Goal: Communication & Community: Ask a question

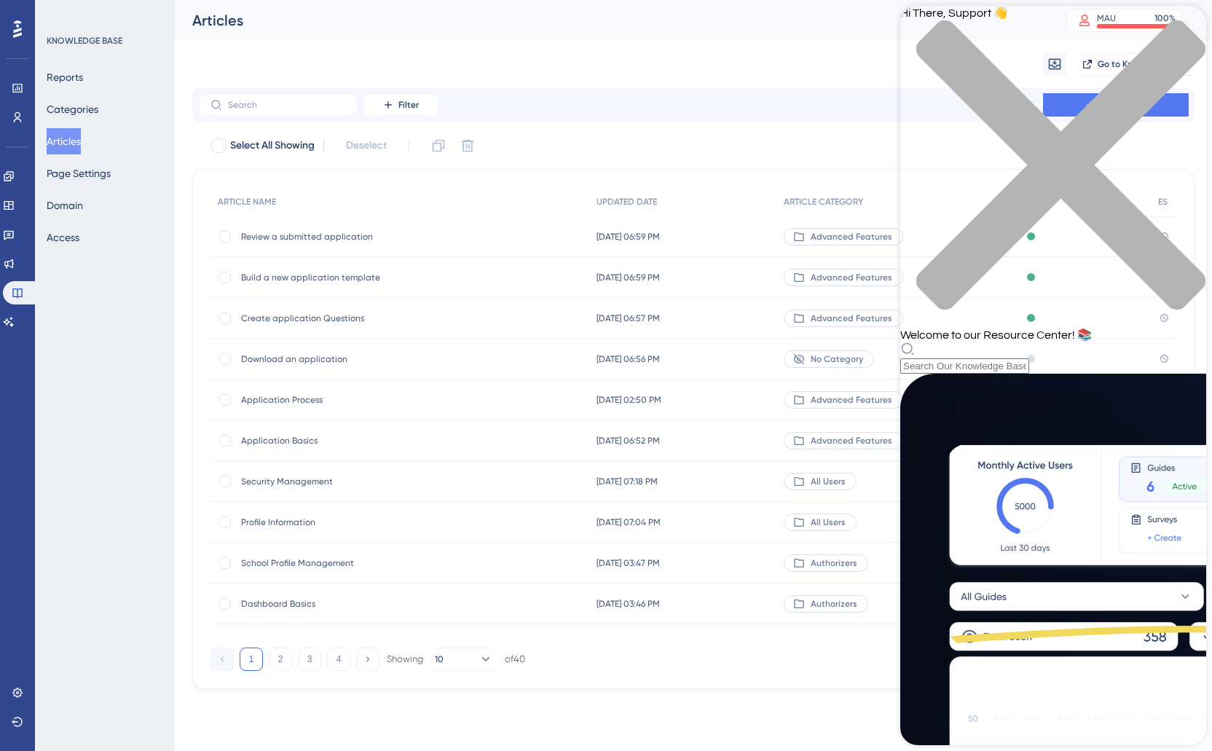
click at [1188, 31] on div "close resource center" at bounding box center [1053, 174] width 306 height 308
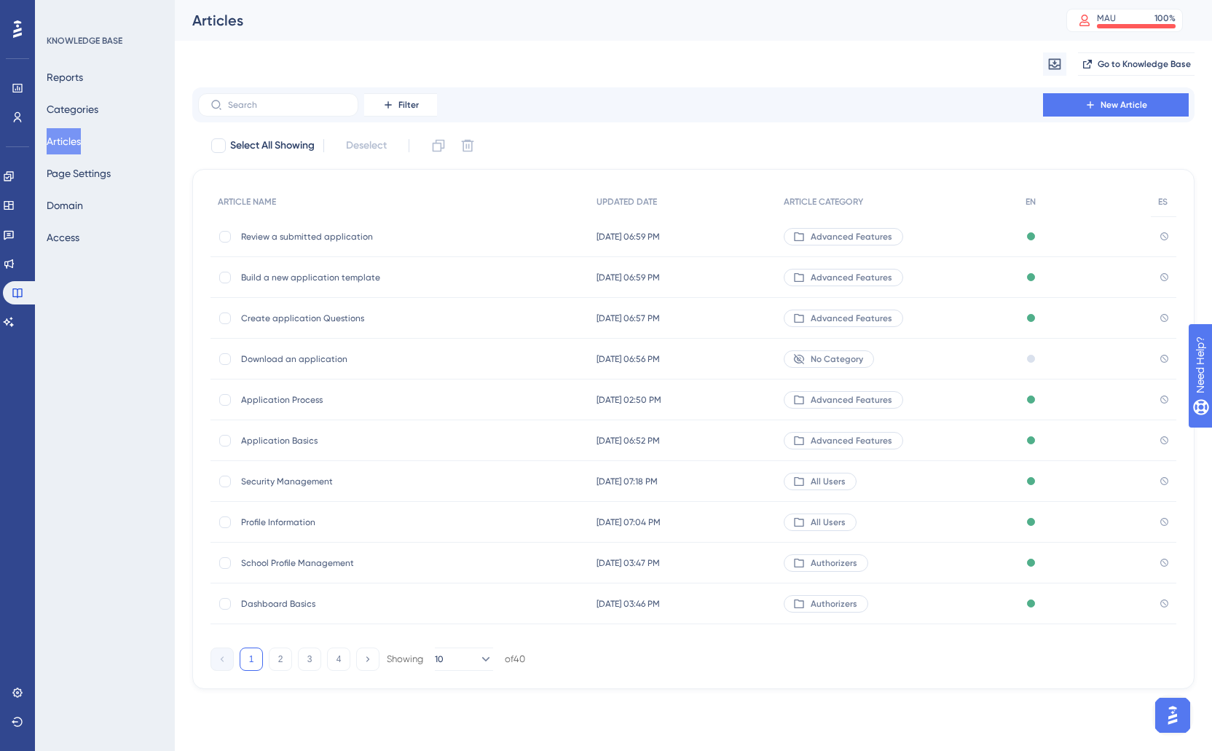
click at [1170, 725] on img "Open AI Assistant Launcher" at bounding box center [1172, 715] width 26 height 26
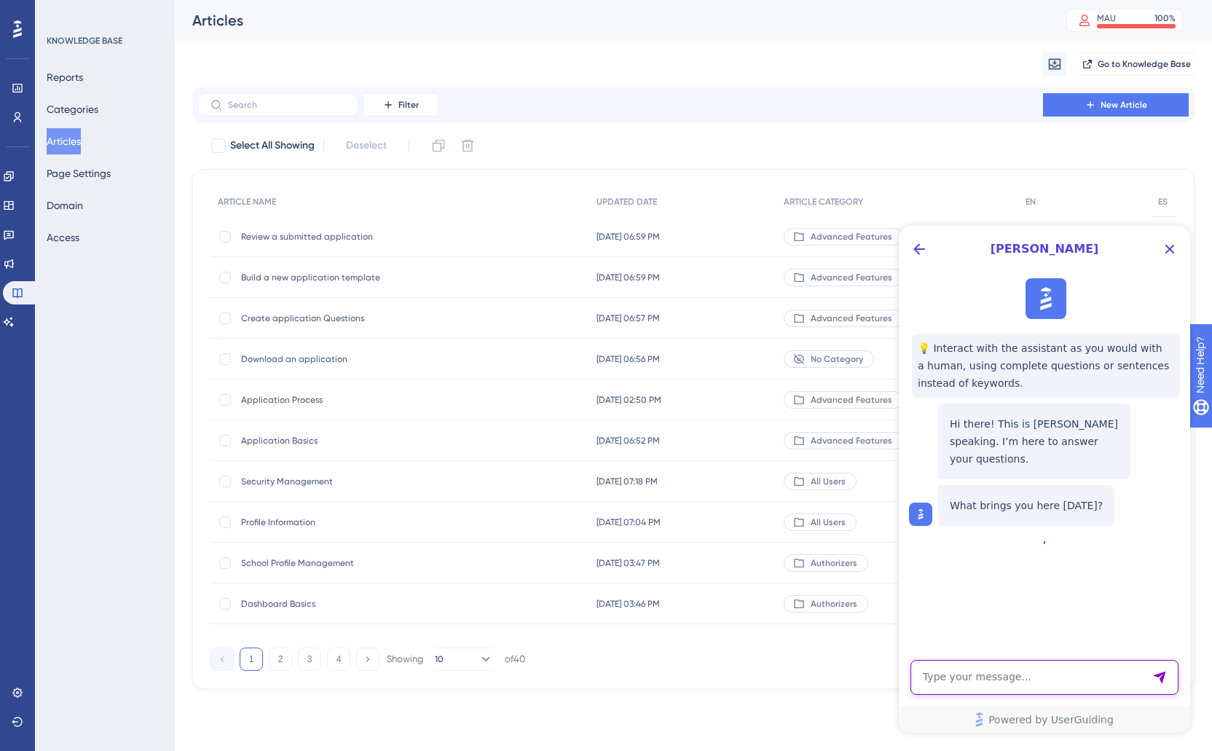
click at [1017, 686] on textarea "AI Assistant Text Input" at bounding box center [1044, 677] width 268 height 35
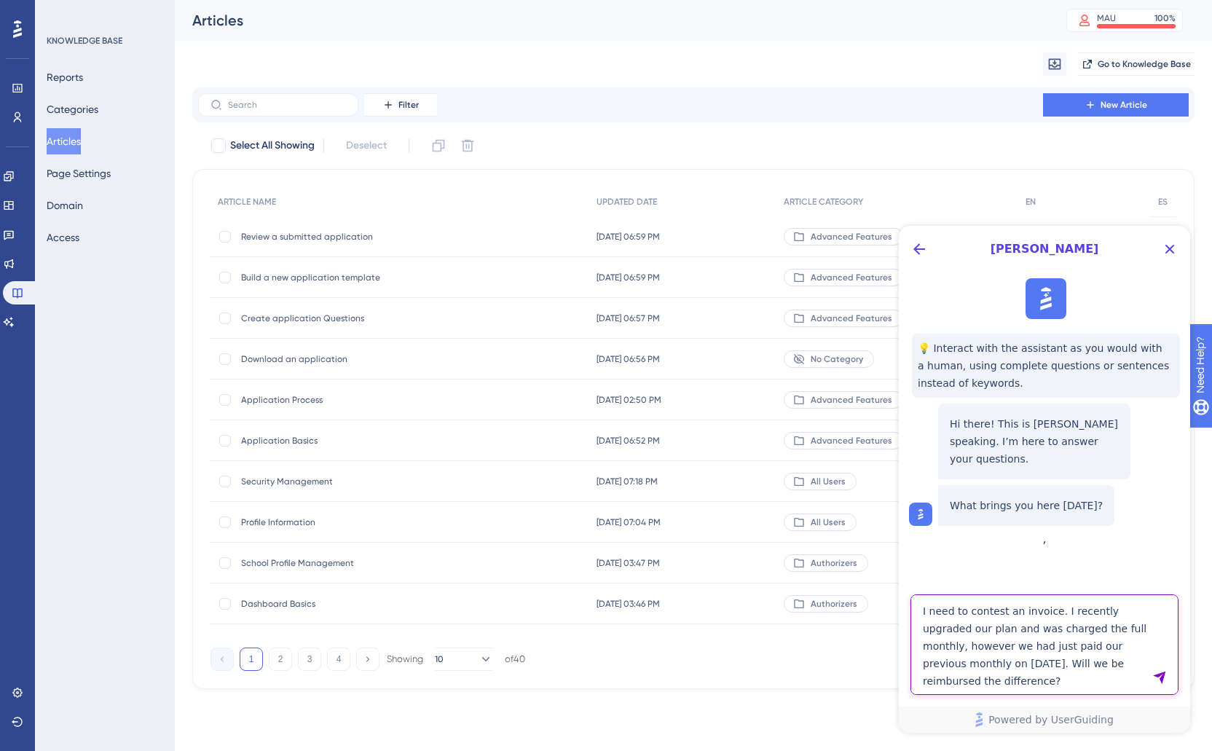
type textarea "I need to contest an invoice. I recently upgraded our plan and was charged the …"
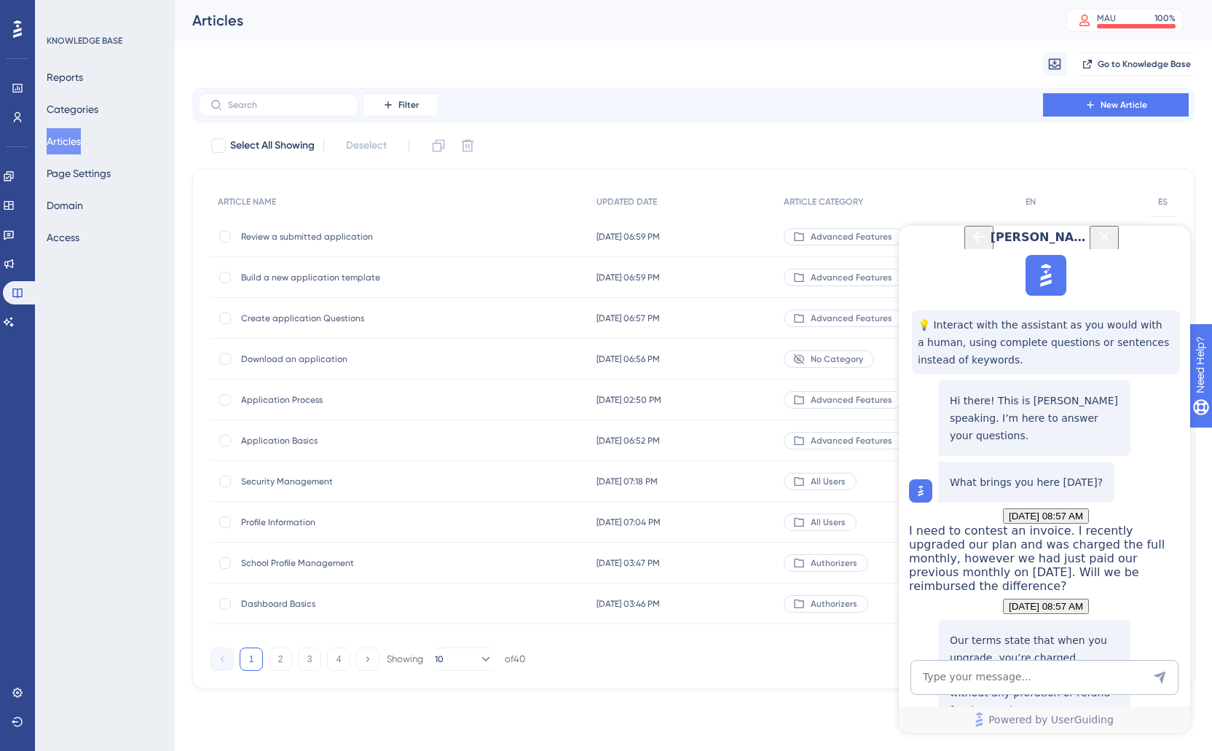
scroll to position [216, 0]
click at [968, 666] on textarea "AI Assistant Text Input" at bounding box center [1044, 677] width 268 height 35
type textarea "That's messed up"
click at [962, 685] on textarea "AI Assistant Text Input" at bounding box center [1044, 677] width 268 height 35
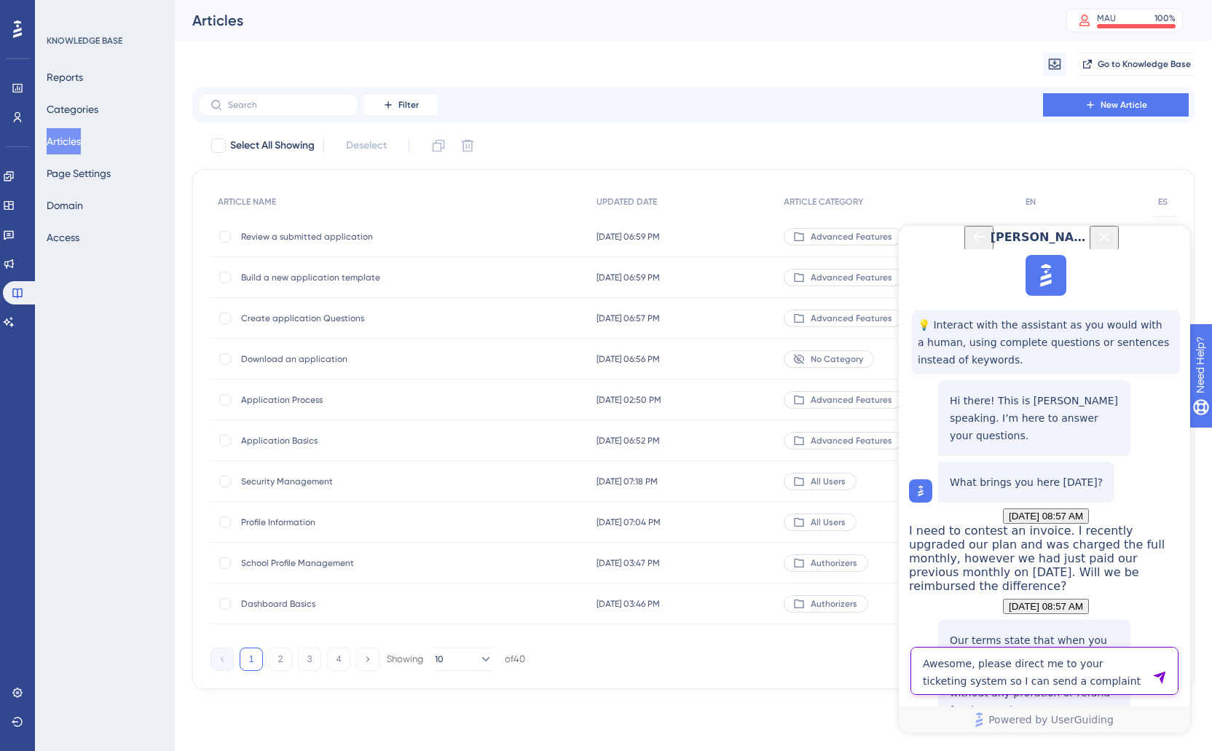
type textarea "Awesome, please direct me to your ticketing system so I can send a complaint to…"
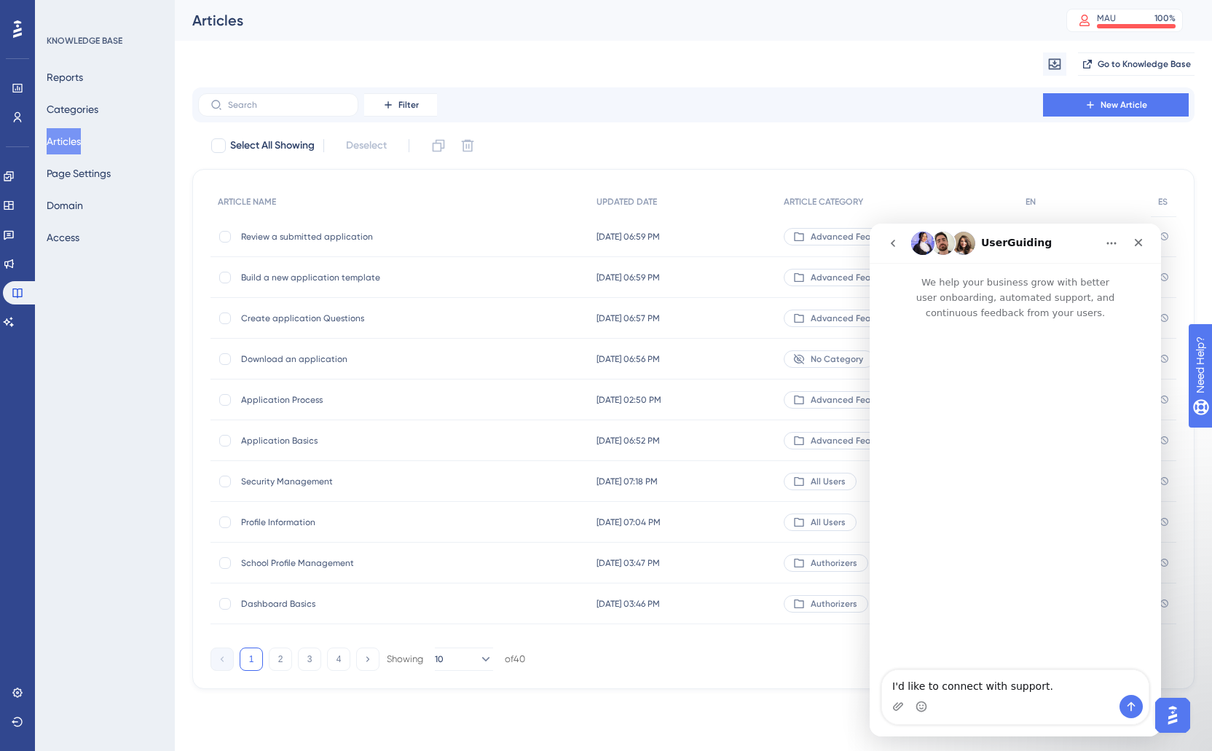
scroll to position [0, 0]
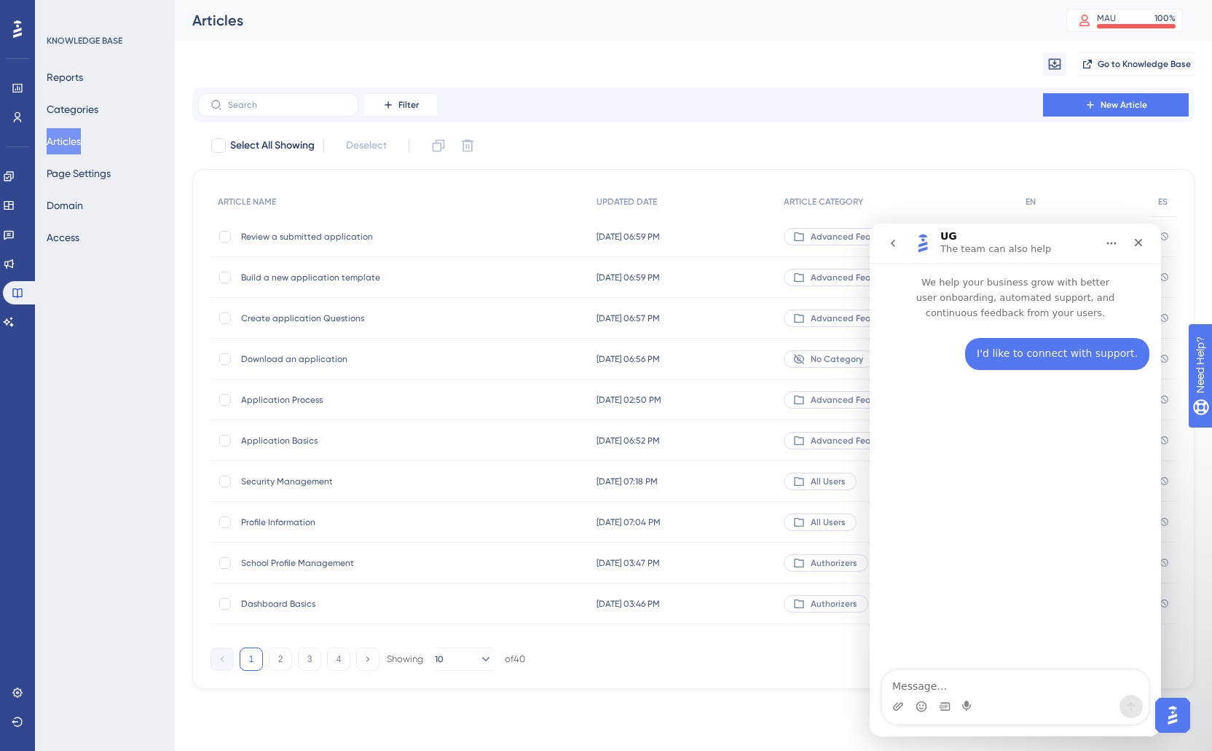
click at [951, 681] on textarea "Message…" at bounding box center [1015, 682] width 267 height 25
type textarea "I"
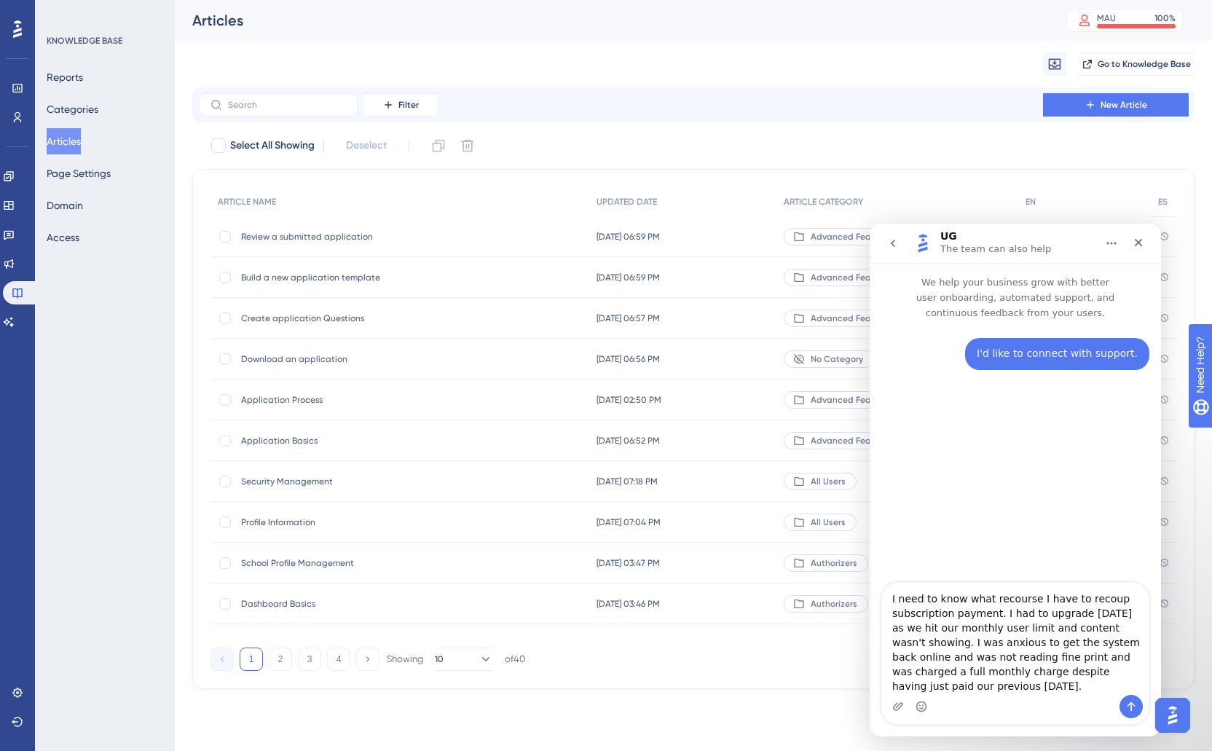
type textarea "I need to know what recourse I have to recoup subscription payment. I had to up…"
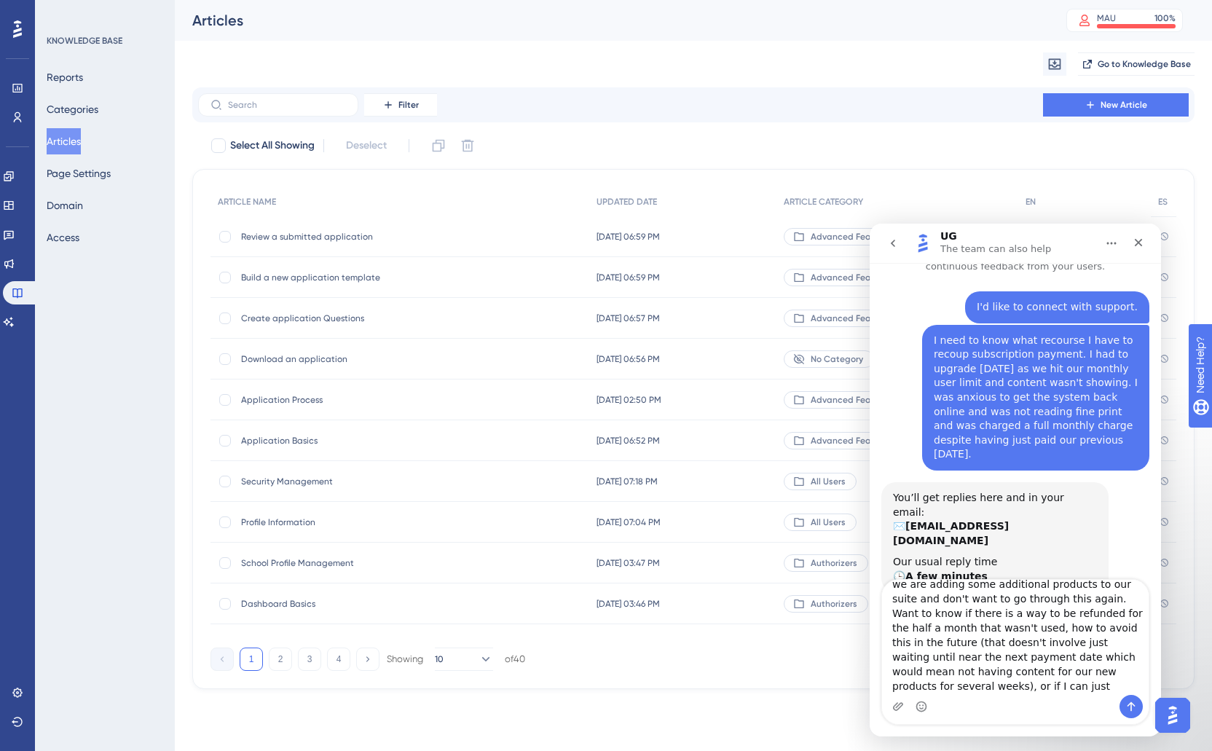
scroll to position [38, 0]
type textarea "I may need to upgrade again in a few weeks as we are adding some additional pro…"
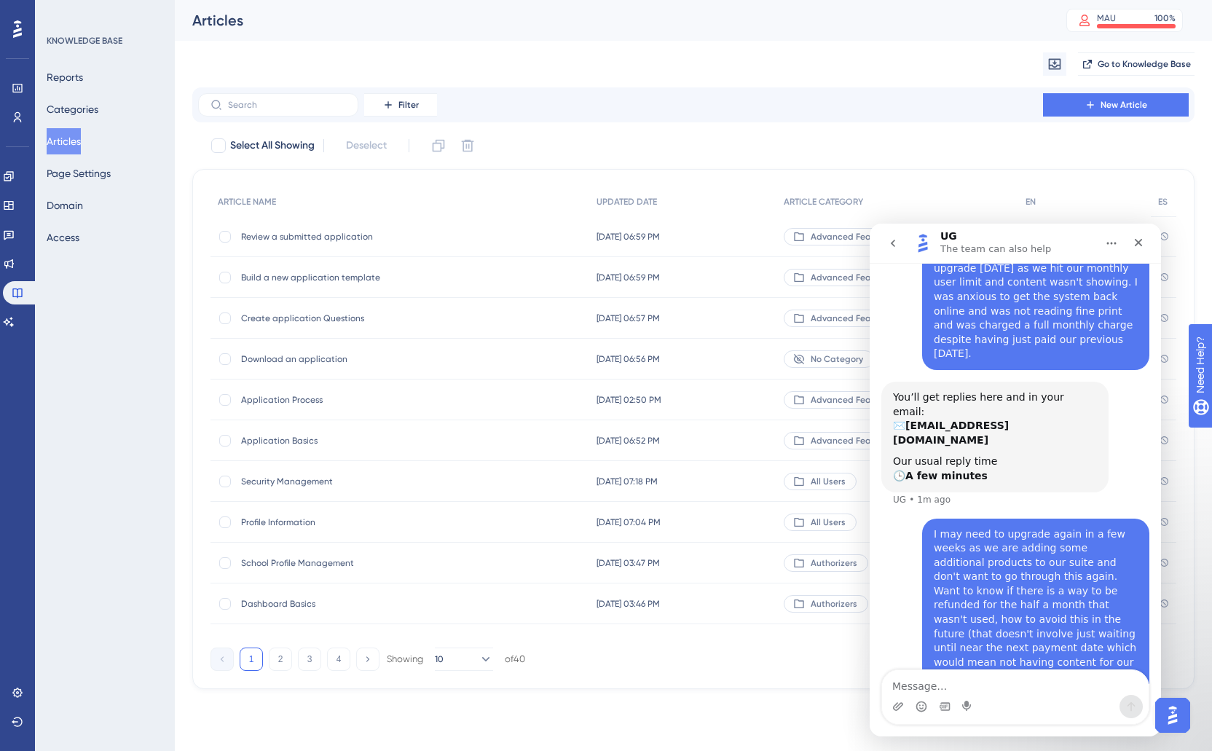
scroll to position [157, 0]
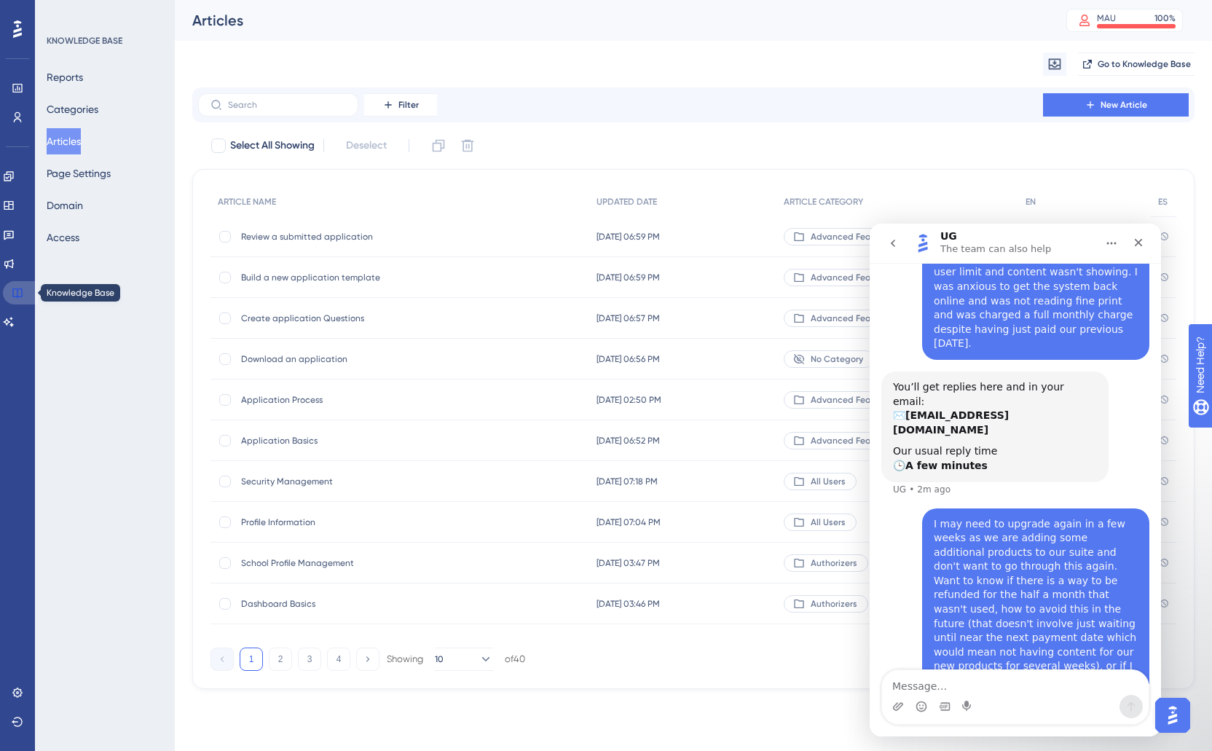
click at [15, 297] on icon at bounding box center [18, 293] width 12 height 12
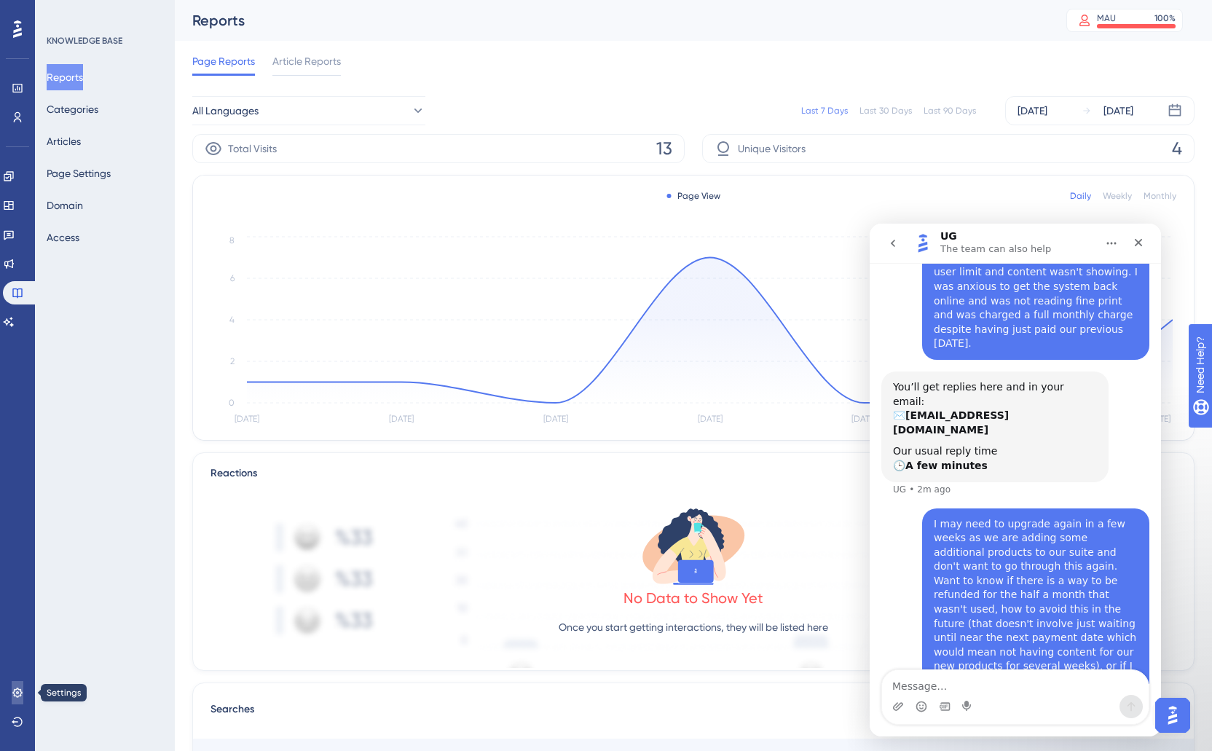
click at [23, 685] on link at bounding box center [18, 692] width 12 height 23
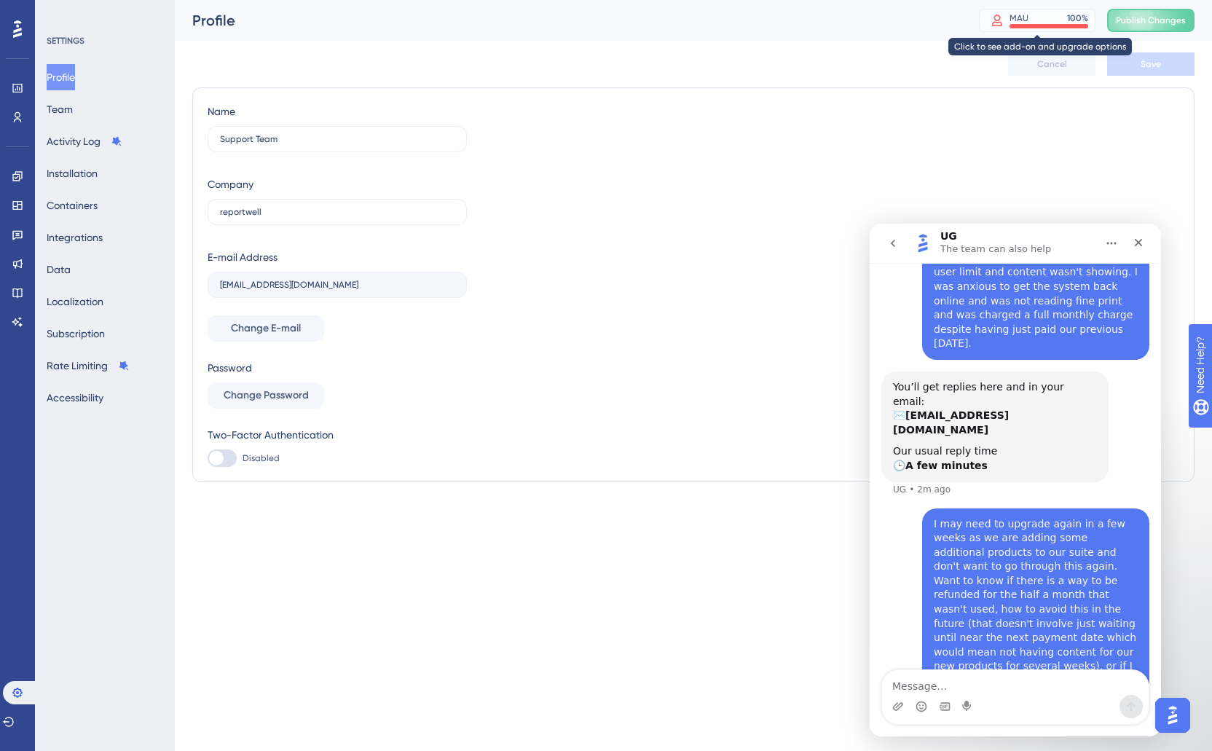
click at [1058, 18] on div "MAU 100 %" at bounding box center [1048, 18] width 79 height 12
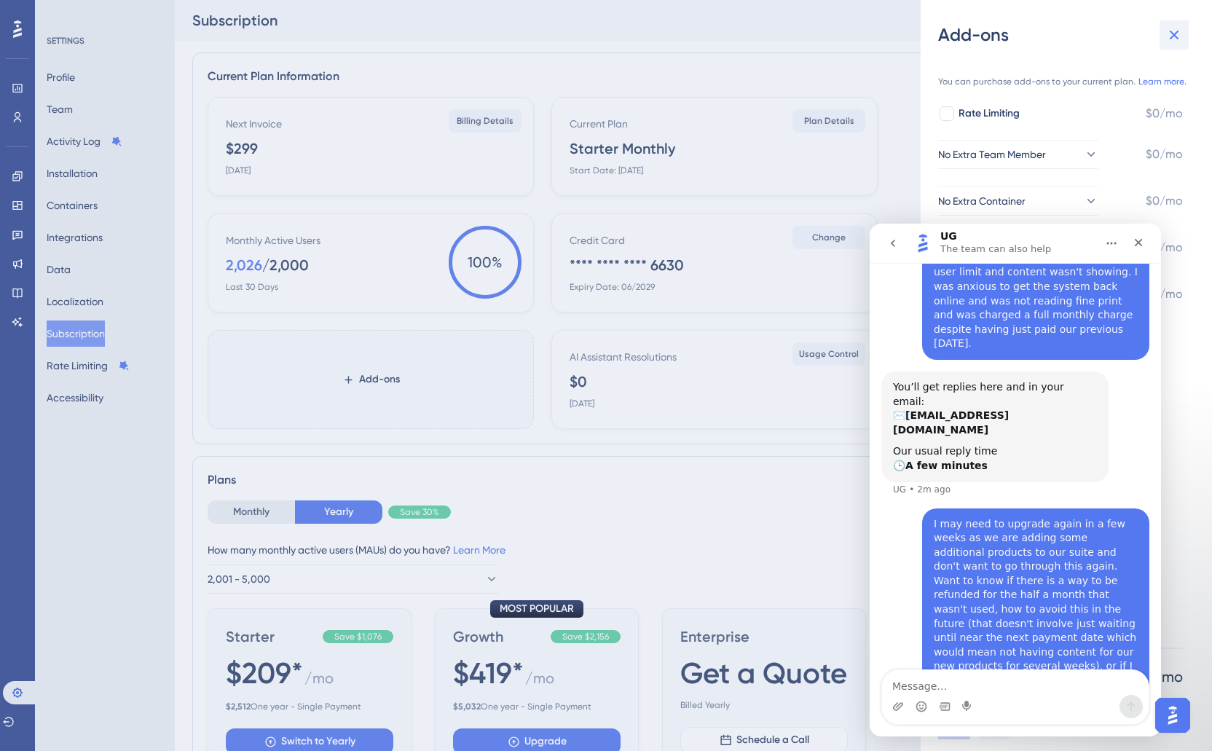
click at [1175, 28] on icon at bounding box center [1173, 34] width 17 height 17
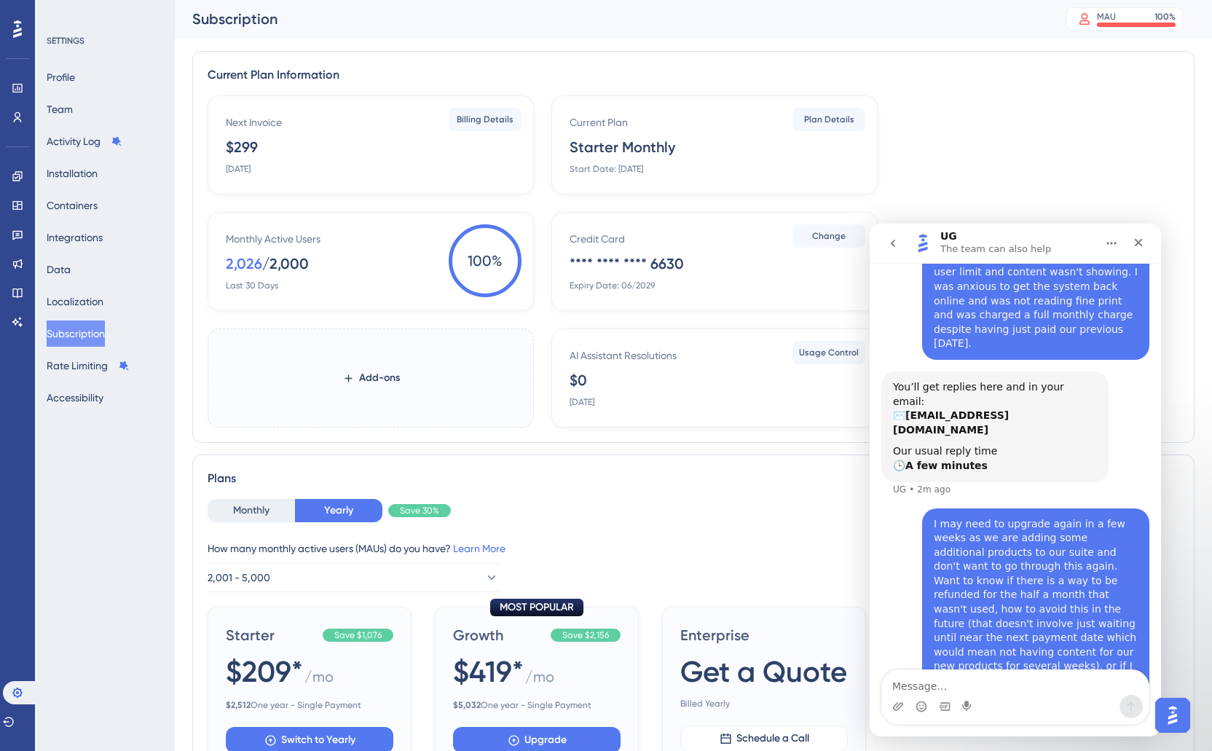
scroll to position [393, 0]
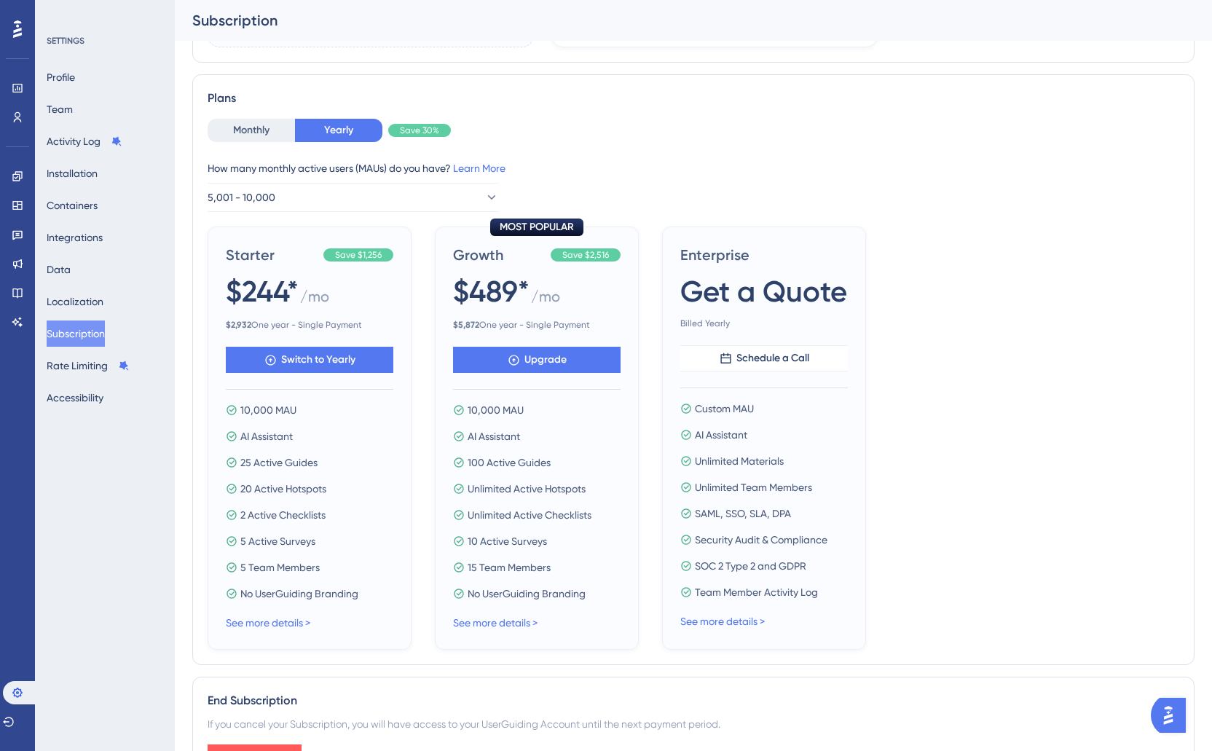
scroll to position [394, 0]
click at [1167, 717] on img "Open AI Assistant Launcher" at bounding box center [1168, 715] width 26 height 26
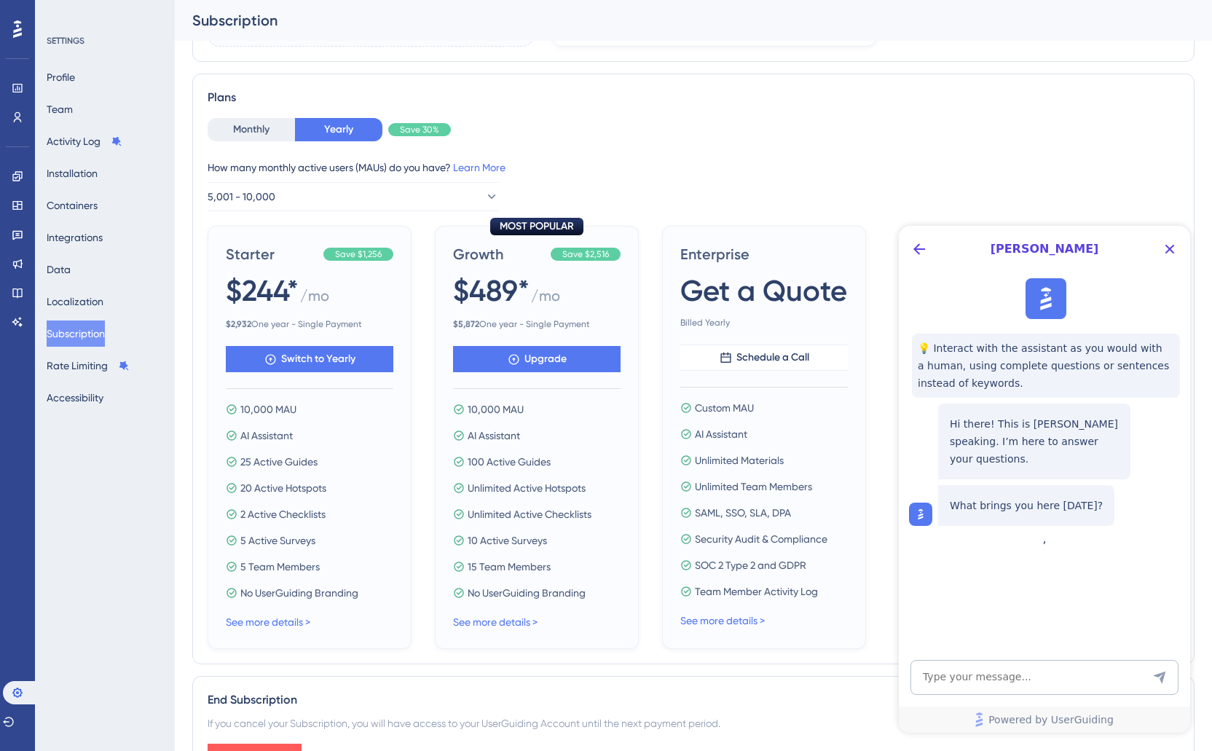
scroll to position [0, 0]
click at [1176, 247] on icon "Close Button" at bounding box center [1169, 248] width 17 height 17
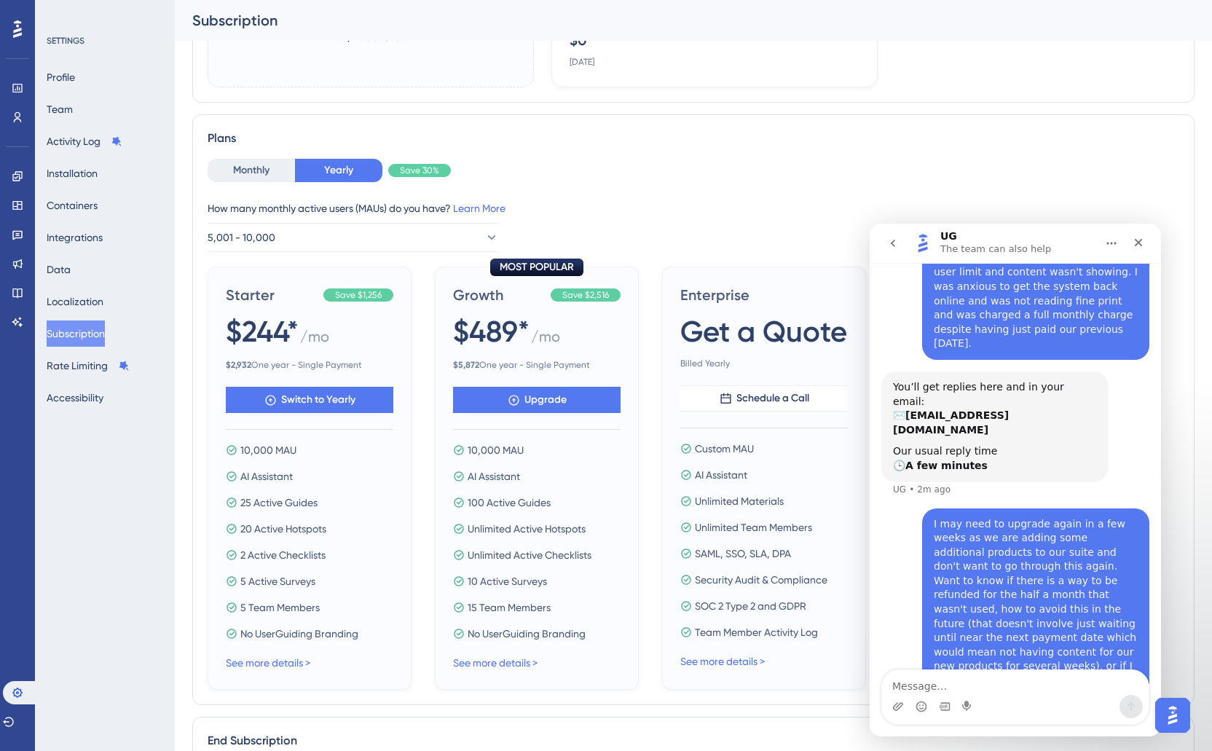
scroll to position [351, 0]
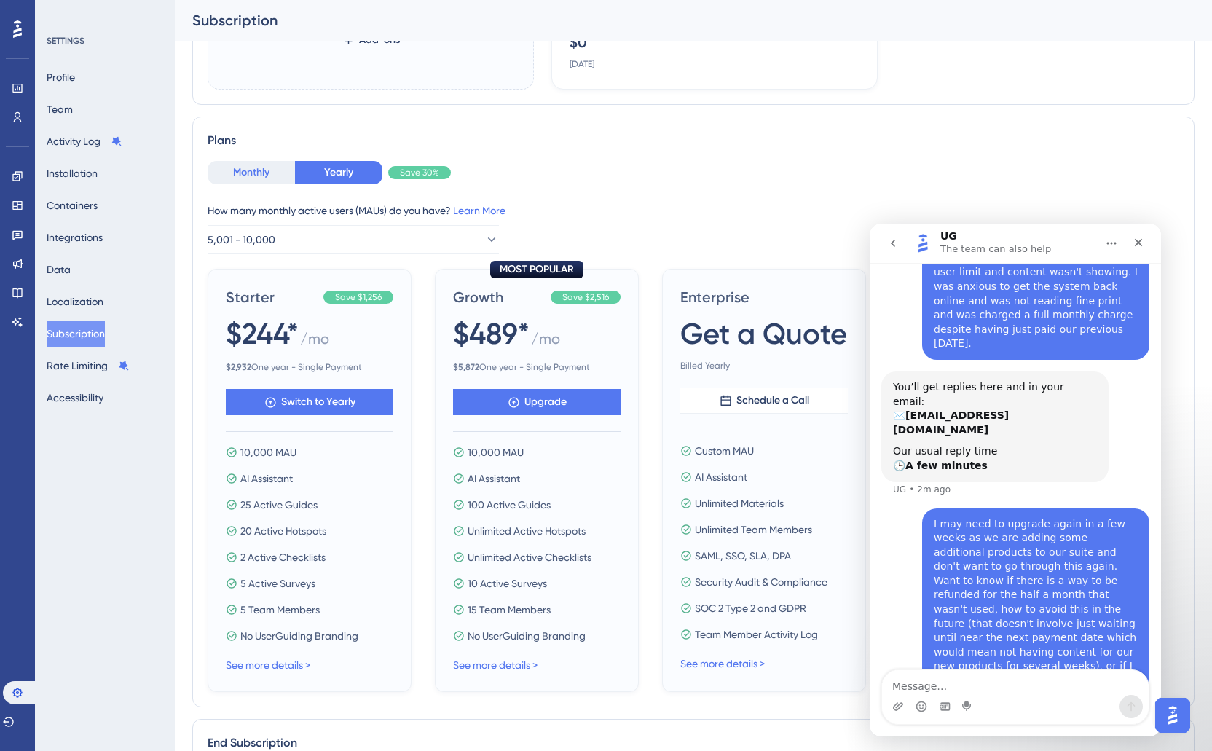
click at [264, 179] on button "Monthly" at bounding box center [251, 172] width 87 height 23
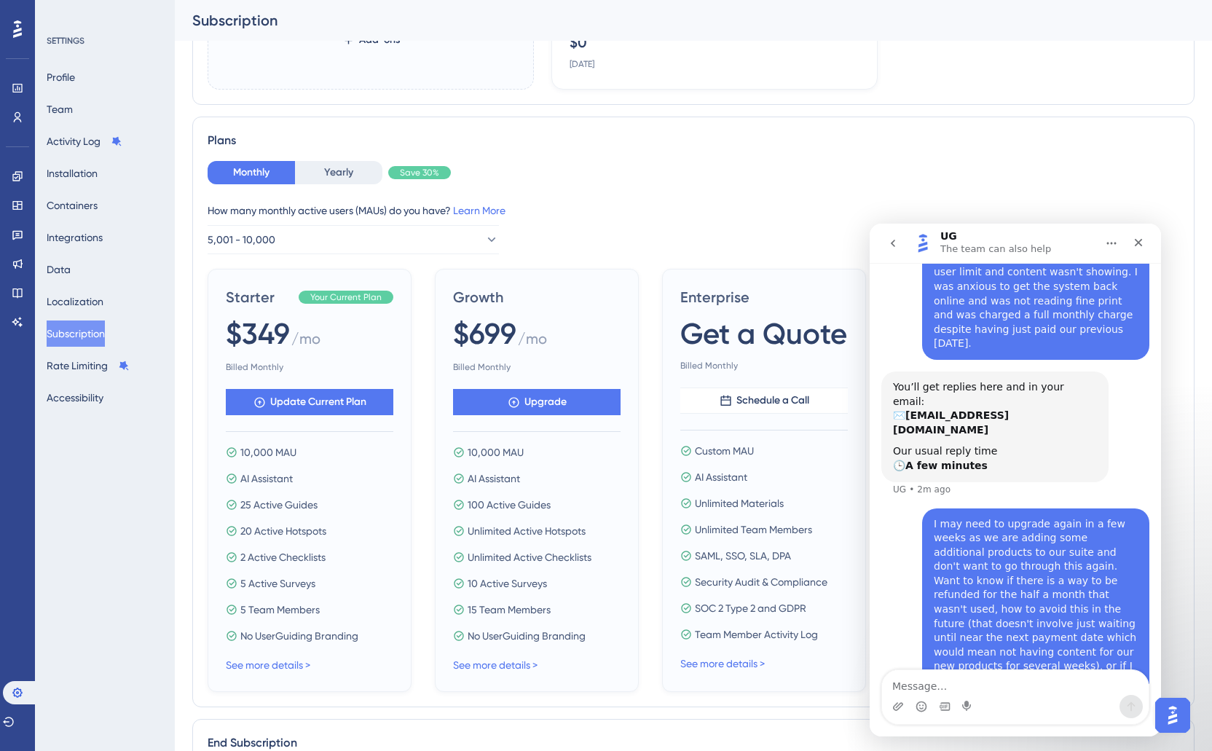
scroll to position [349, 0]
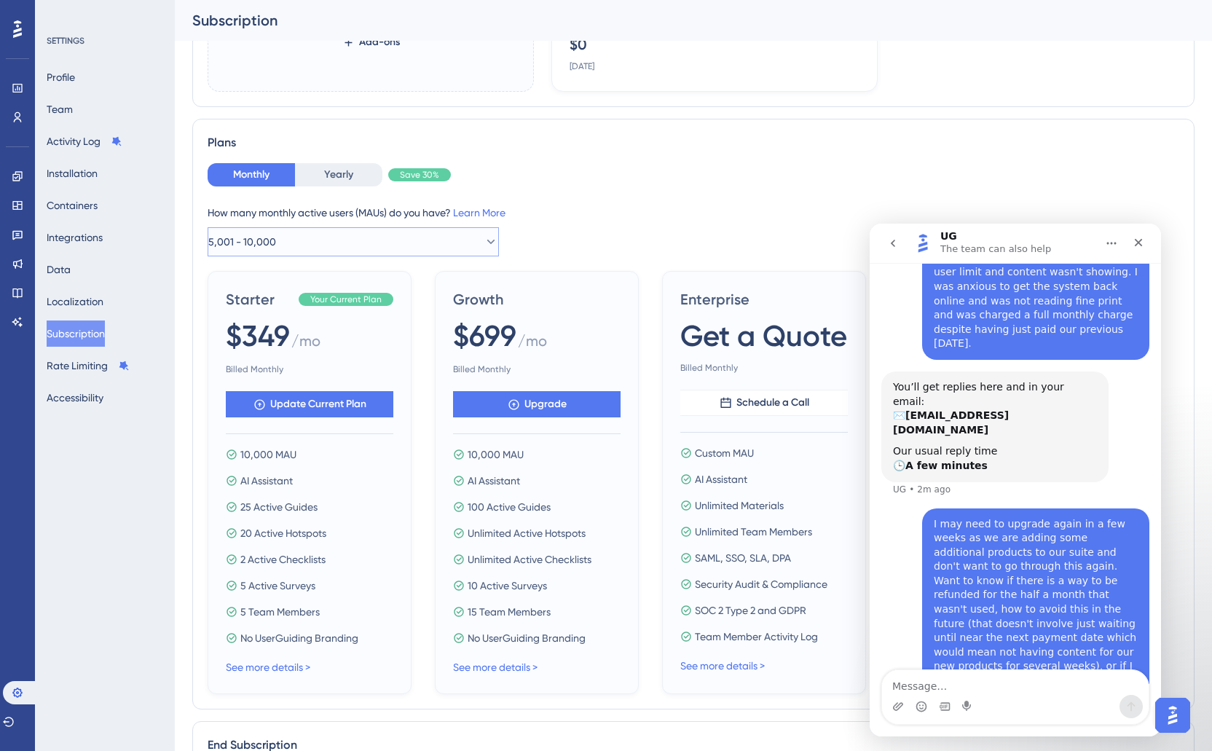
click at [325, 237] on button "5,001 - 10,000" at bounding box center [353, 241] width 291 height 29
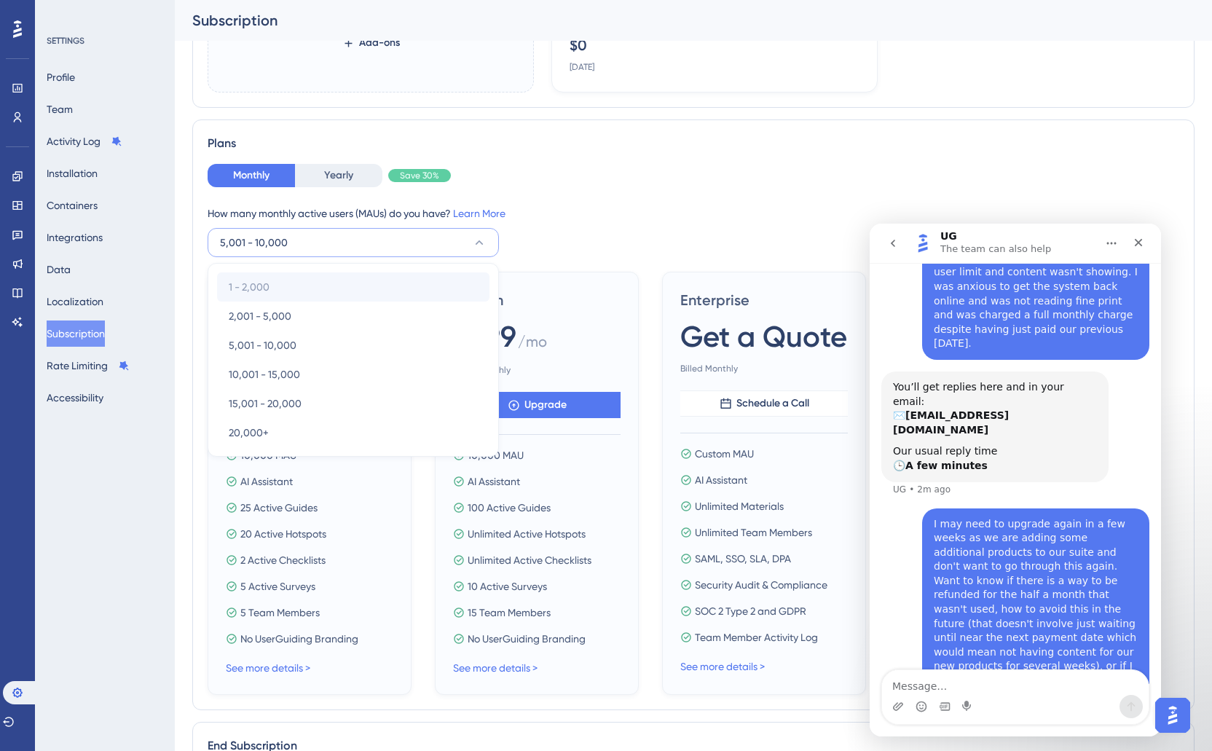
scroll to position [346, 0]
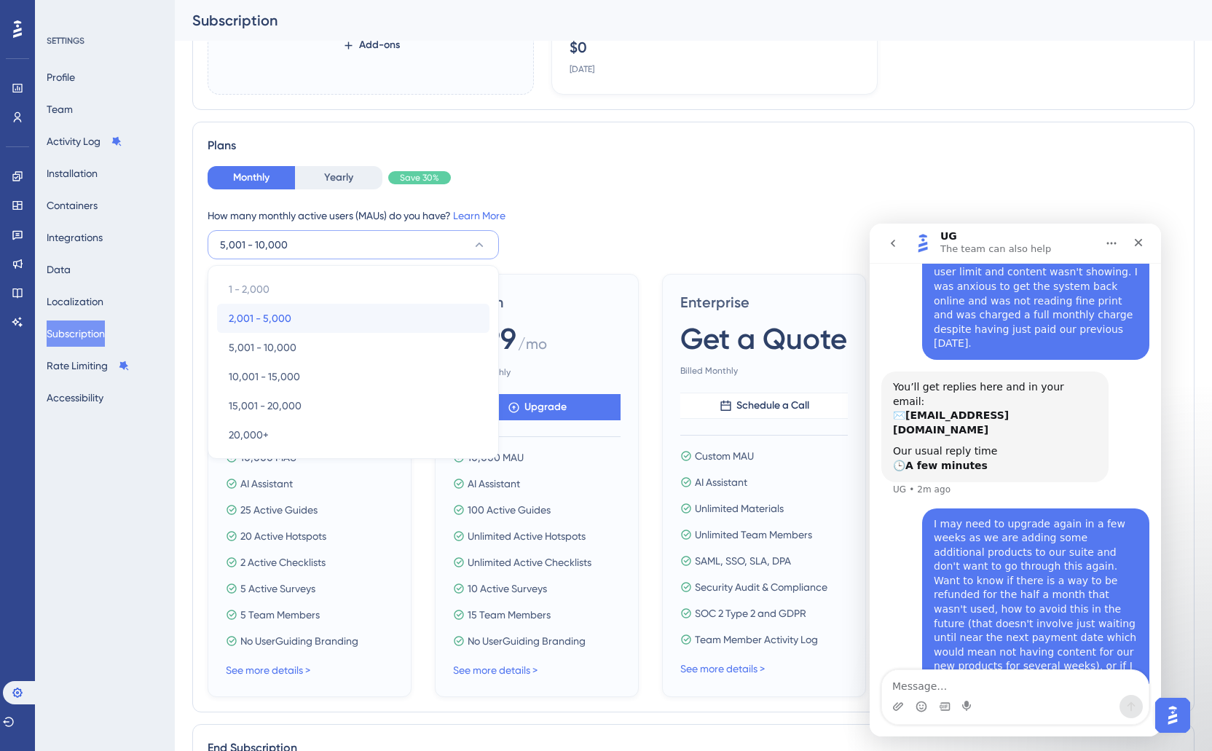
click at [291, 323] on div "2,001 - 5,000 2,001 - 5,000" at bounding box center [353, 318] width 249 height 29
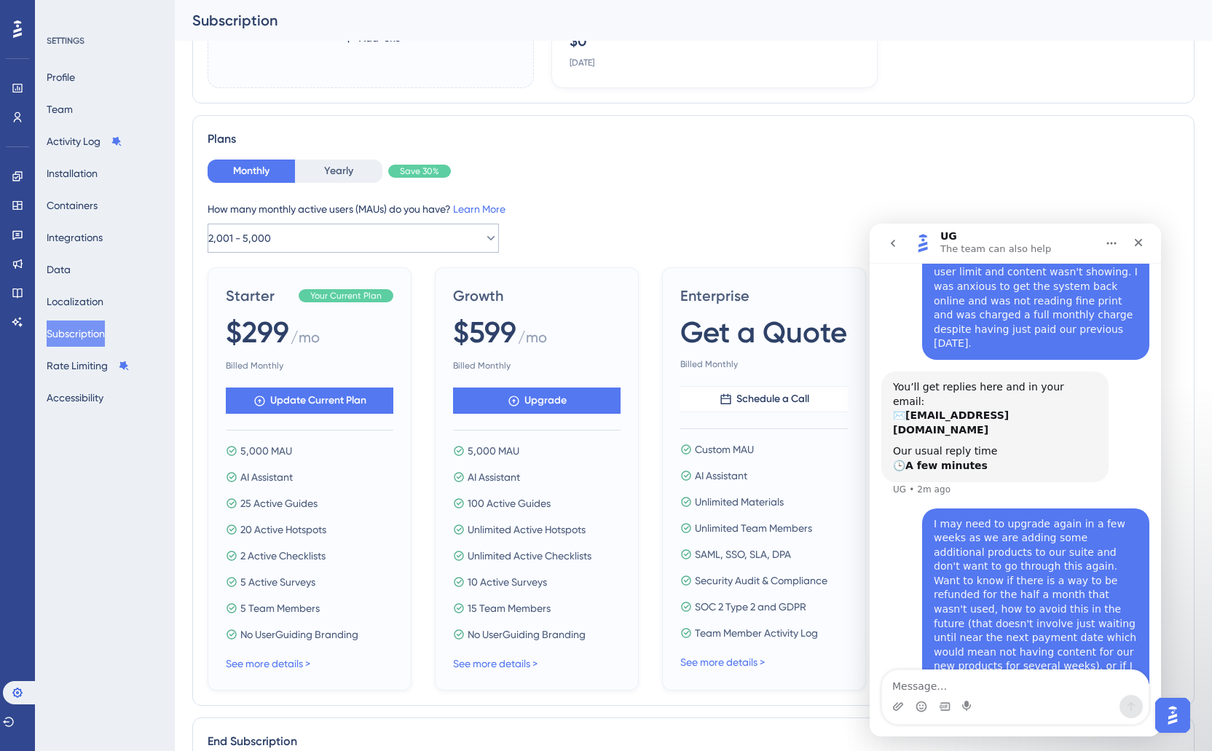
scroll to position [353, 0]
click at [334, 178] on button "Yearly" at bounding box center [338, 171] width 87 height 23
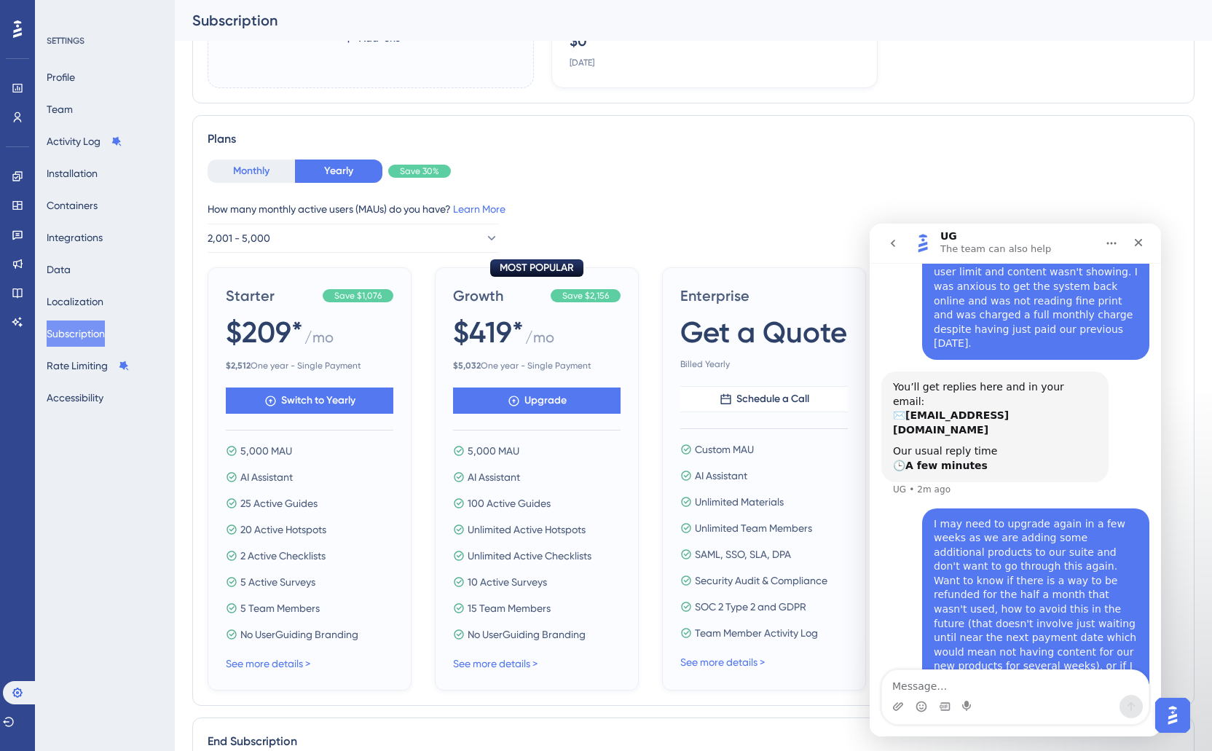
click at [247, 174] on button "Monthly" at bounding box center [251, 171] width 87 height 23
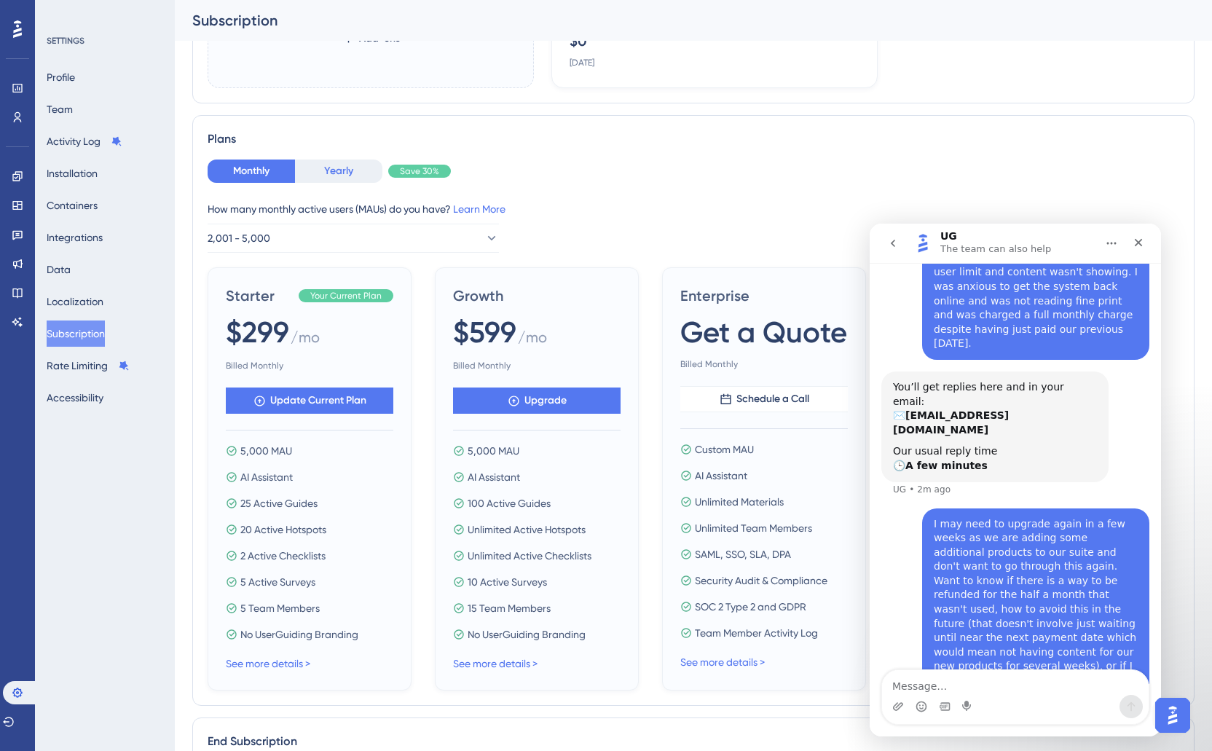
click at [320, 165] on button "Yearly" at bounding box center [338, 171] width 87 height 23
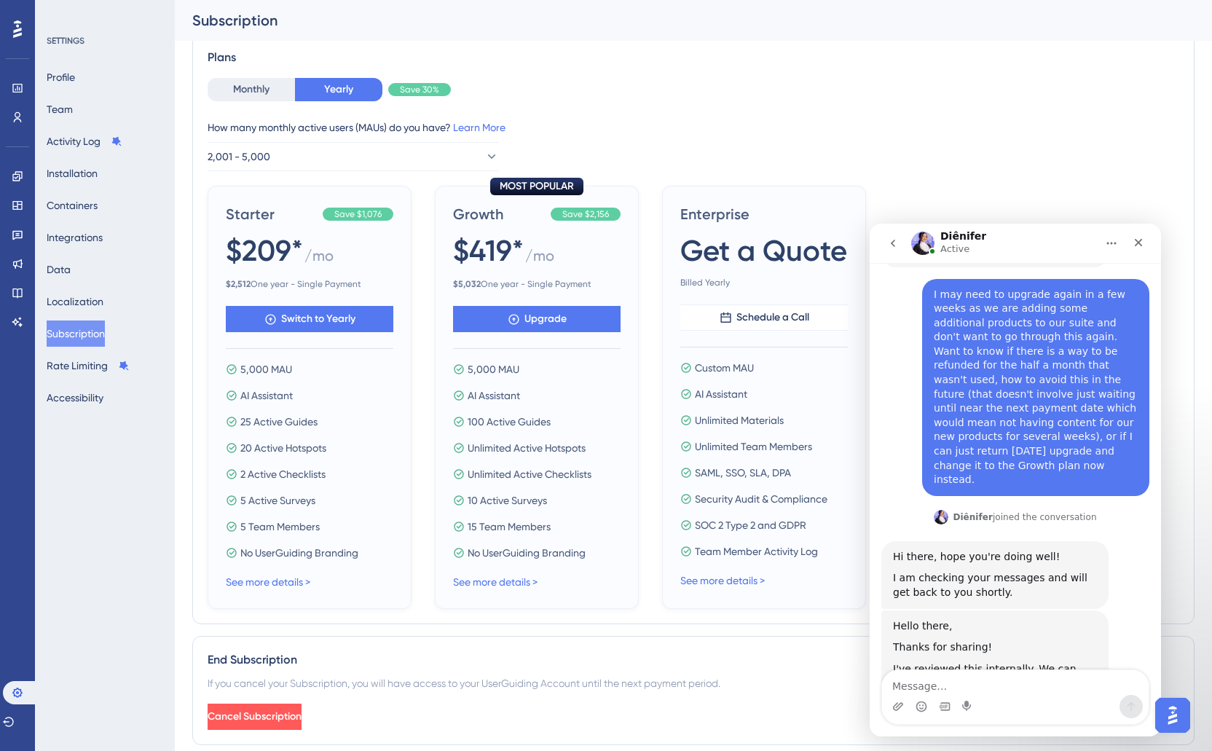
scroll to position [374, 0]
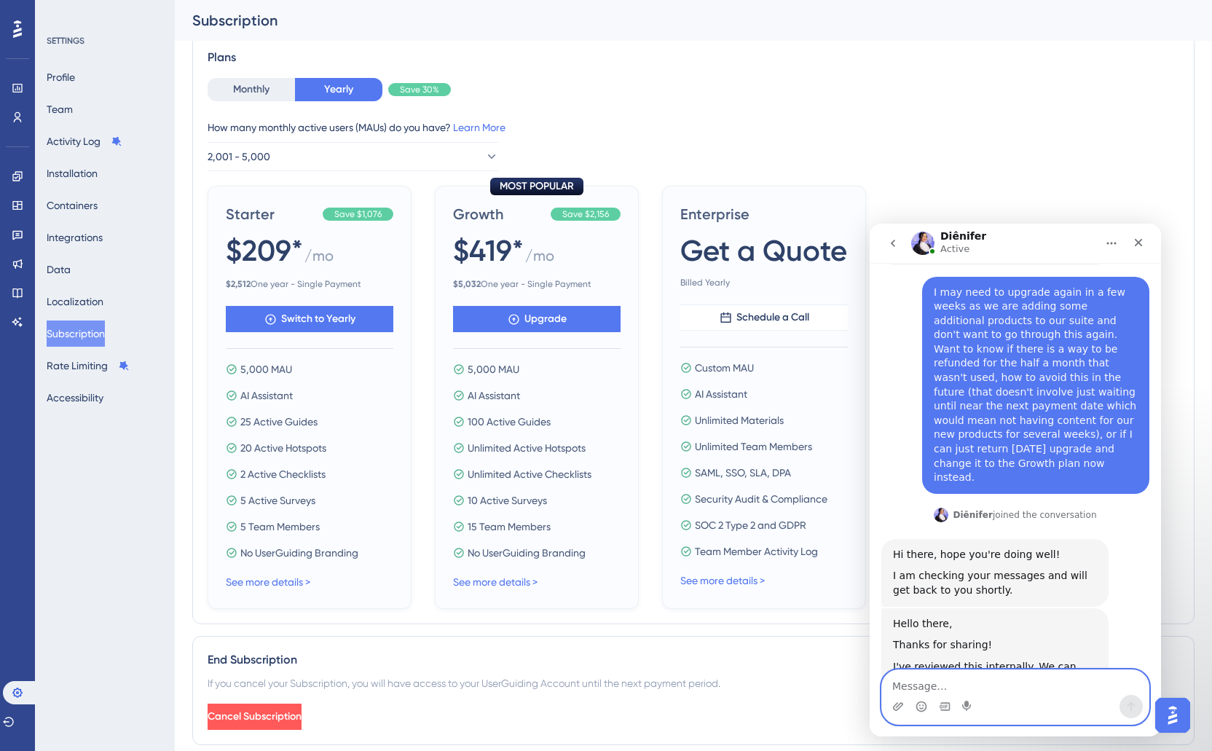
click at [926, 693] on textarea "Message…" at bounding box center [1015, 682] width 267 height 25
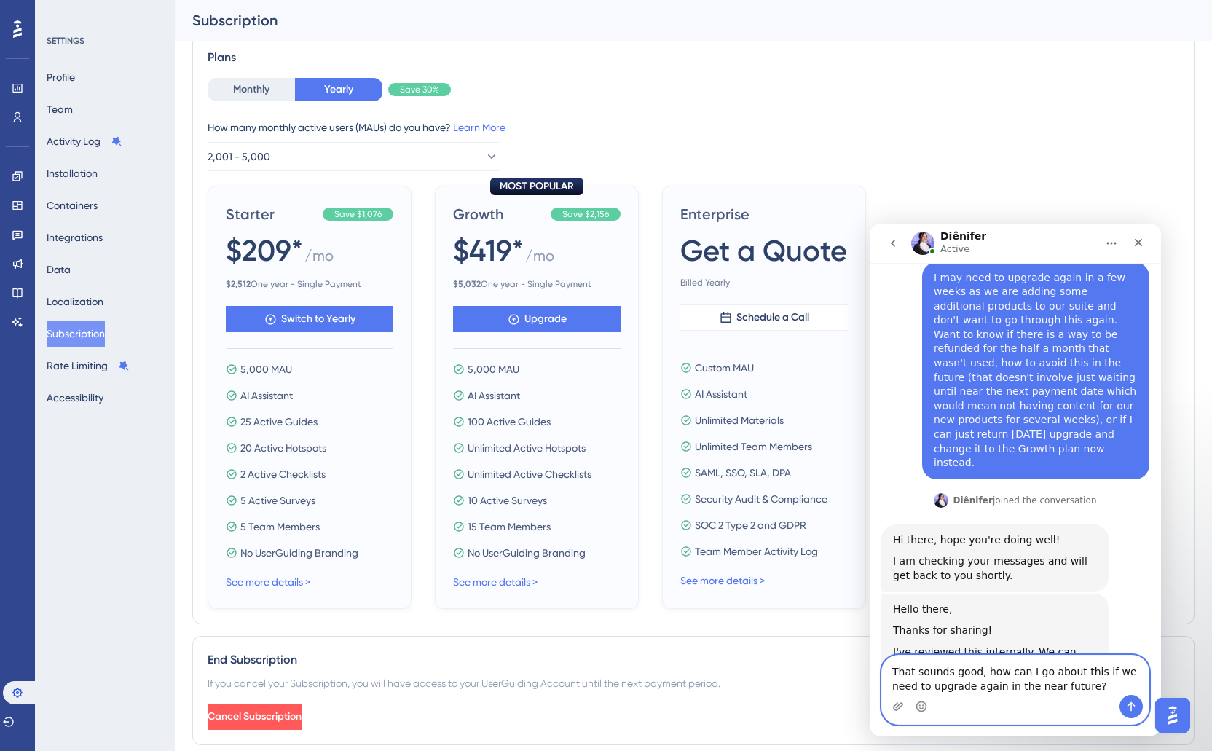
type textarea "That sounds good, how can I go about this if we need to upgrade again in the ne…"
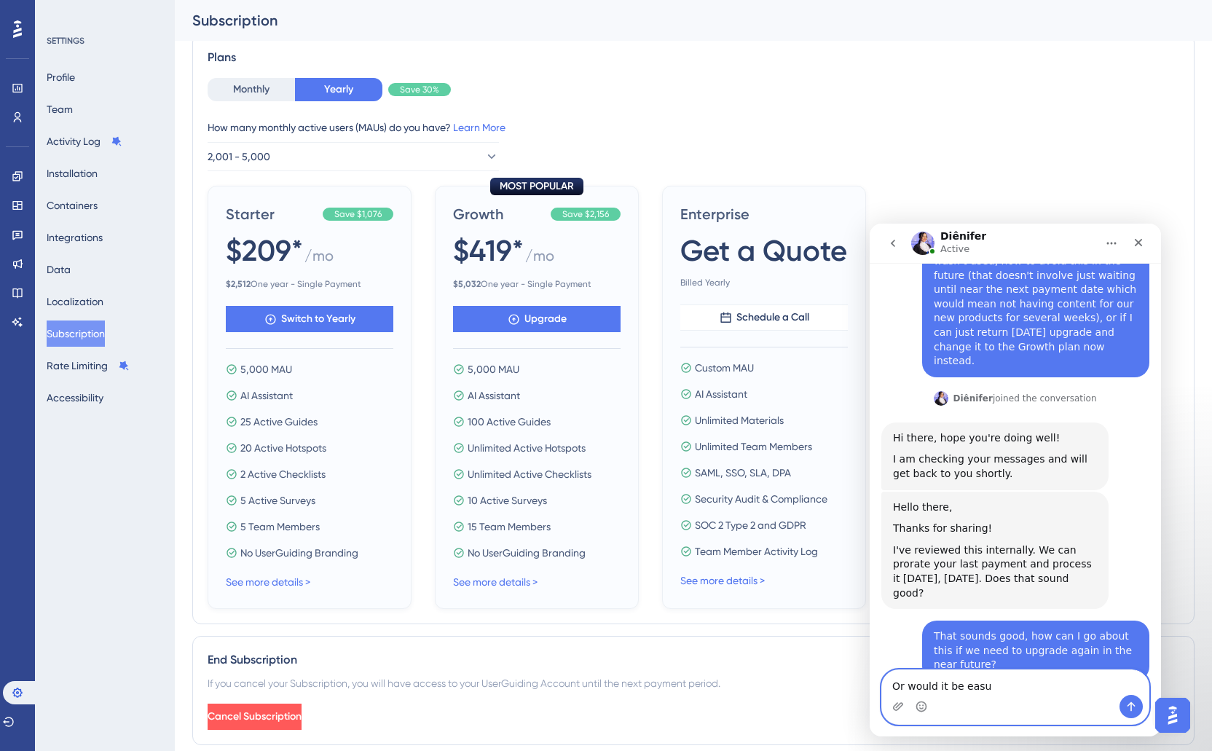
scroll to position [490, 0]
click at [953, 682] on textarea "Or would it be eas" at bounding box center [1015, 682] width 267 height 25
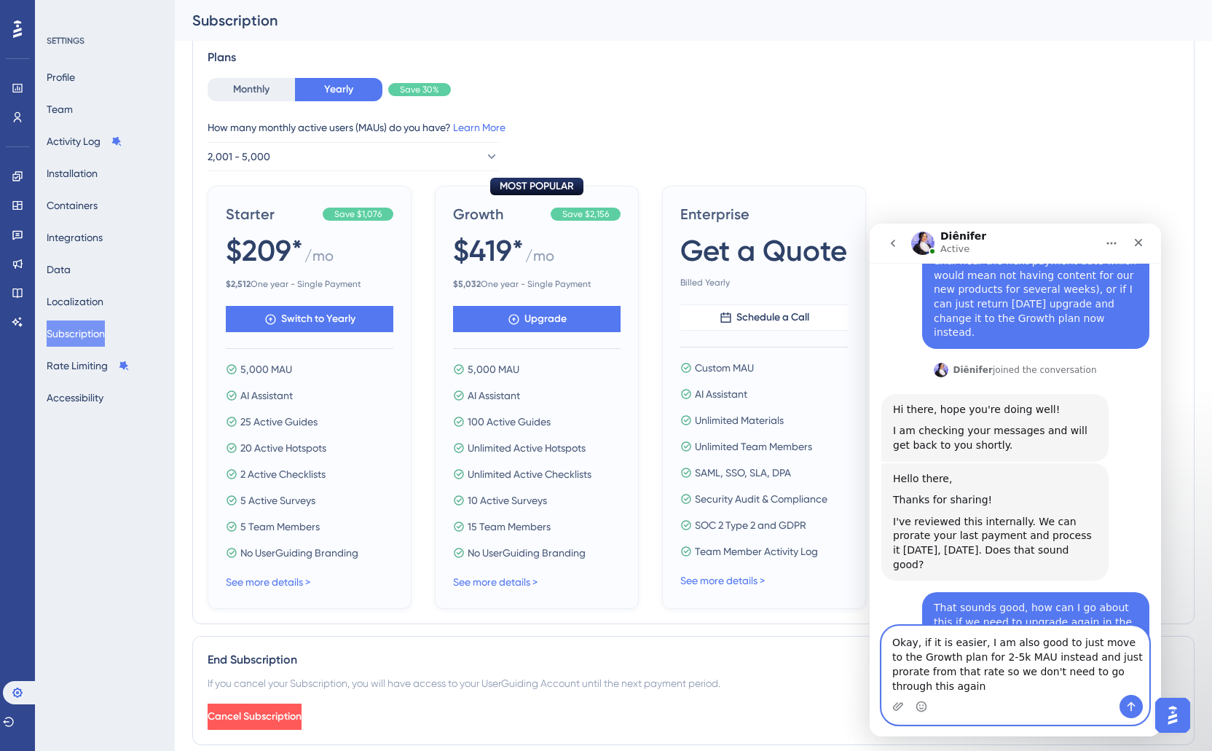
scroll to position [534, 0]
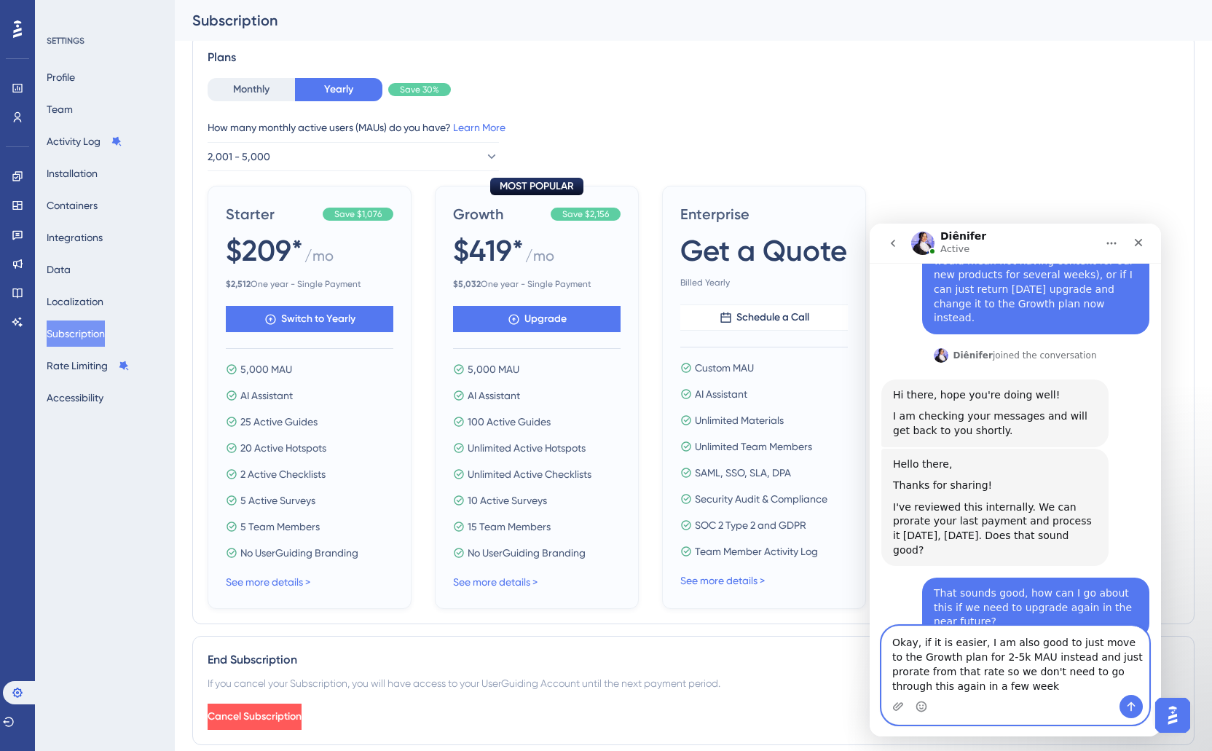
type textarea "Okay, if it is easier, I am also good to just move to the Growth plan for 2-5k …"
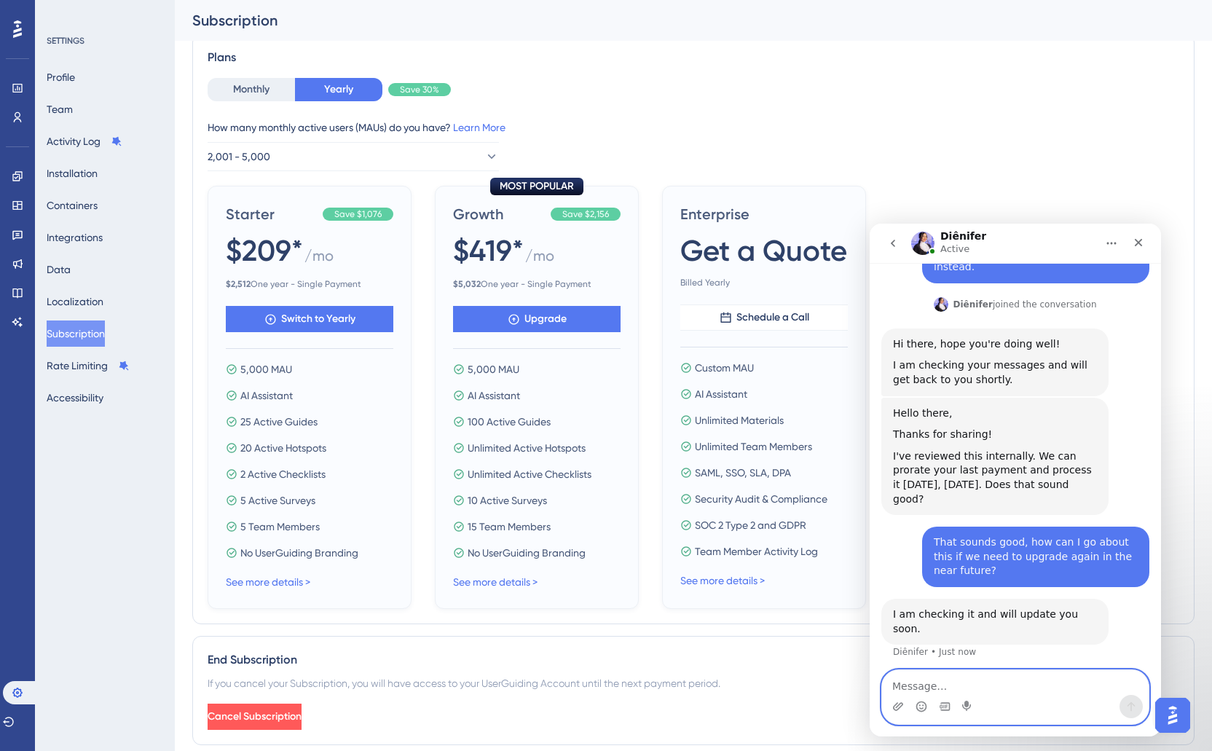
scroll to position [591, 0]
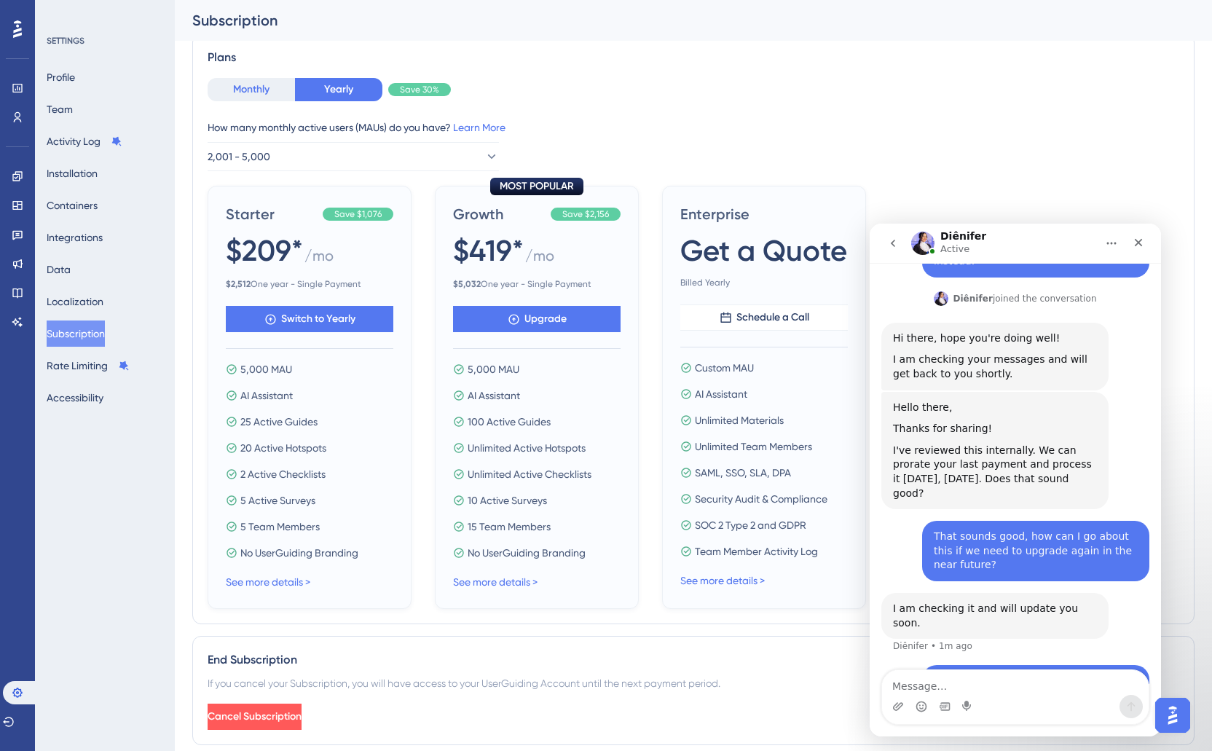
click at [259, 93] on button "Monthly" at bounding box center [251, 89] width 87 height 23
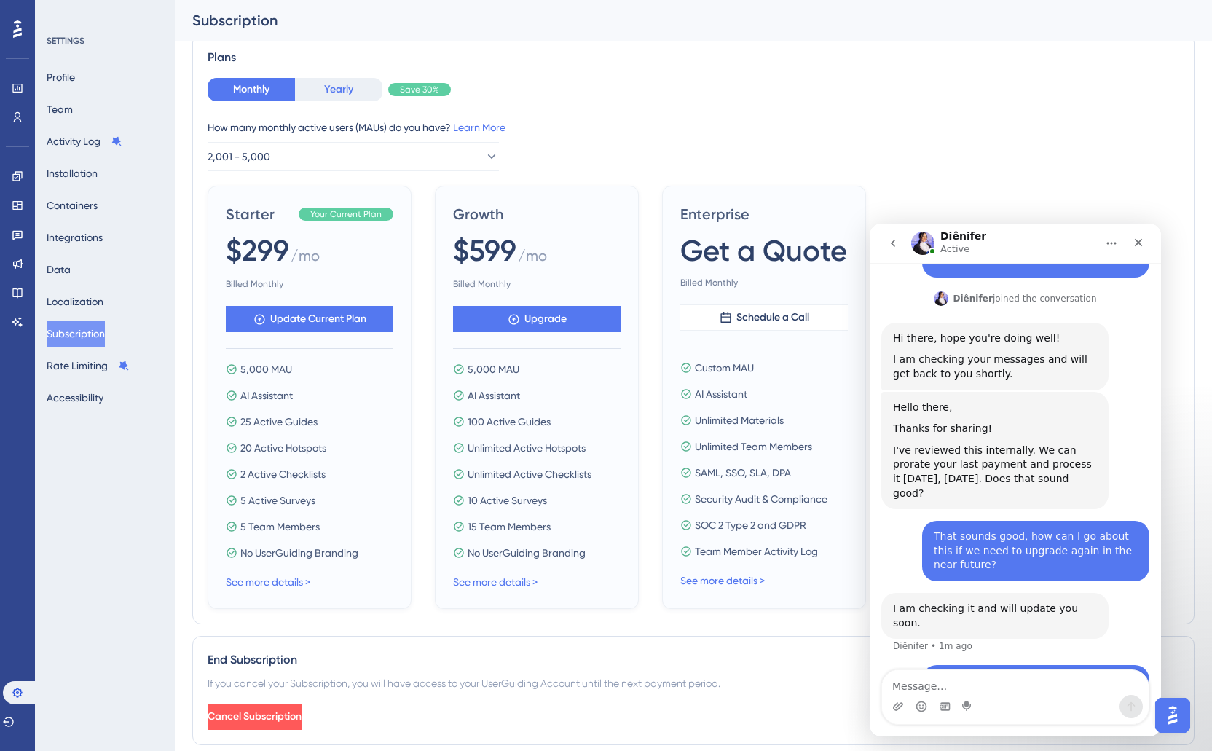
click at [344, 91] on button "Yearly" at bounding box center [338, 89] width 87 height 23
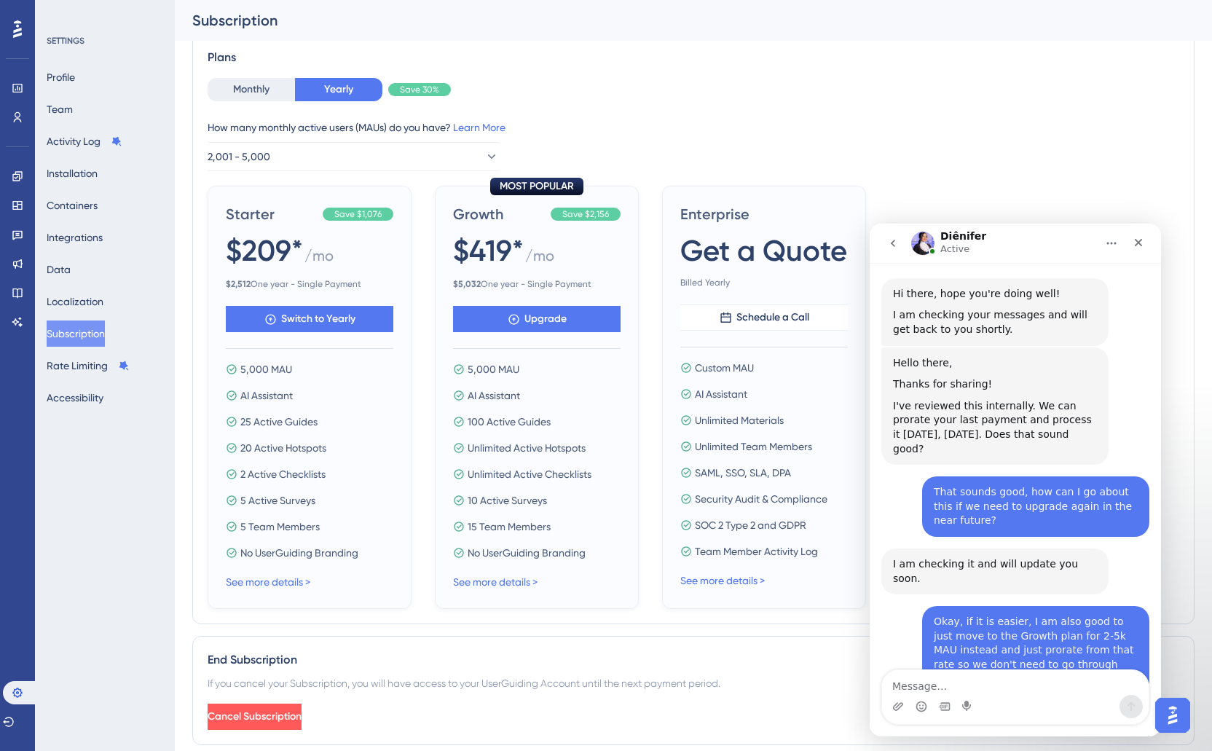
scroll to position [634, 0]
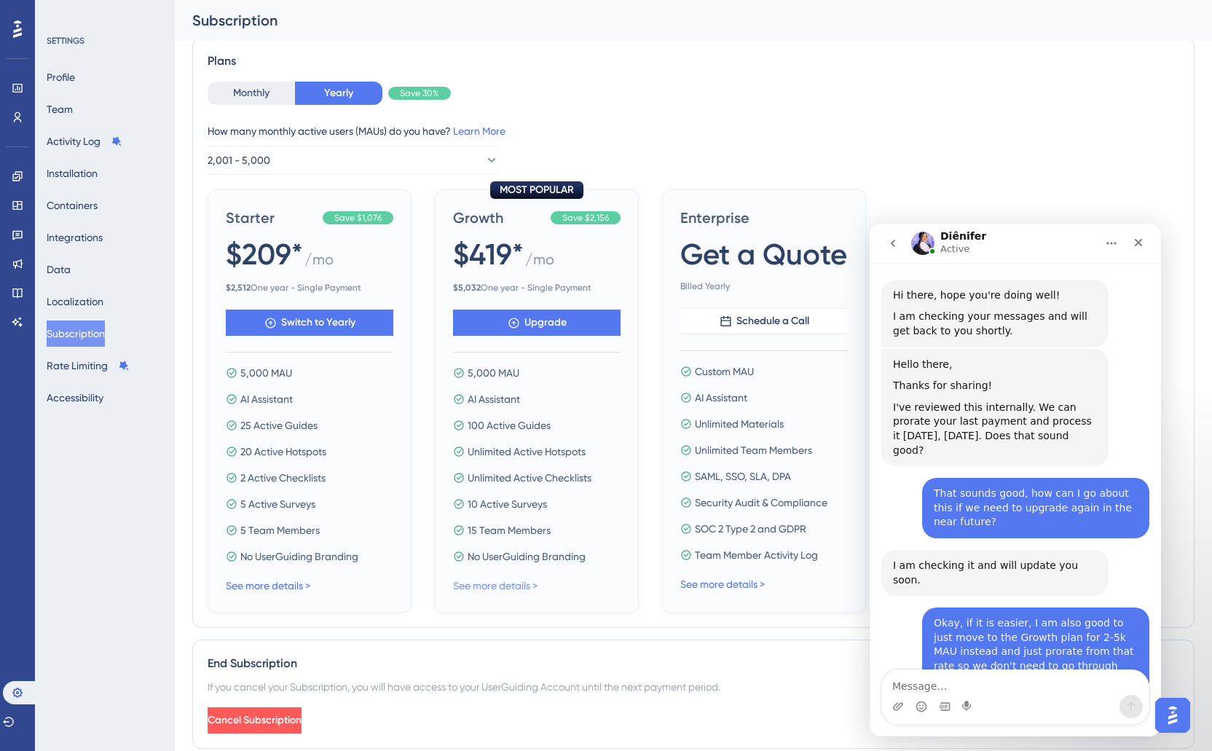
click at [495, 583] on link "See more details >" at bounding box center [495, 586] width 84 height 12
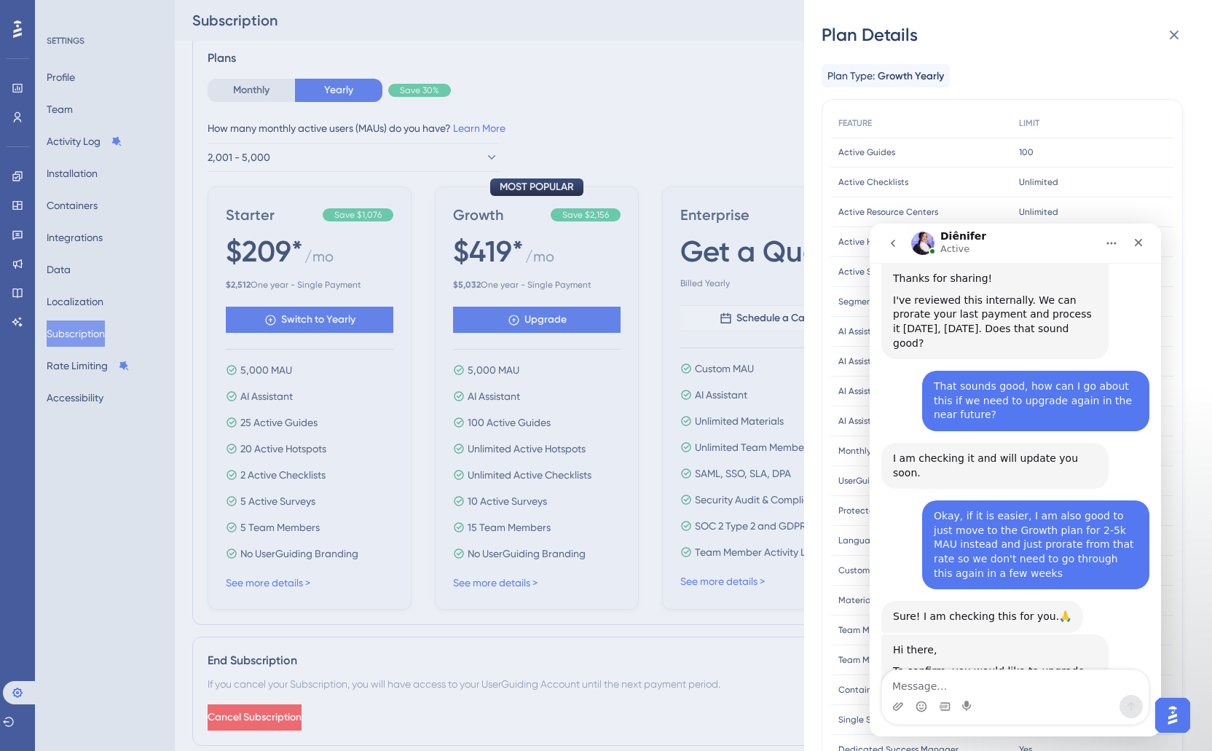
scroll to position [753, 0]
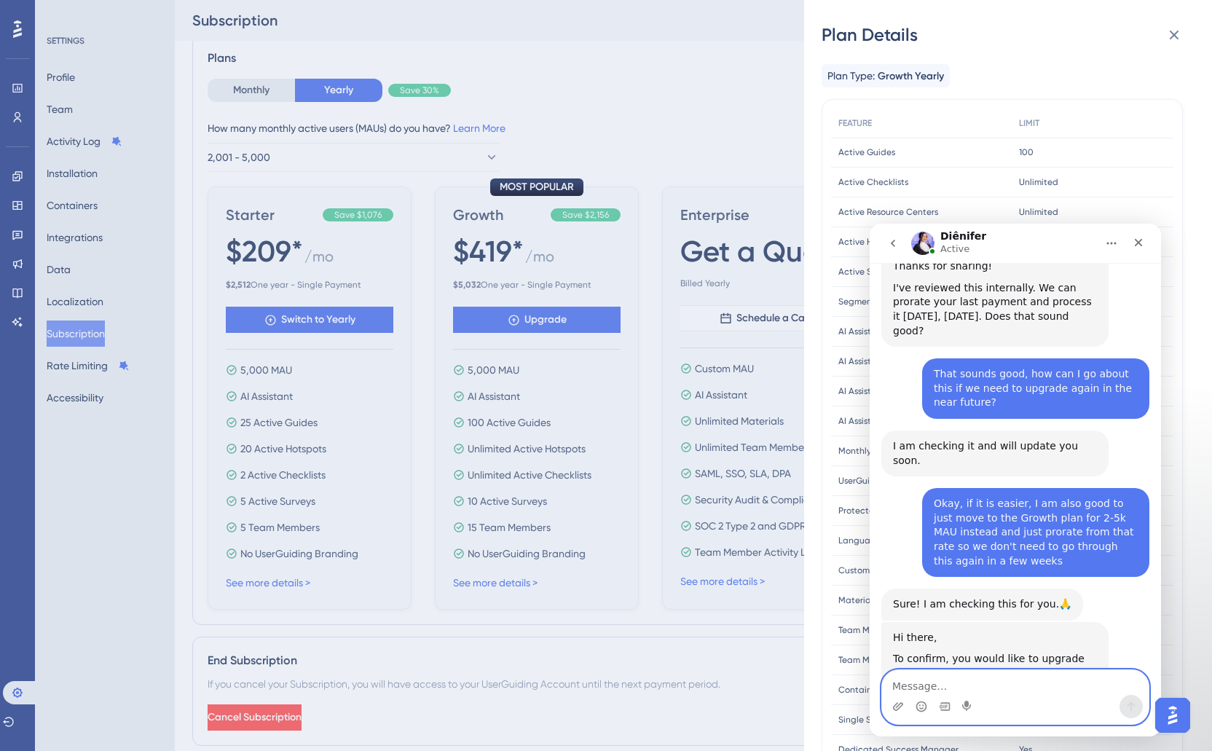
click at [989, 683] on textarea "Message…" at bounding box center [1015, 682] width 267 height 25
click at [953, 686] on textarea "Message…" at bounding box center [1015, 682] width 267 height 25
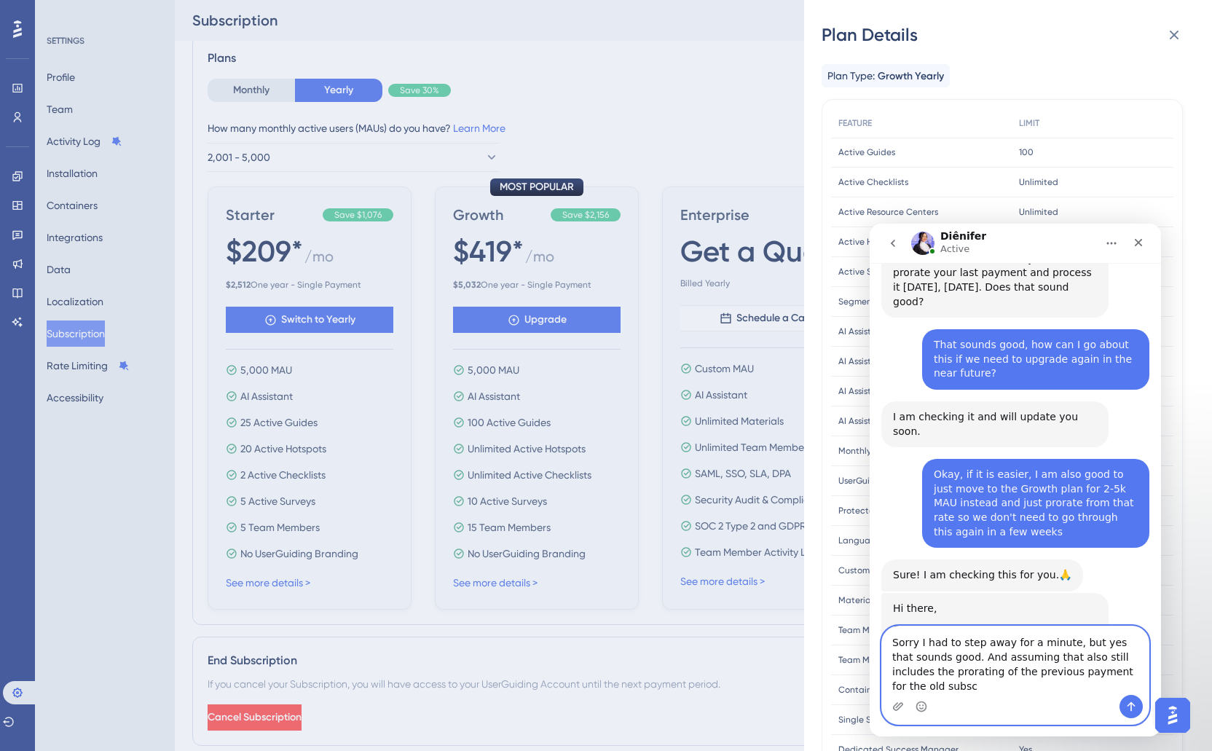
scroll to position [797, 0]
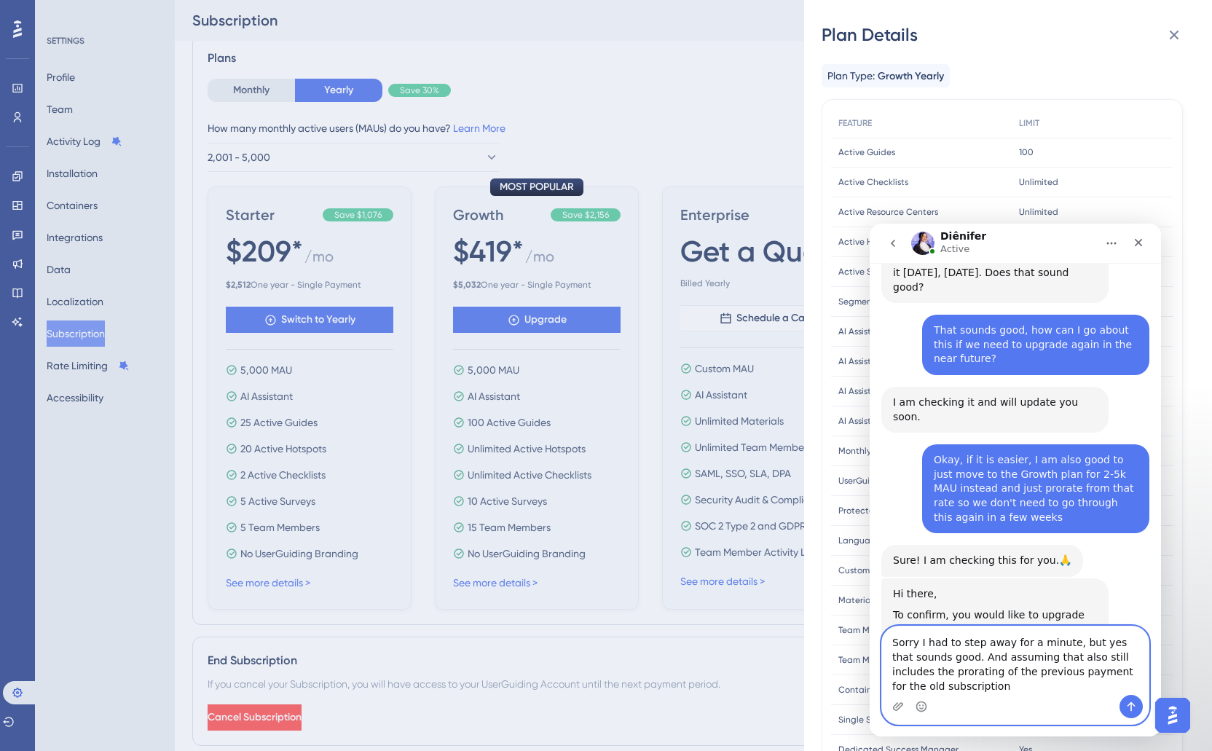
type textarea "Sorry I had to step away for a minute, but yes that sounds good. And assuming t…"
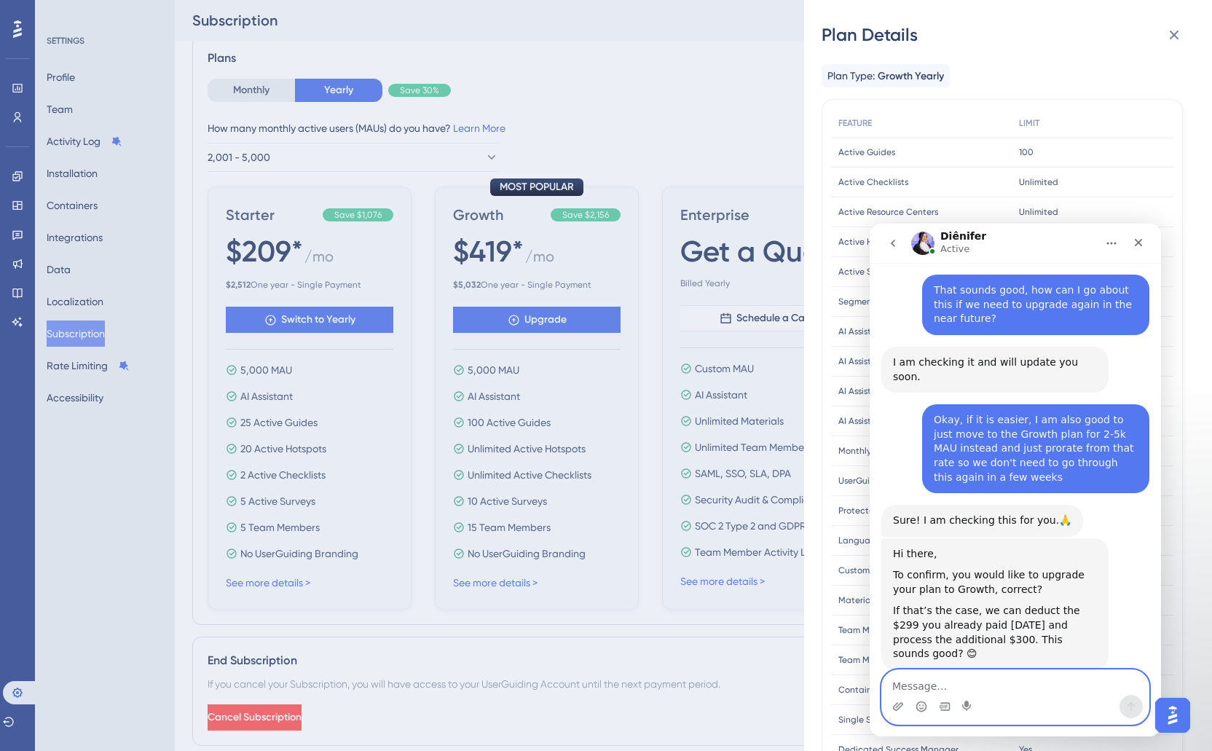
scroll to position [839, 0]
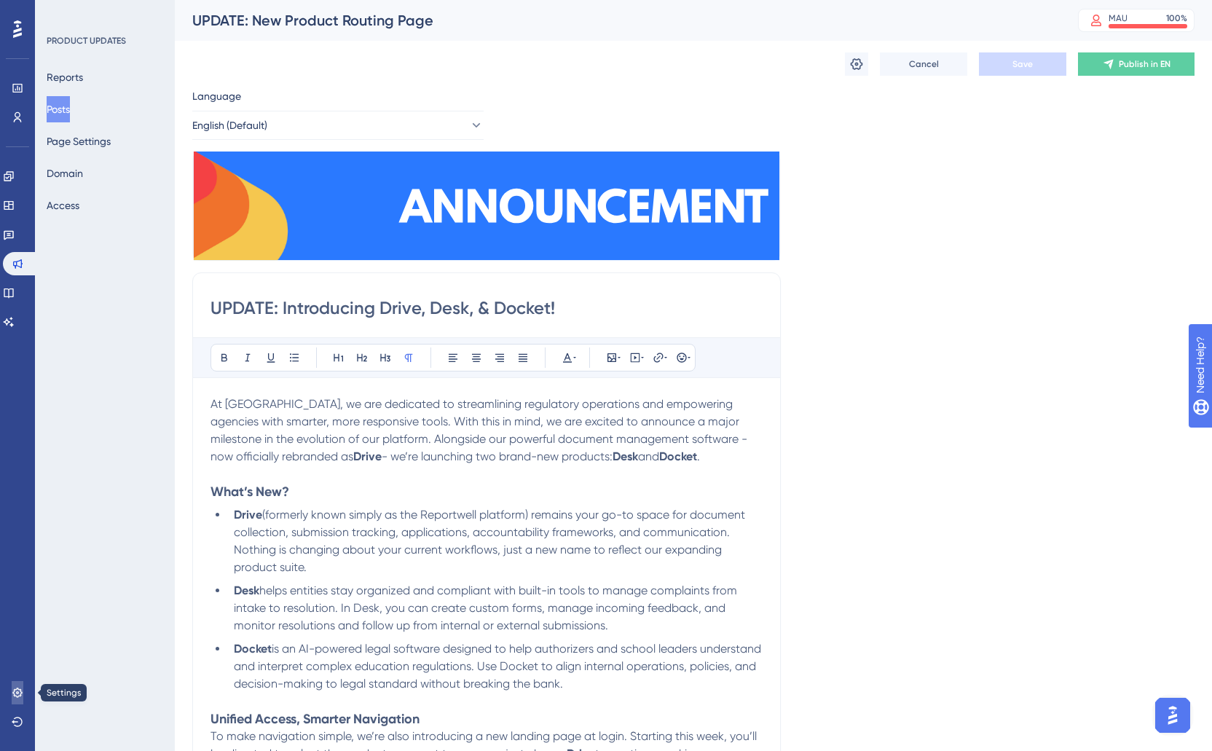
click at [17, 694] on icon at bounding box center [18, 693] width 12 height 12
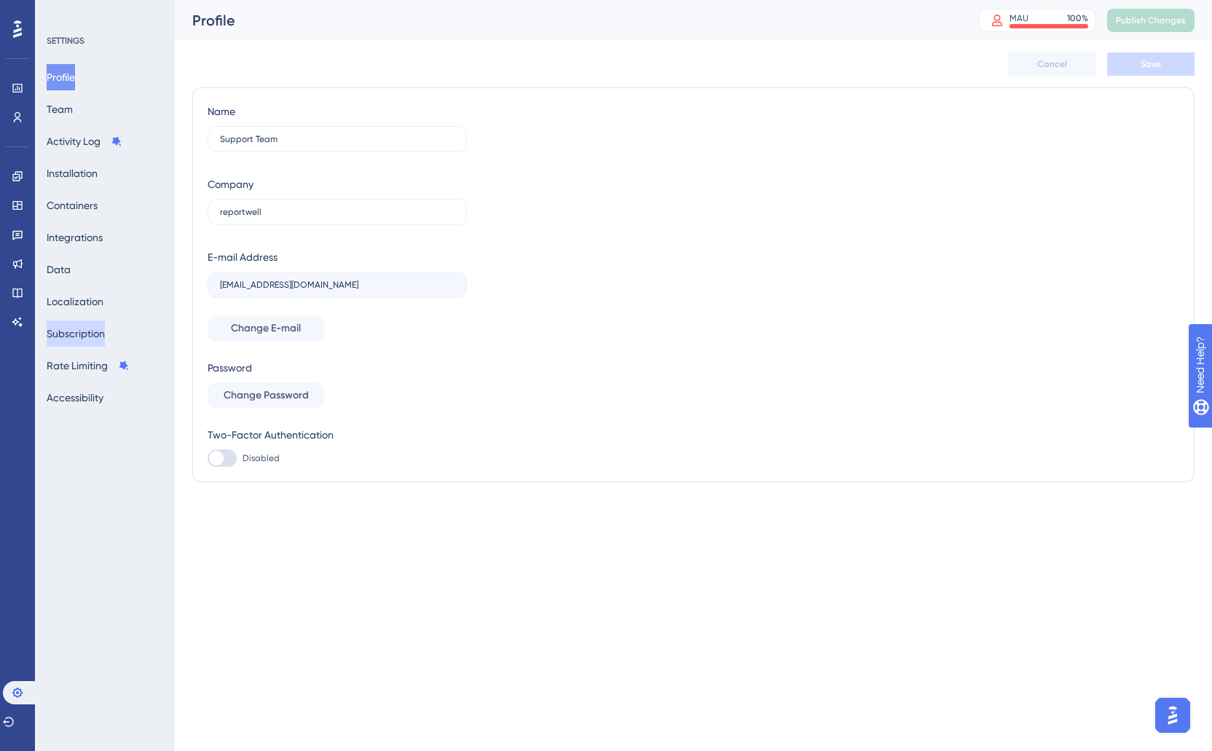
click at [82, 326] on button "Subscription" at bounding box center [76, 333] width 58 height 26
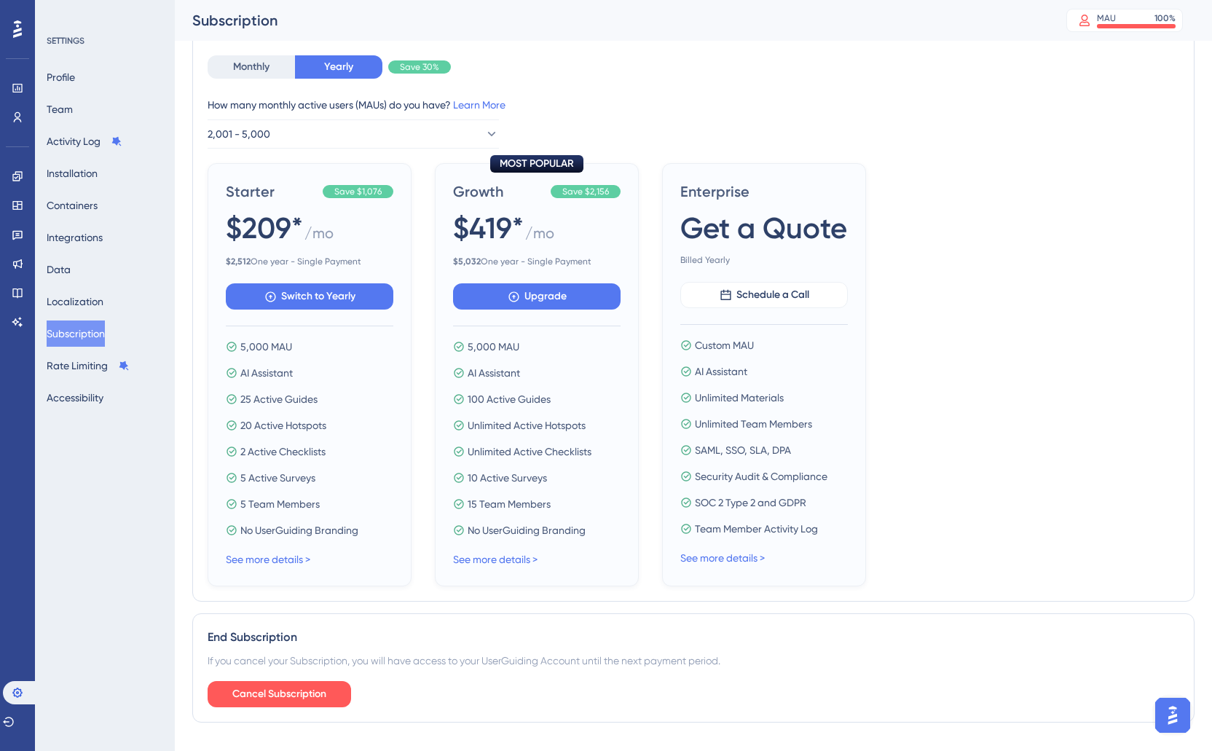
scroll to position [462, 0]
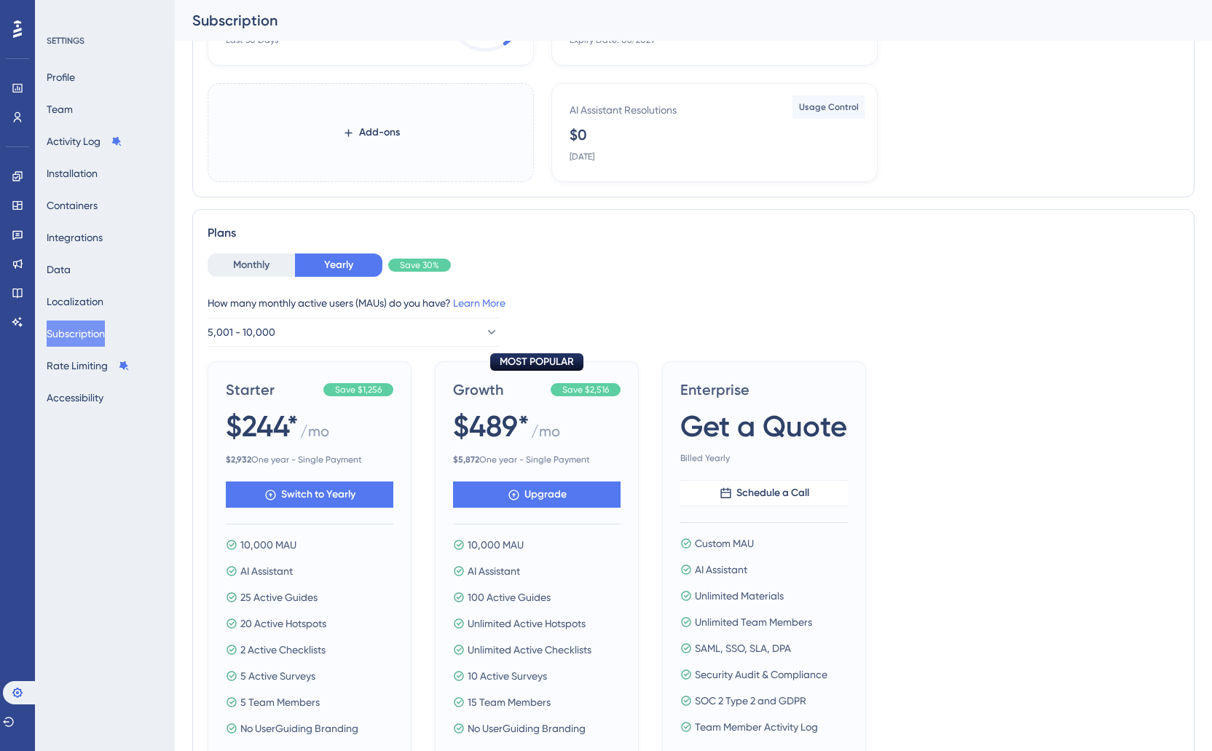
scroll to position [309, 0]
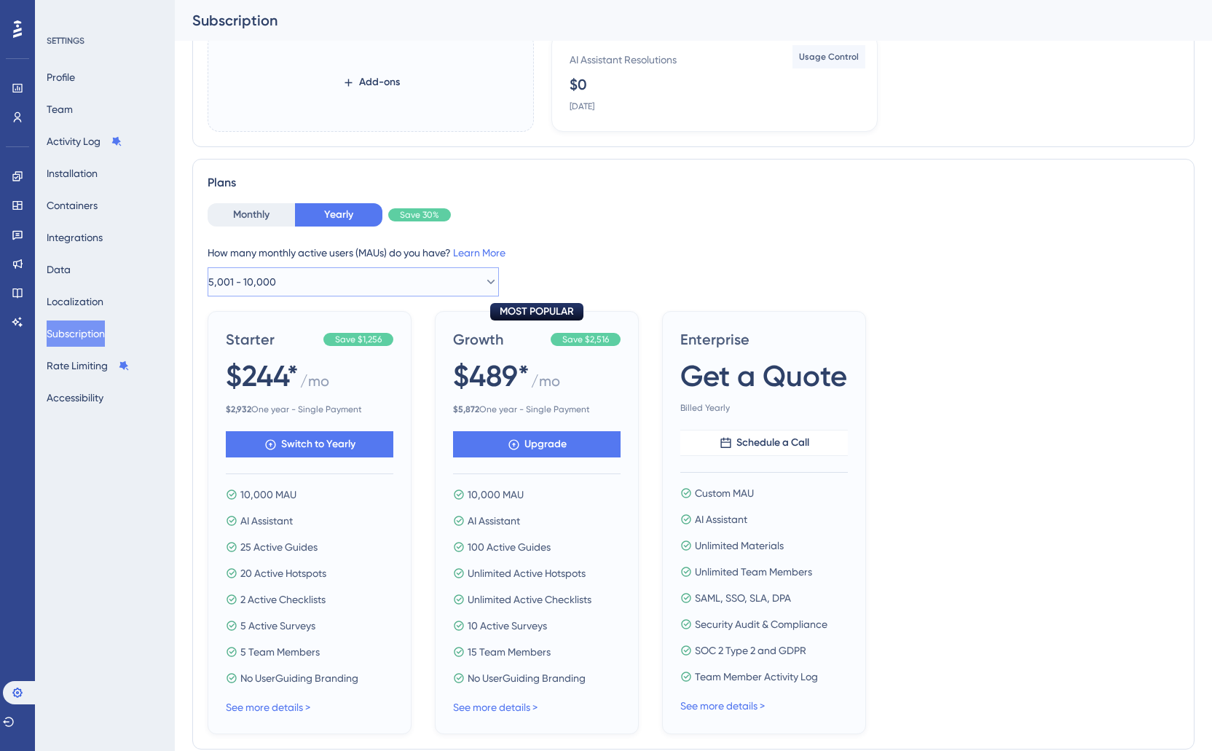
click at [329, 276] on button "5,001 - 10,000" at bounding box center [353, 281] width 291 height 29
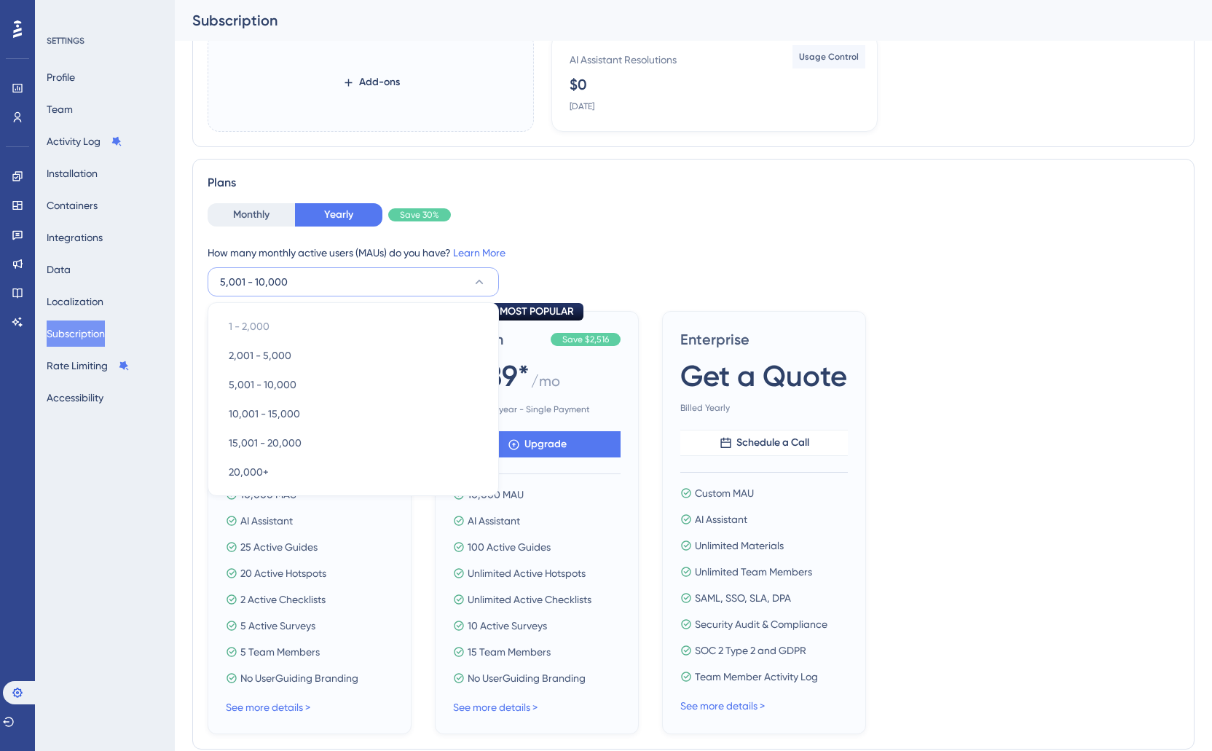
click at [594, 195] on div "Plans Monthly Yearly Save 30% How many monthly active users (MAUs) do you have?…" at bounding box center [693, 454] width 1002 height 591
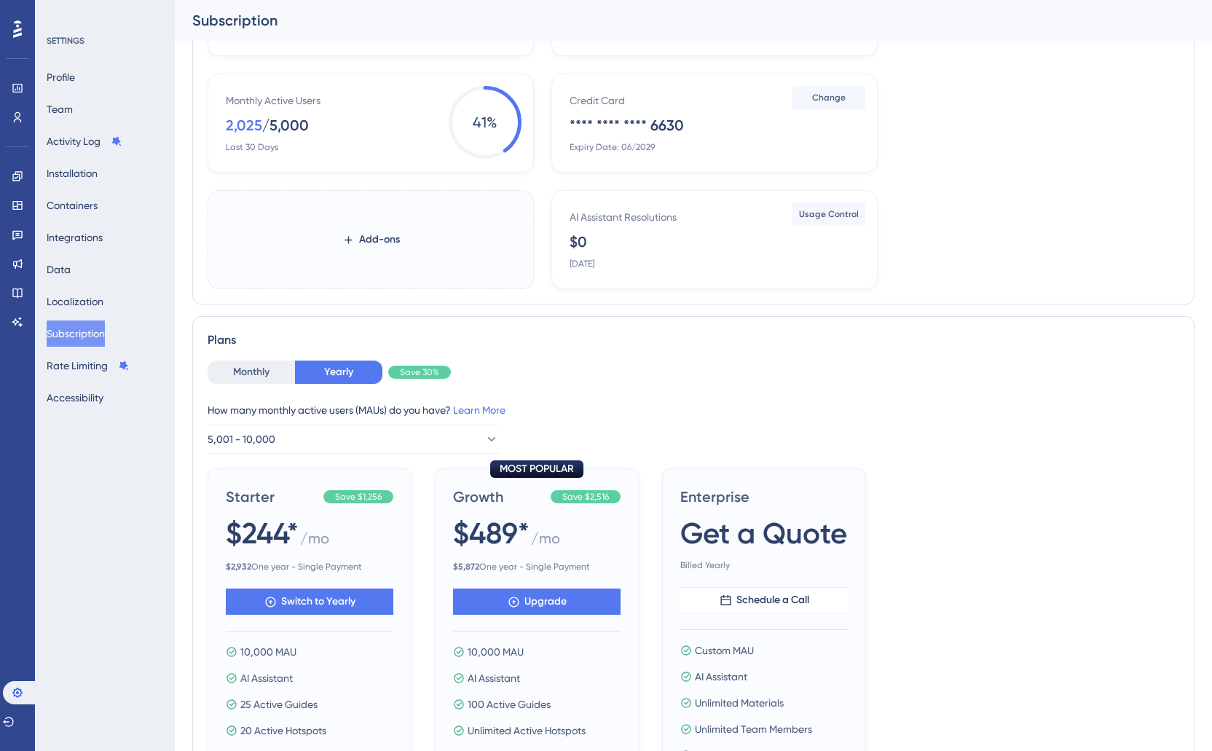
scroll to position [330, 0]
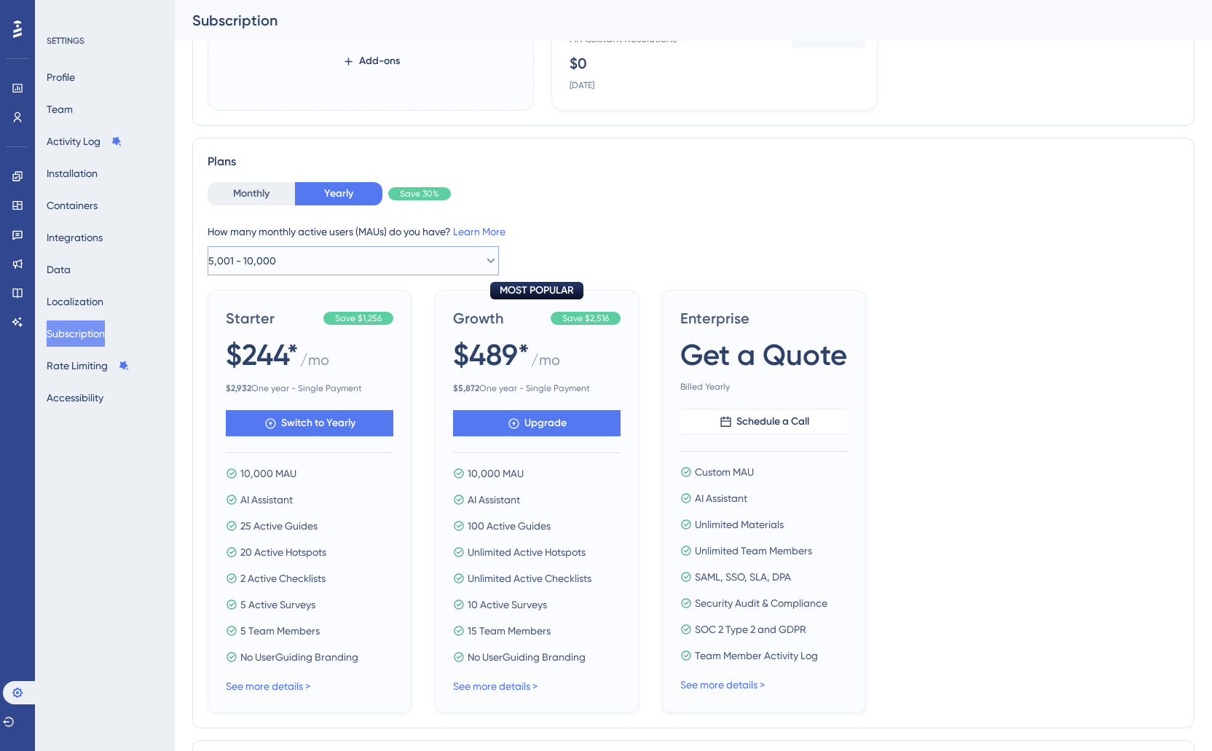
click at [276, 259] on span "5,001 - 10,000" at bounding box center [242, 260] width 68 height 17
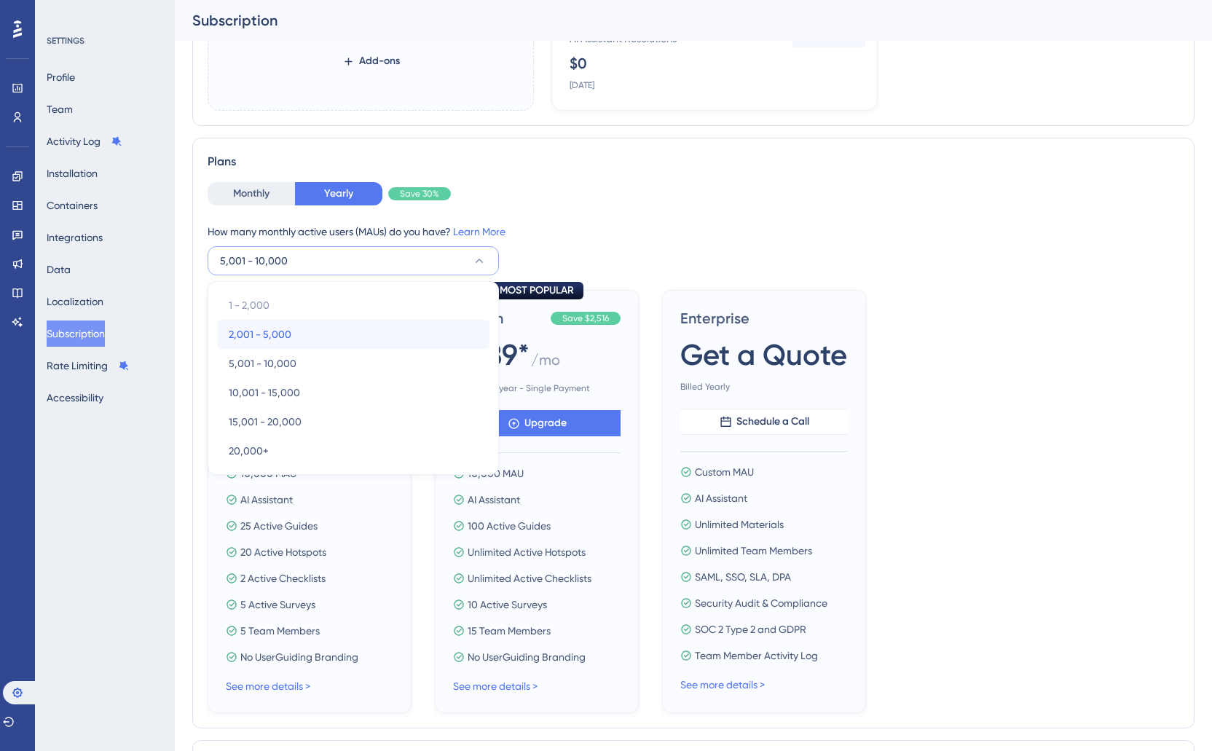
click at [297, 339] on div "2,001 - 5,000 2,001 - 5,000" at bounding box center [353, 334] width 249 height 29
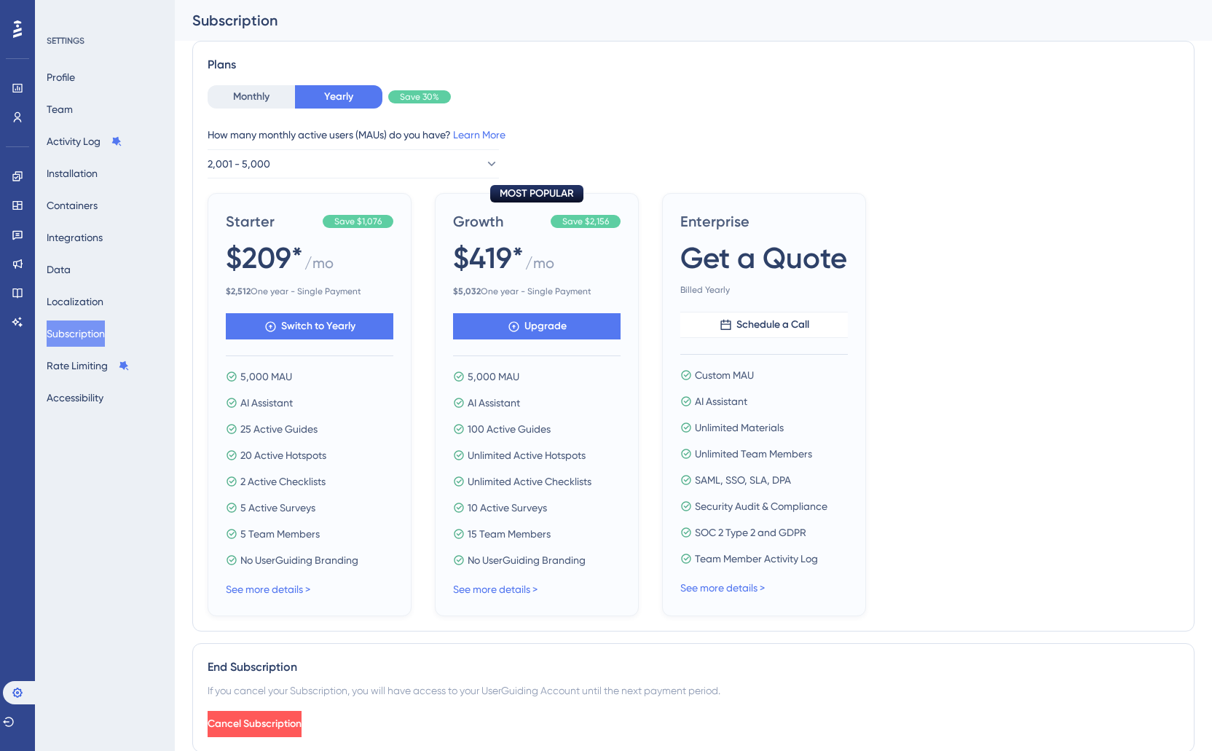
scroll to position [474, 0]
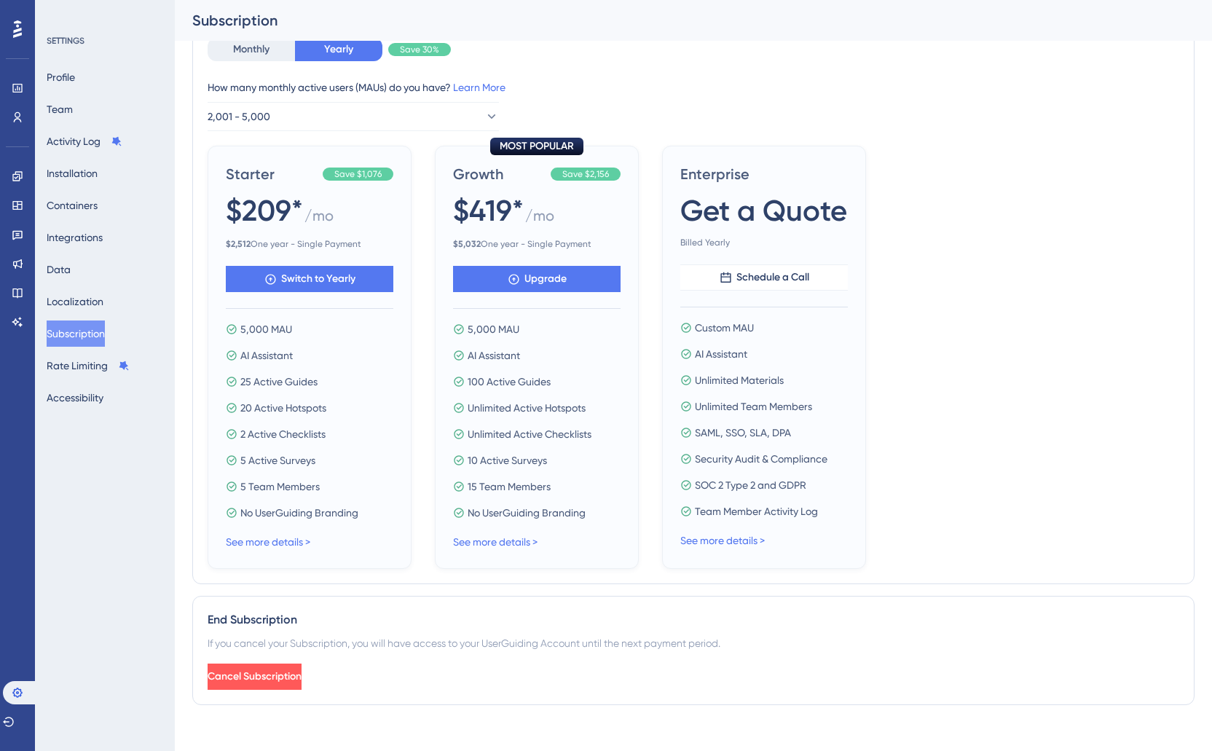
drag, startPoint x: 519, startPoint y: 544, endPoint x: 532, endPoint y: 547, distance: 12.7
click at [519, 544] on link "See more details >" at bounding box center [495, 542] width 84 height 12
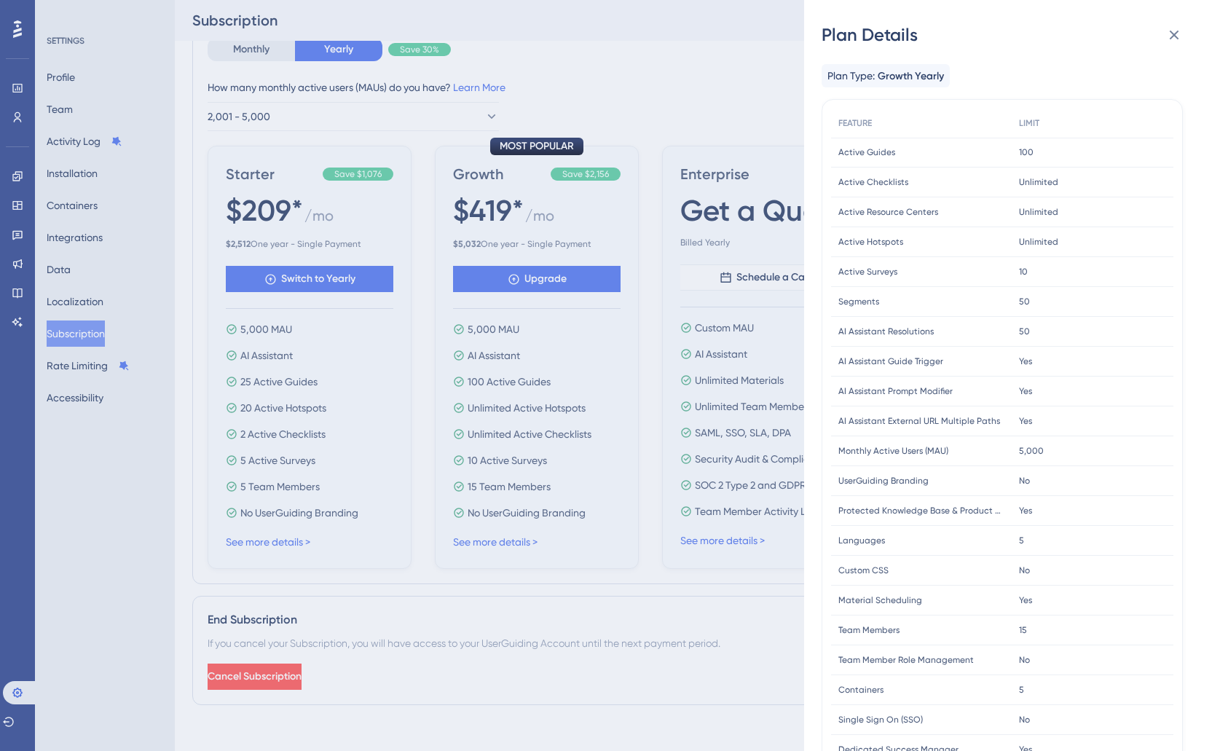
scroll to position [0, 0]
click at [1175, 42] on icon at bounding box center [1173, 34] width 17 height 17
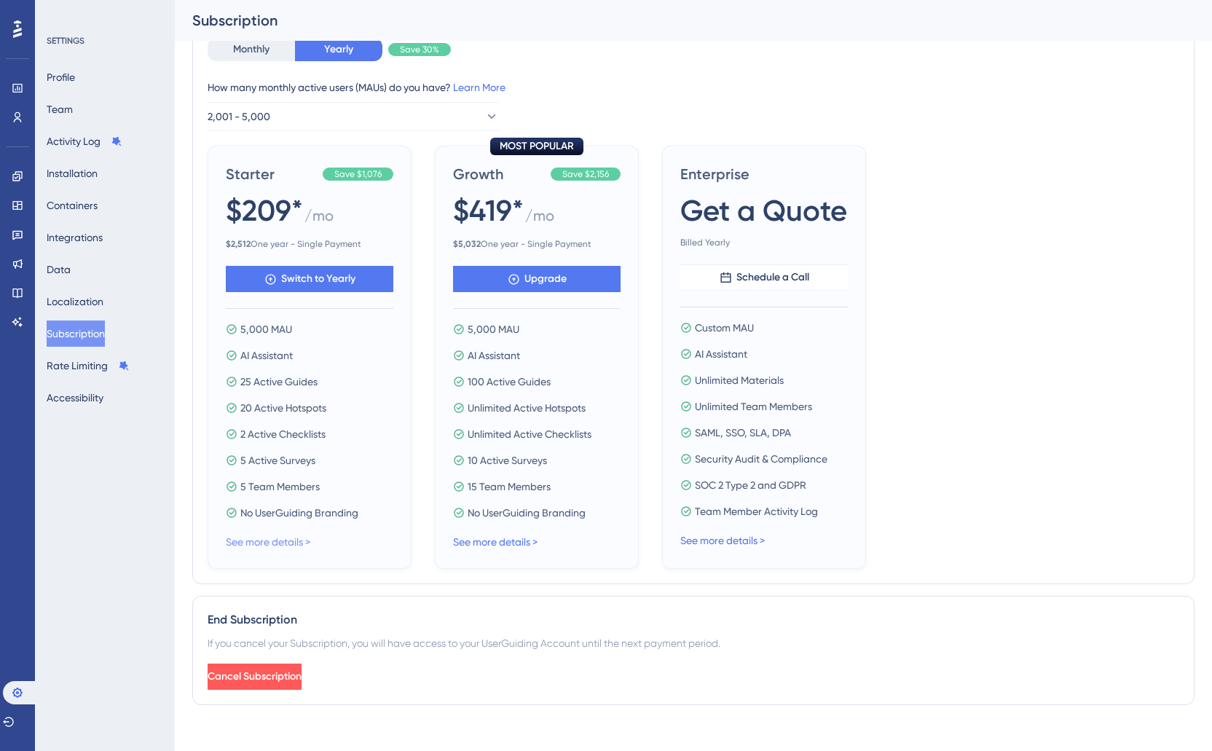
click at [272, 541] on link "See more details >" at bounding box center [268, 542] width 84 height 12
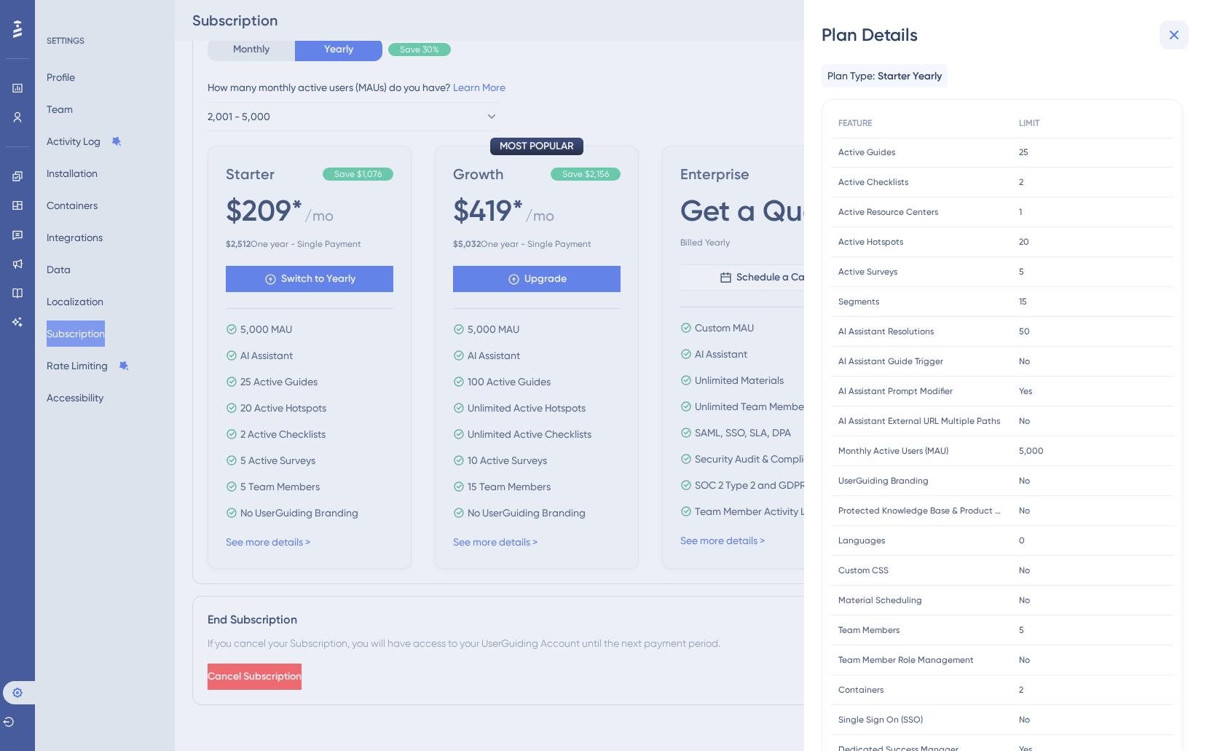
click at [1167, 35] on icon at bounding box center [1173, 34] width 17 height 17
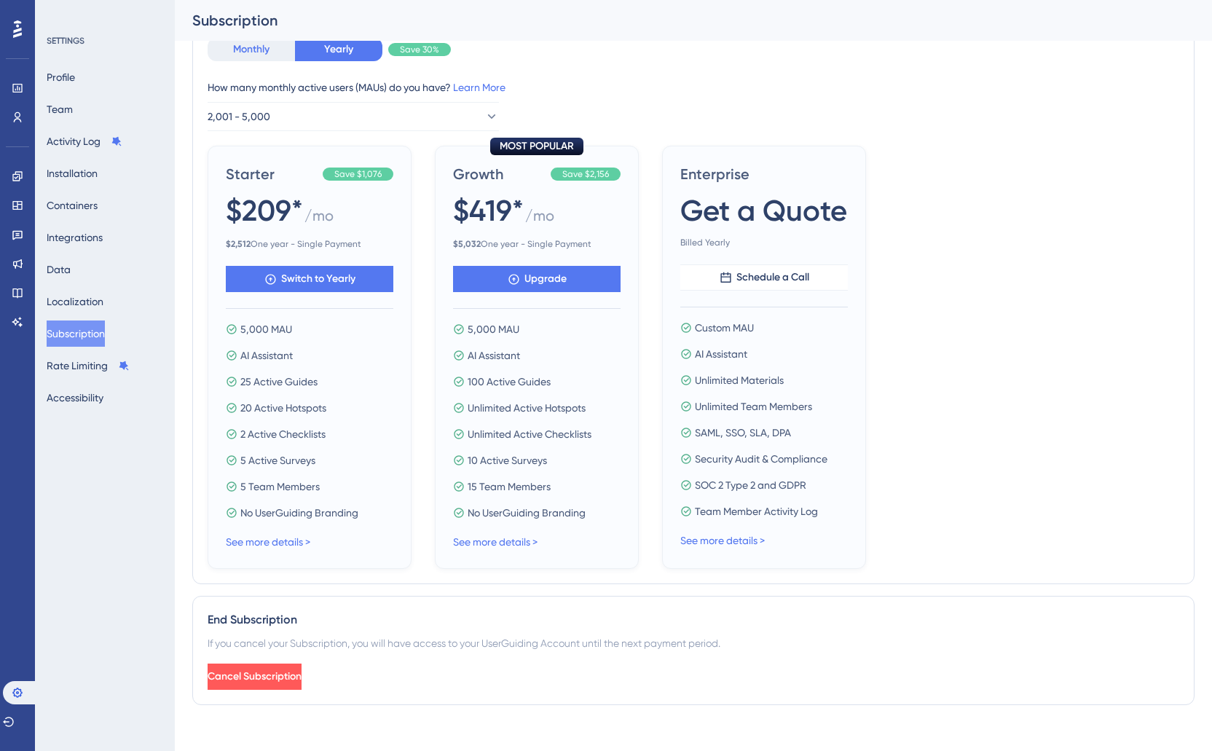
click at [267, 52] on button "Monthly" at bounding box center [251, 49] width 87 height 23
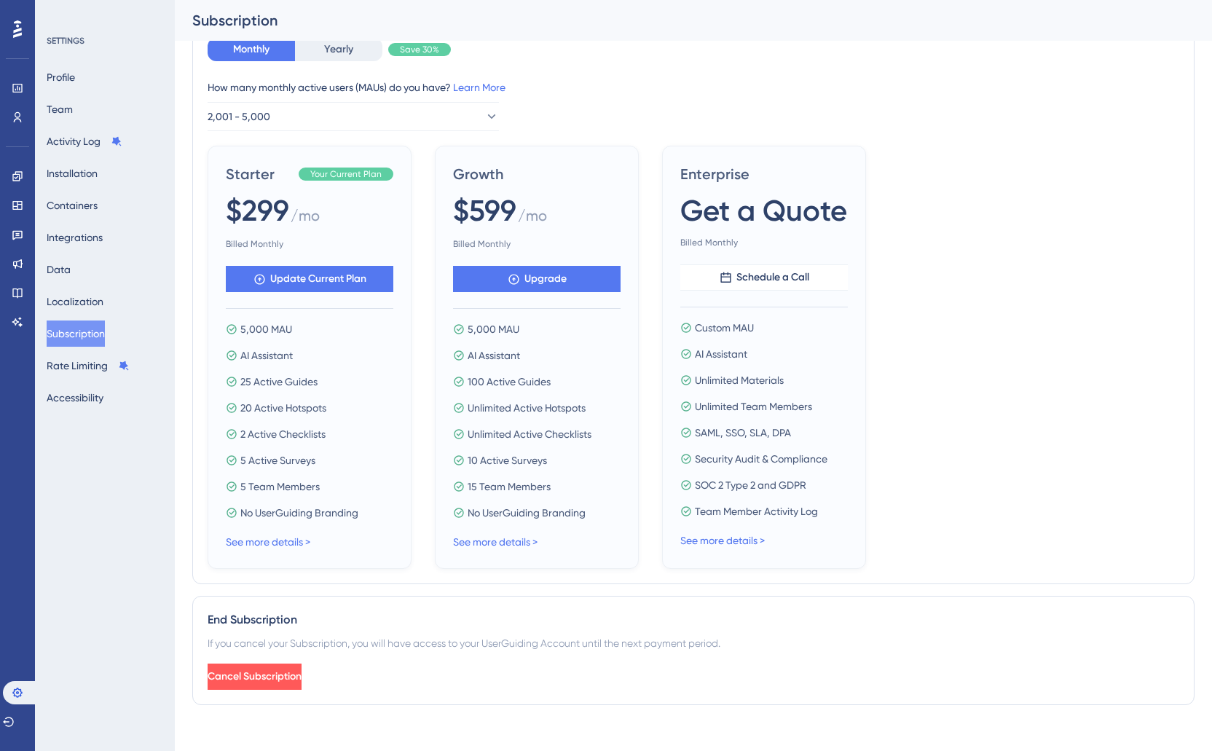
click at [266, 548] on div "See more details >" at bounding box center [310, 541] width 168 height 17
click at [291, 545] on link "See more details >" at bounding box center [268, 542] width 84 height 12
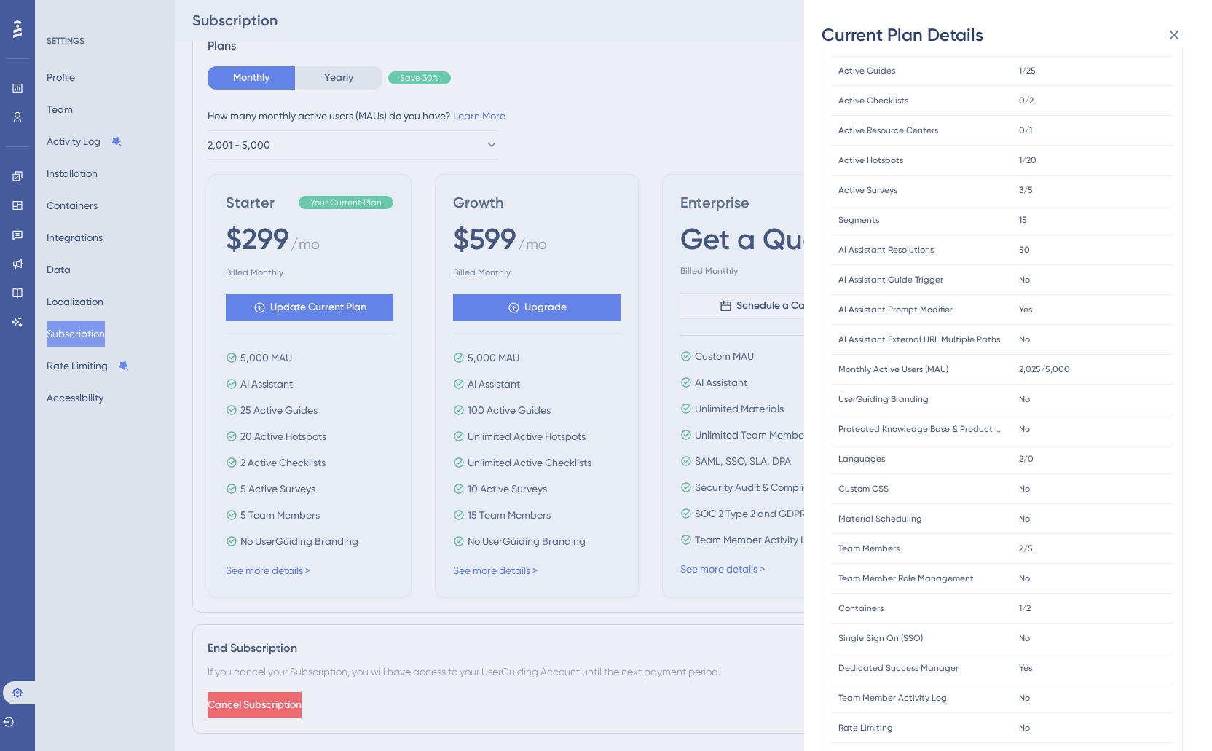
scroll to position [141, 0]
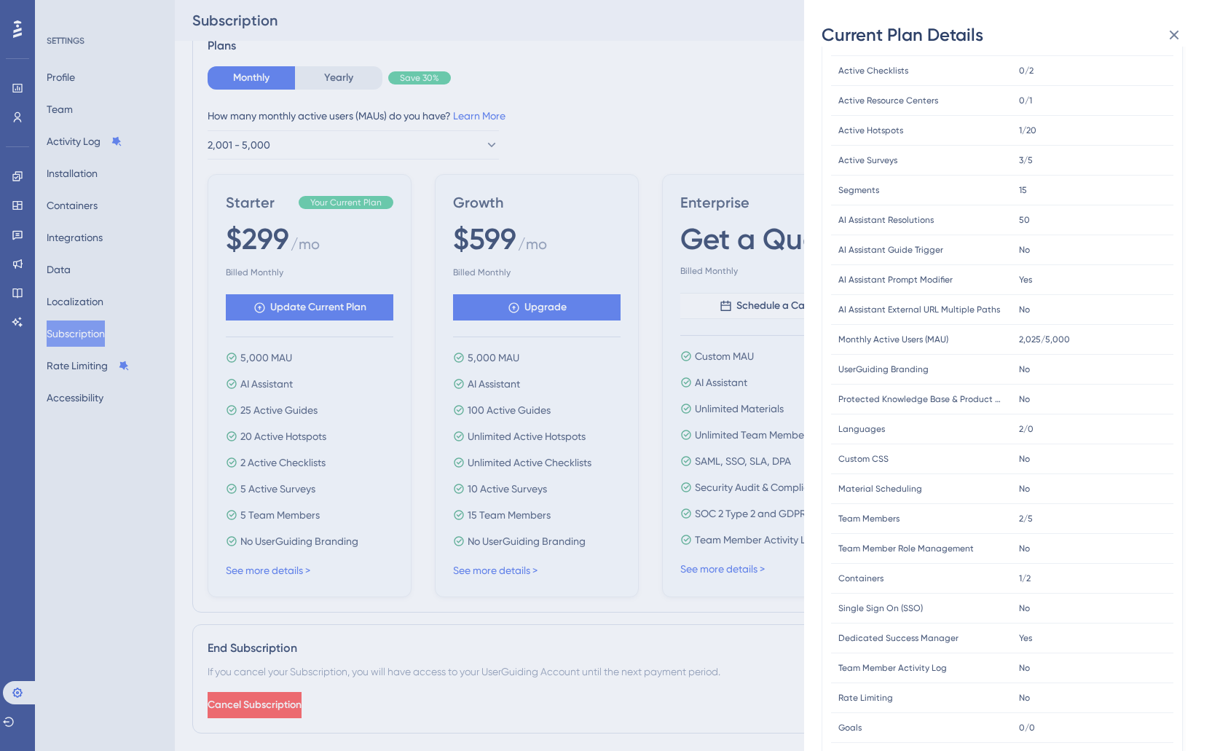
click at [403, 481] on div "Current Plan Details Subscription Start Date: September 29, 2025 Plan Type: Sta…" at bounding box center [606, 375] width 1212 height 751
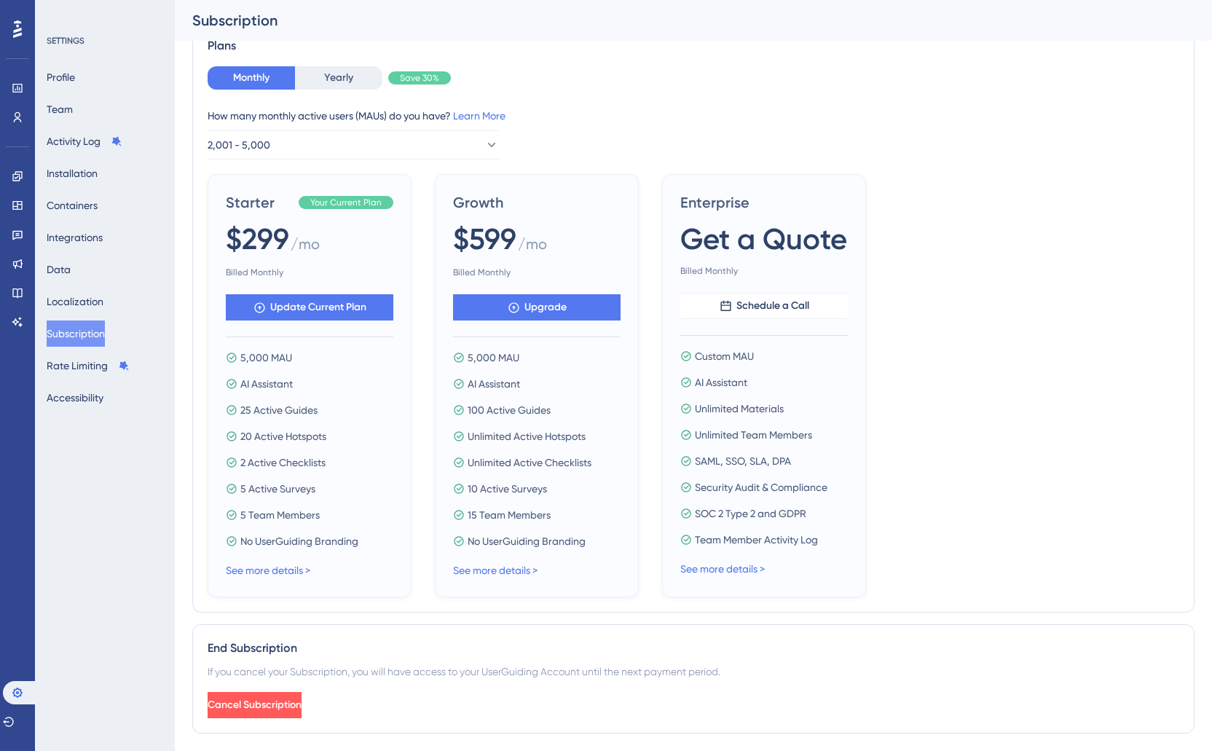
click at [489, 482] on span "10 Active Surveys" at bounding box center [507, 488] width 79 height 17
click at [499, 572] on link "See more details >" at bounding box center [495, 570] width 84 height 12
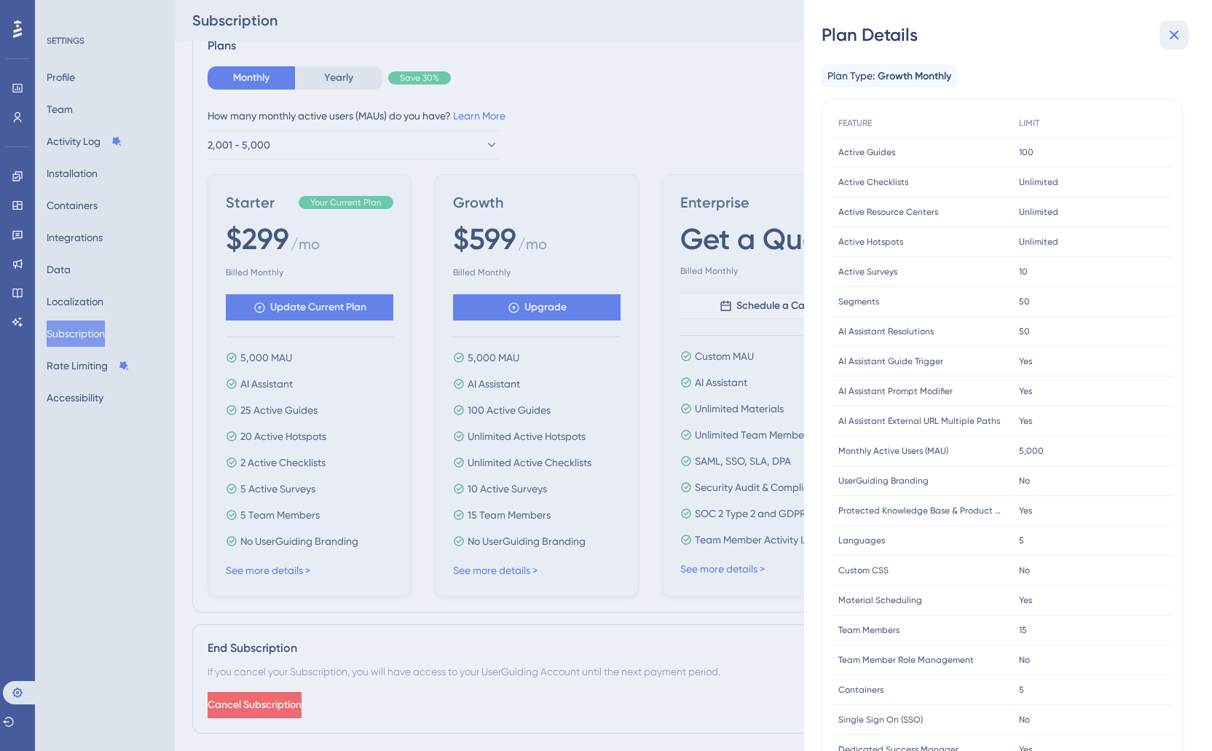
click at [1175, 30] on icon at bounding box center [1173, 34] width 17 height 17
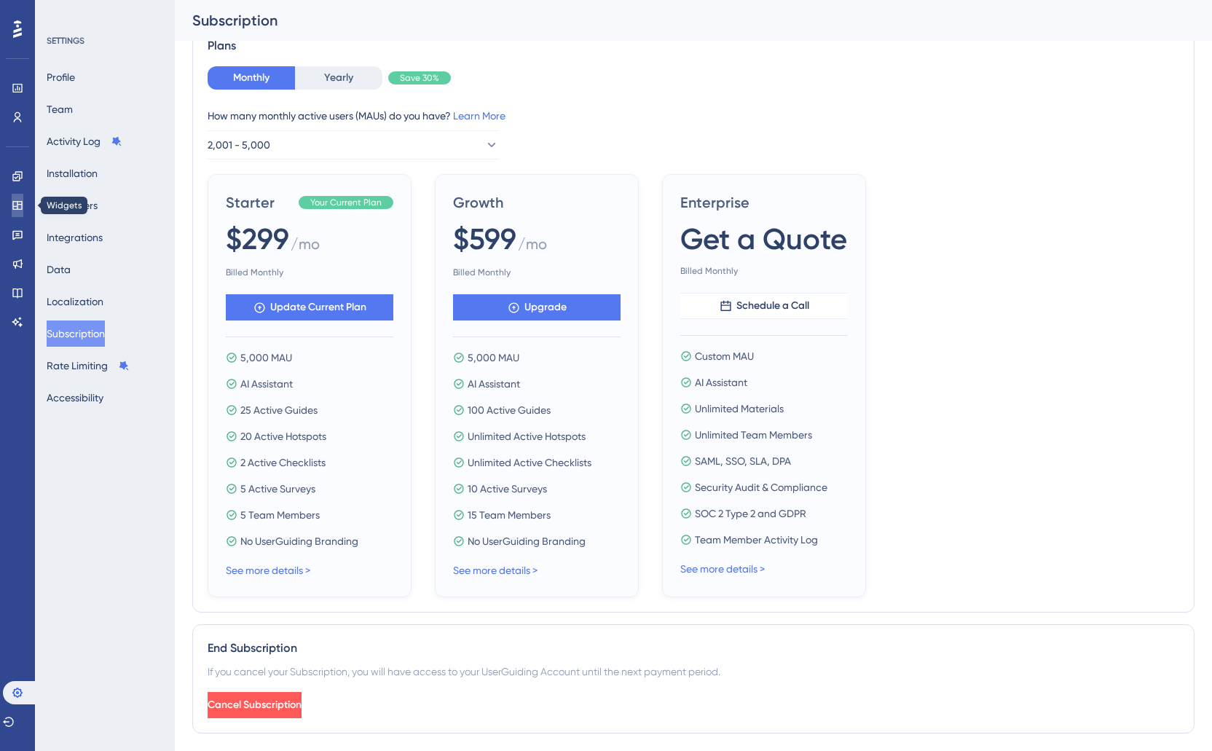
click at [17, 196] on link at bounding box center [18, 205] width 12 height 23
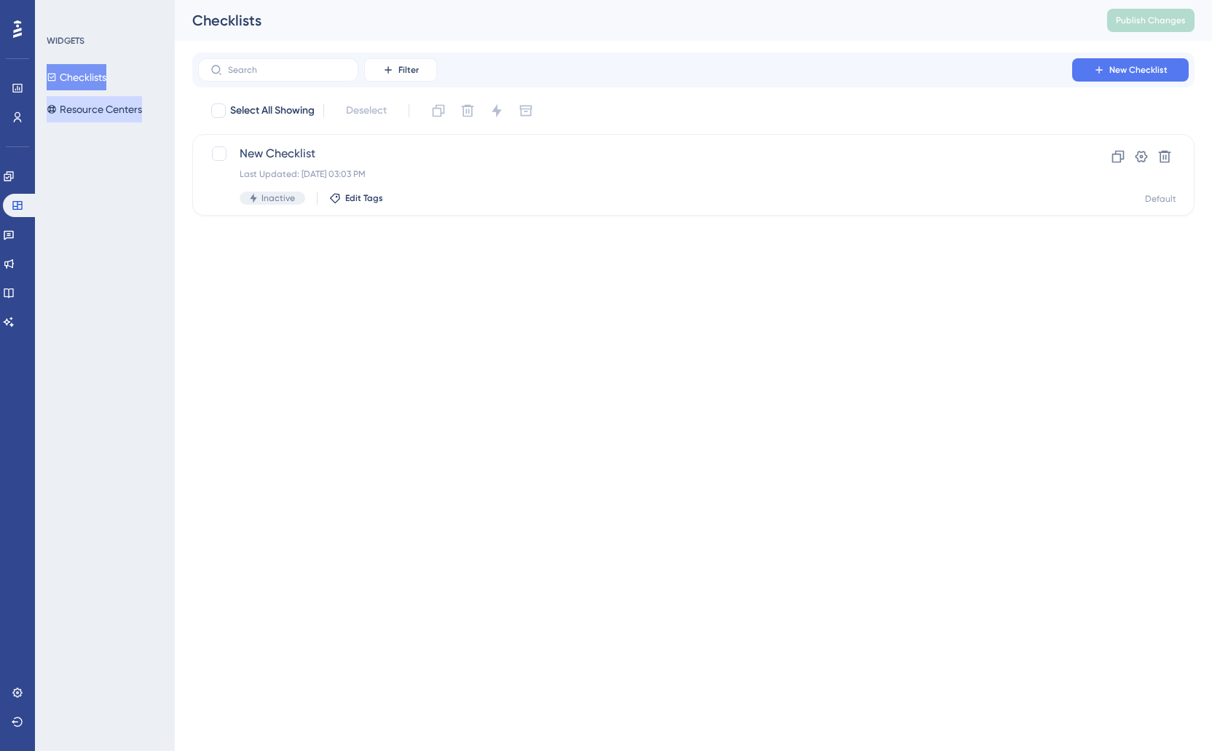
drag, startPoint x: 117, startPoint y: 124, endPoint x: 117, endPoint y: 113, distance: 10.9
click at [117, 122] on div "WIDGETS Checklists Resource Centers" at bounding box center [105, 375] width 140 height 751
click at [117, 113] on button "Resource Centers" at bounding box center [94, 109] width 95 height 26
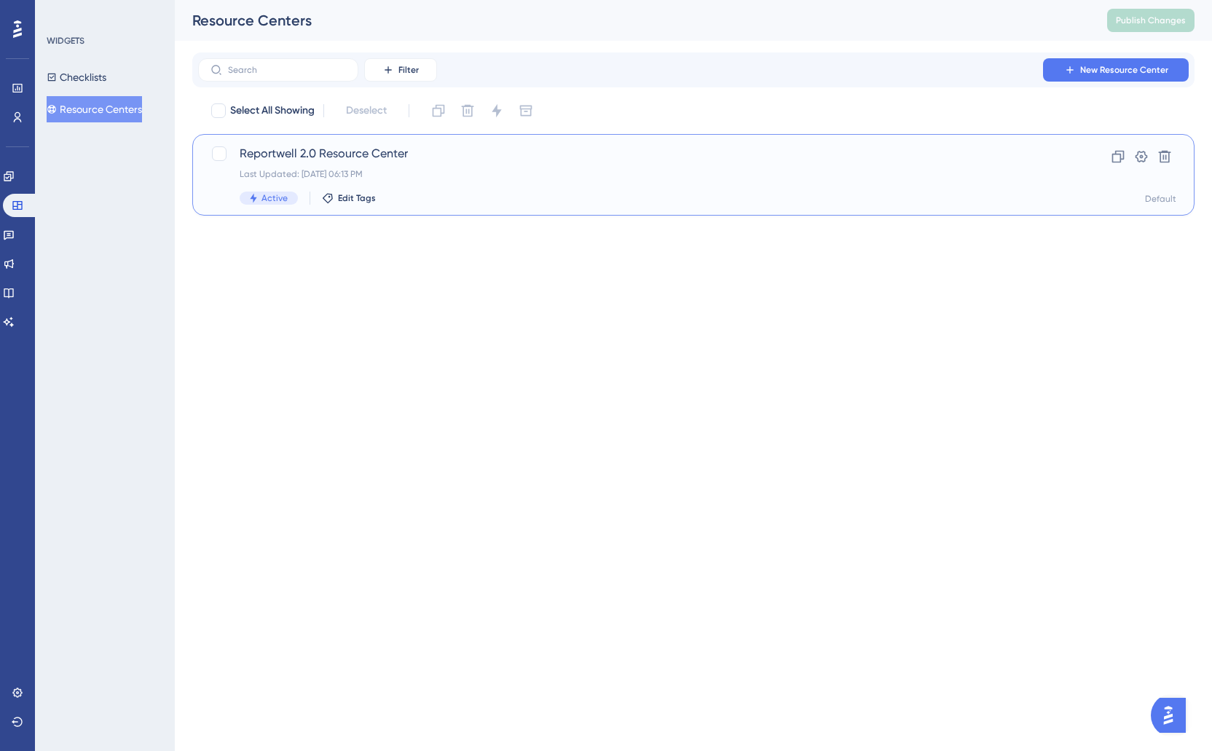
click at [450, 186] on div "Reportwell 2.0 Resource Center Last Updated: Sep 29 2025, 06:13 PM Active Edit …" at bounding box center [635, 175] width 791 height 60
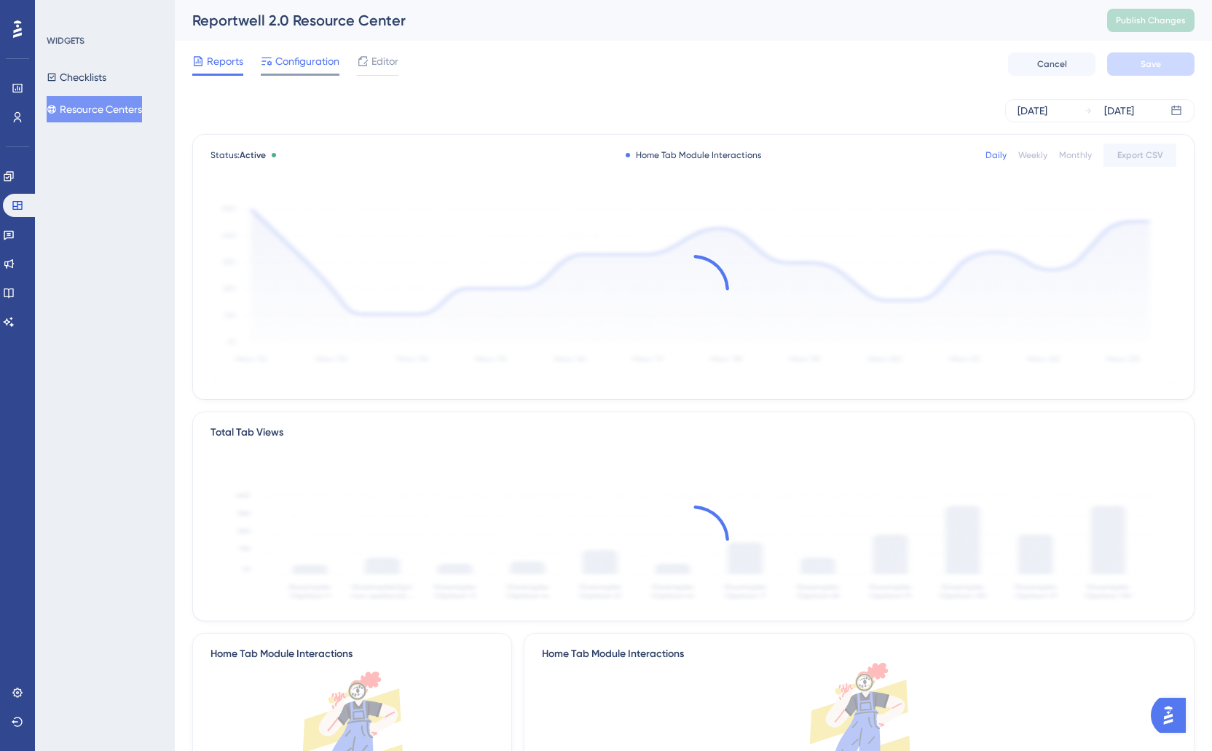
click at [294, 58] on span "Configuration" at bounding box center [307, 60] width 64 height 17
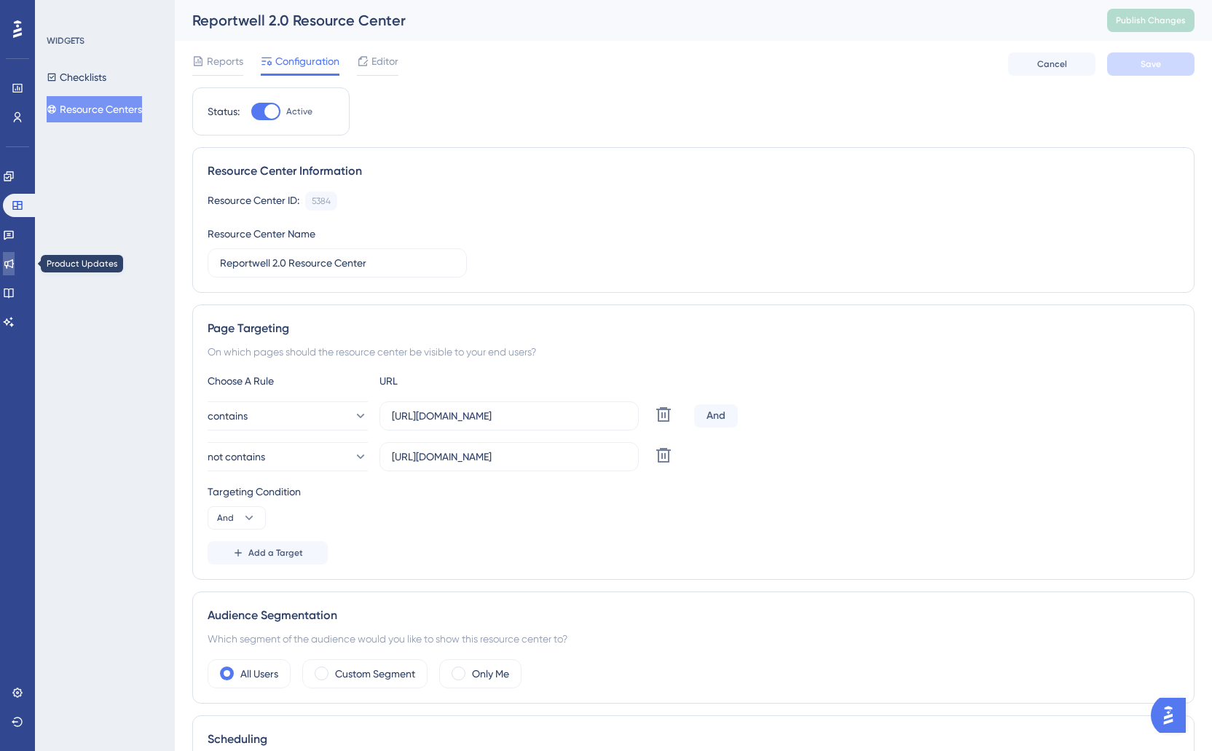
click at [14, 266] on icon at bounding box center [8, 263] width 9 height 9
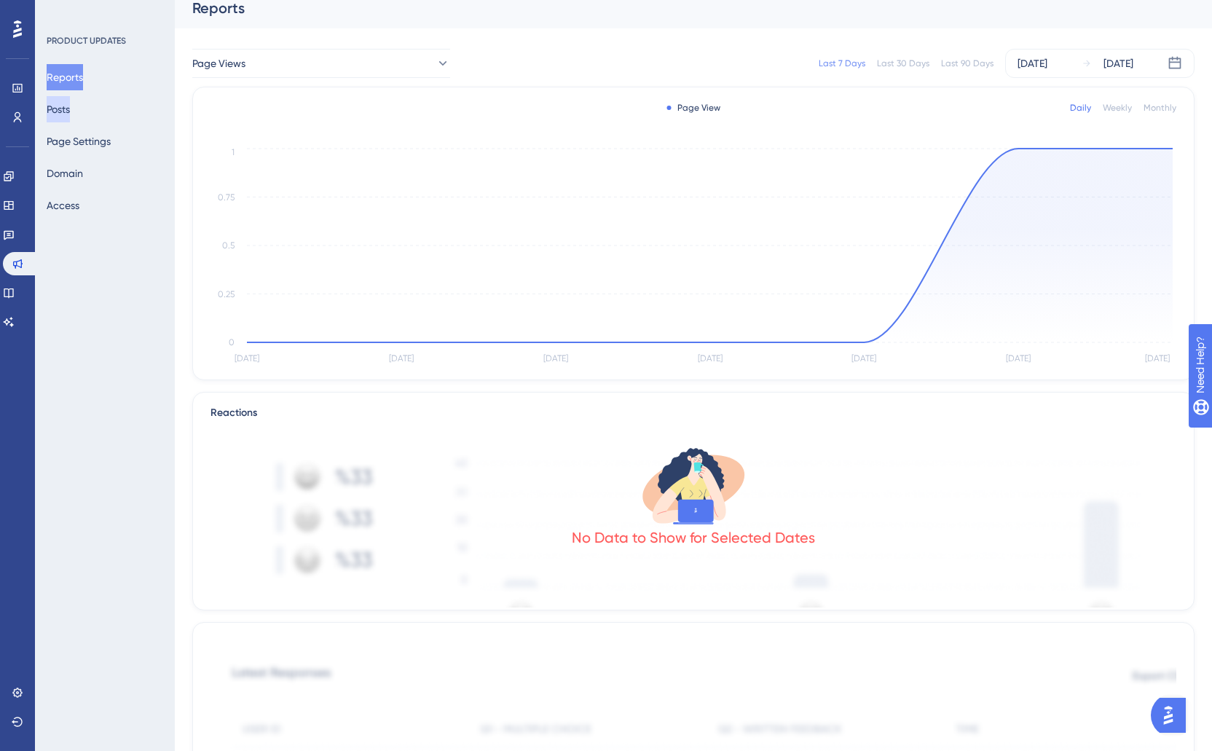
click at [64, 115] on button "Posts" at bounding box center [58, 109] width 23 height 26
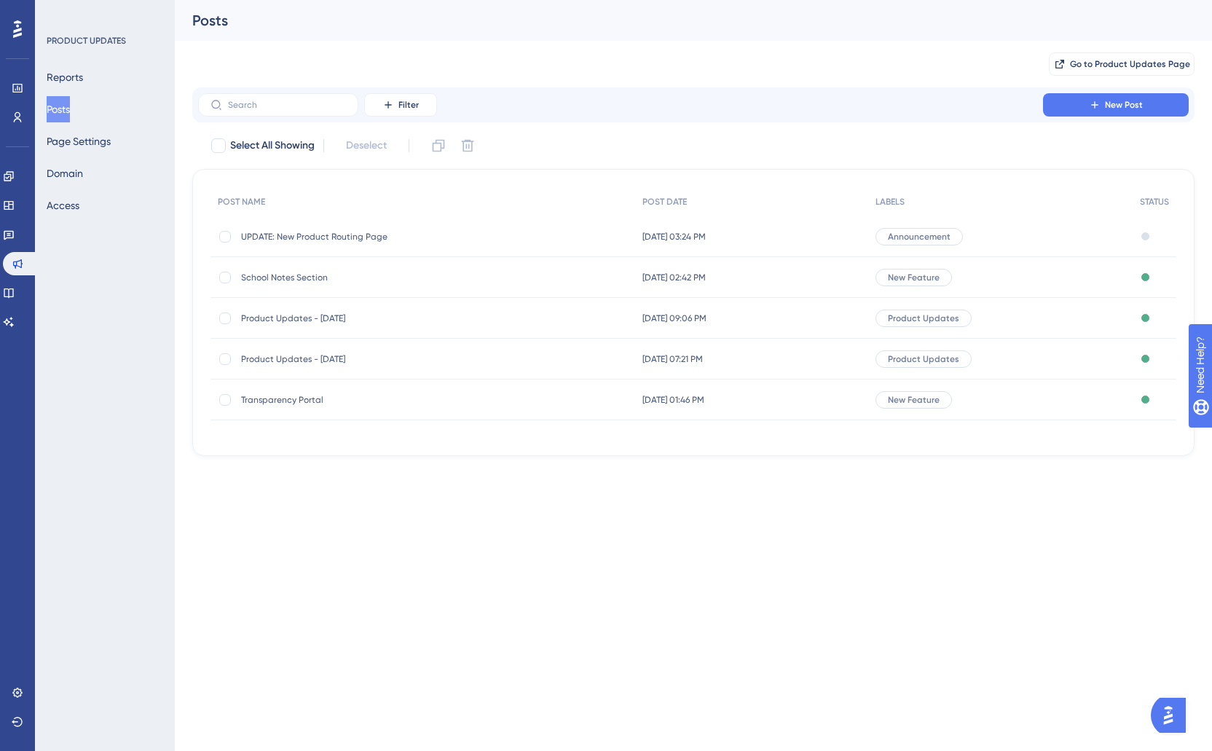
click at [364, 243] on div "UPDATE: New Product Routing Page UPDATE: New Product Routing Page" at bounding box center [357, 236] width 233 height 41
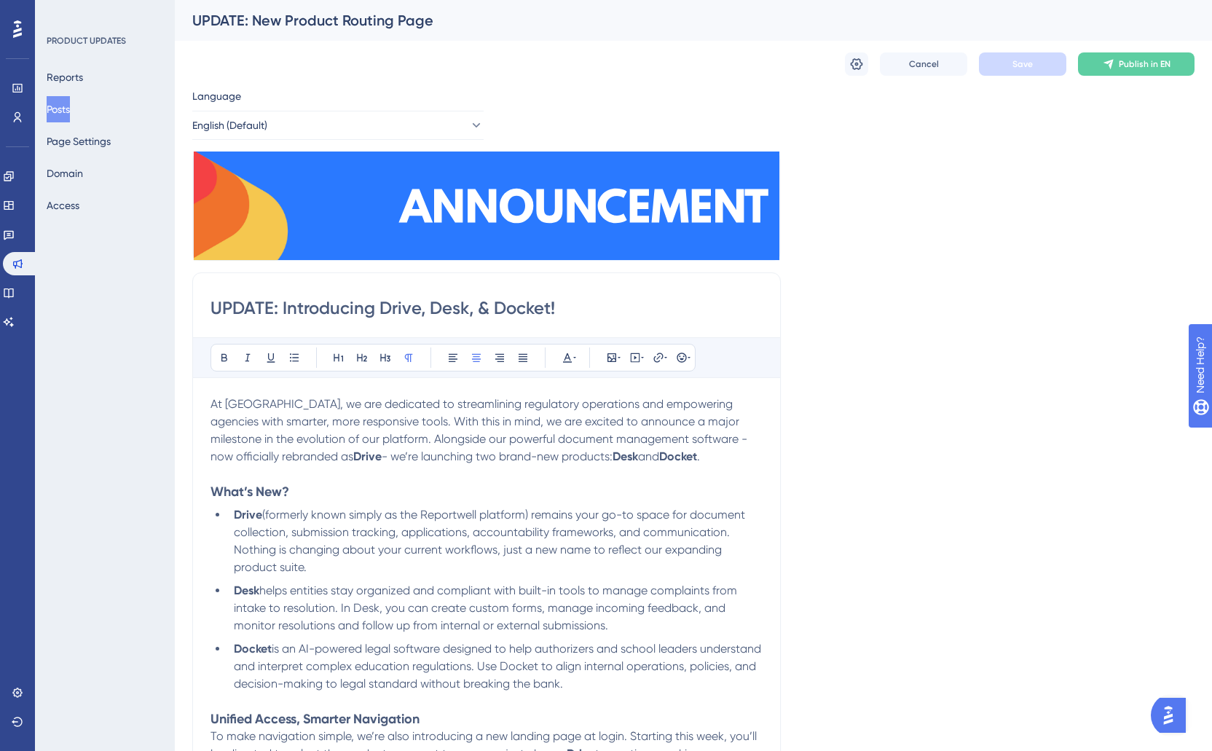
click at [294, 20] on div "UPDATE: New Product Routing Page" at bounding box center [675, 20] width 966 height 20
click at [416, 18] on div "UPDATE: New Product Routing Page" at bounding box center [675, 20] width 966 height 20
click at [858, 68] on icon at bounding box center [857, 64] width 12 height 12
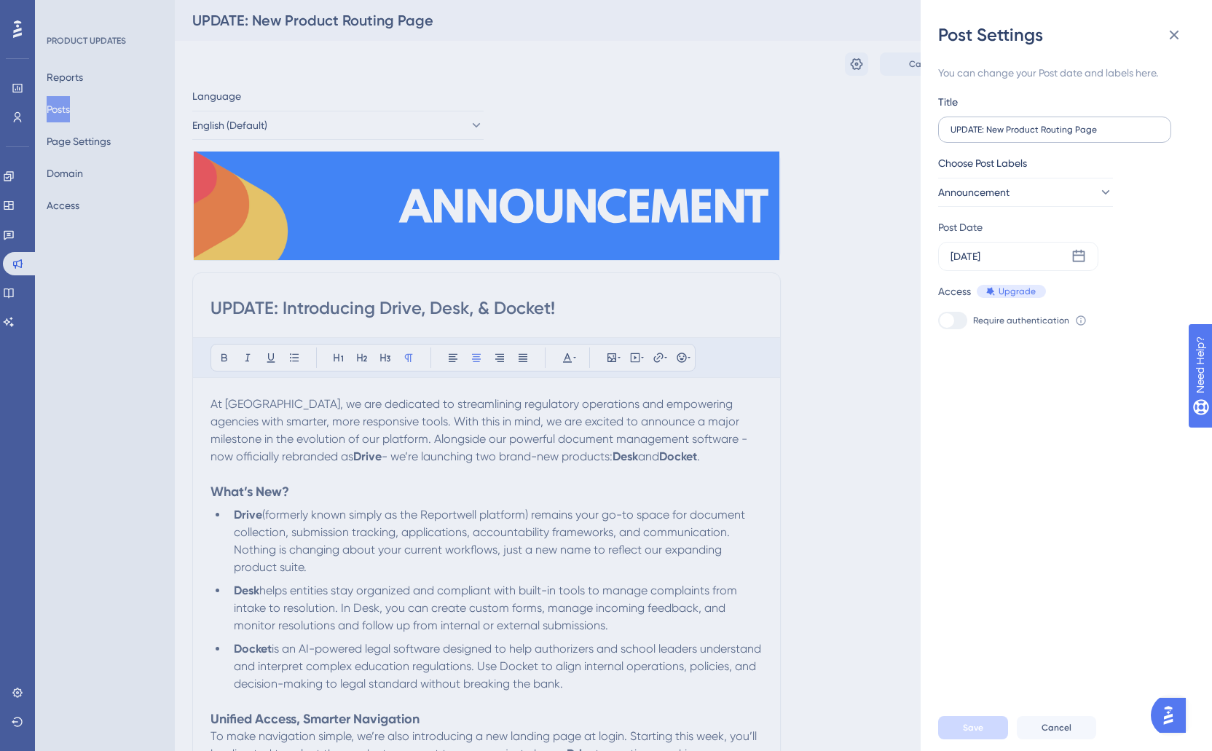
click at [1029, 135] on label "UPDATE: New Product Routing Page" at bounding box center [1054, 130] width 233 height 26
click at [1029, 135] on input "UPDATE: New Product Routing Page" at bounding box center [1054, 130] width 208 height 10
click at [1029, 135] on label "UPDATE: New Product Routing Page" at bounding box center [1054, 130] width 233 height 26
click at [1029, 135] on input "UPDATE: New Product Routing Page" at bounding box center [1054, 130] width 208 height 10
click at [1029, 135] on label "UPDATE: New Product Routing Page" at bounding box center [1054, 130] width 233 height 26
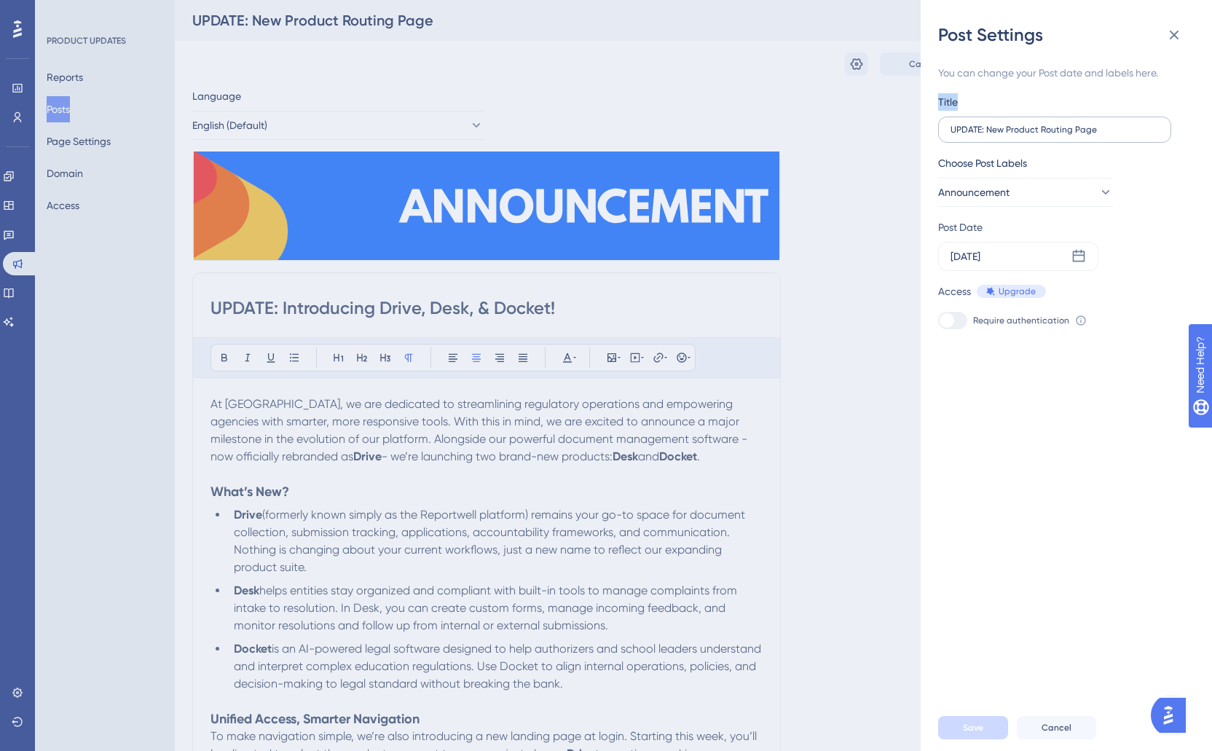
click at [1029, 135] on input "UPDATE: New Product Routing Page" at bounding box center [1054, 130] width 208 height 10
click at [1031, 133] on input "UPDATE: New Product Routing Page" at bounding box center [1054, 130] width 208 height 10
type input "Productization Update"
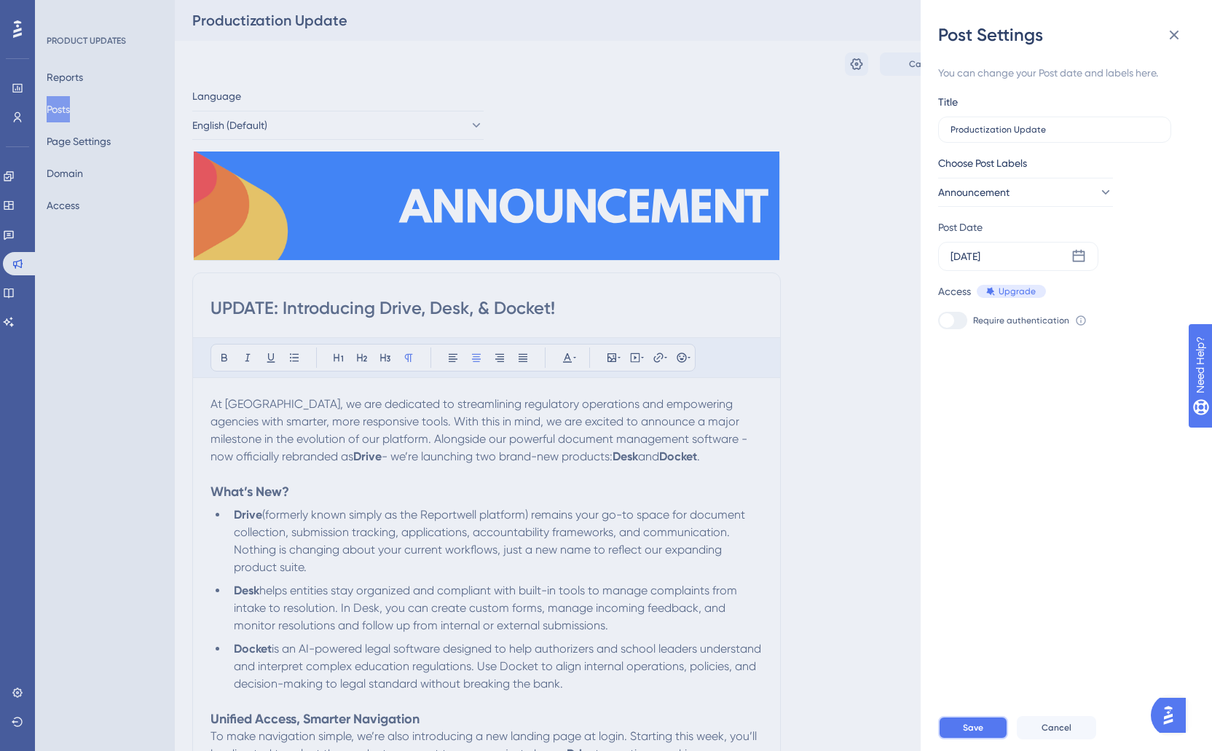
click at [965, 729] on span "Save" at bounding box center [973, 728] width 20 height 12
click at [1175, 37] on icon at bounding box center [1174, 35] width 9 height 9
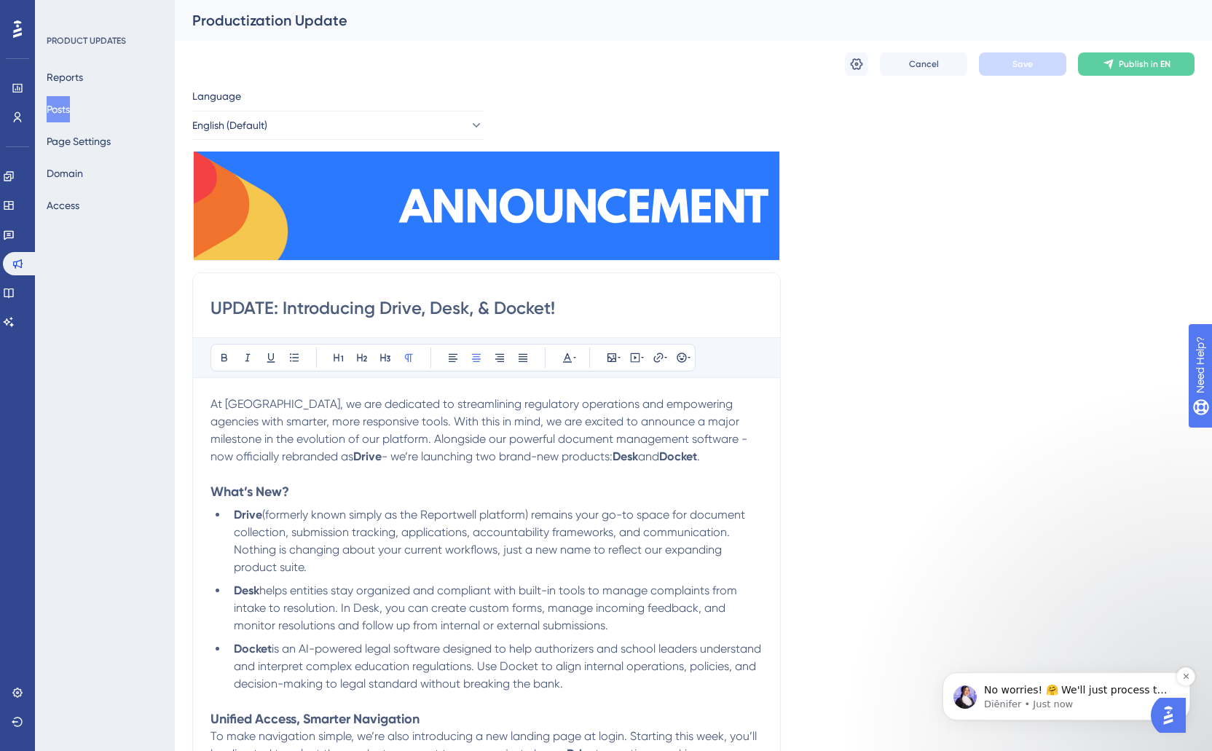
click at [1088, 692] on span "No worries! 🤗 We'll just process the additional $300. The other $299 you alread…" at bounding box center [1077, 704] width 187 height 41
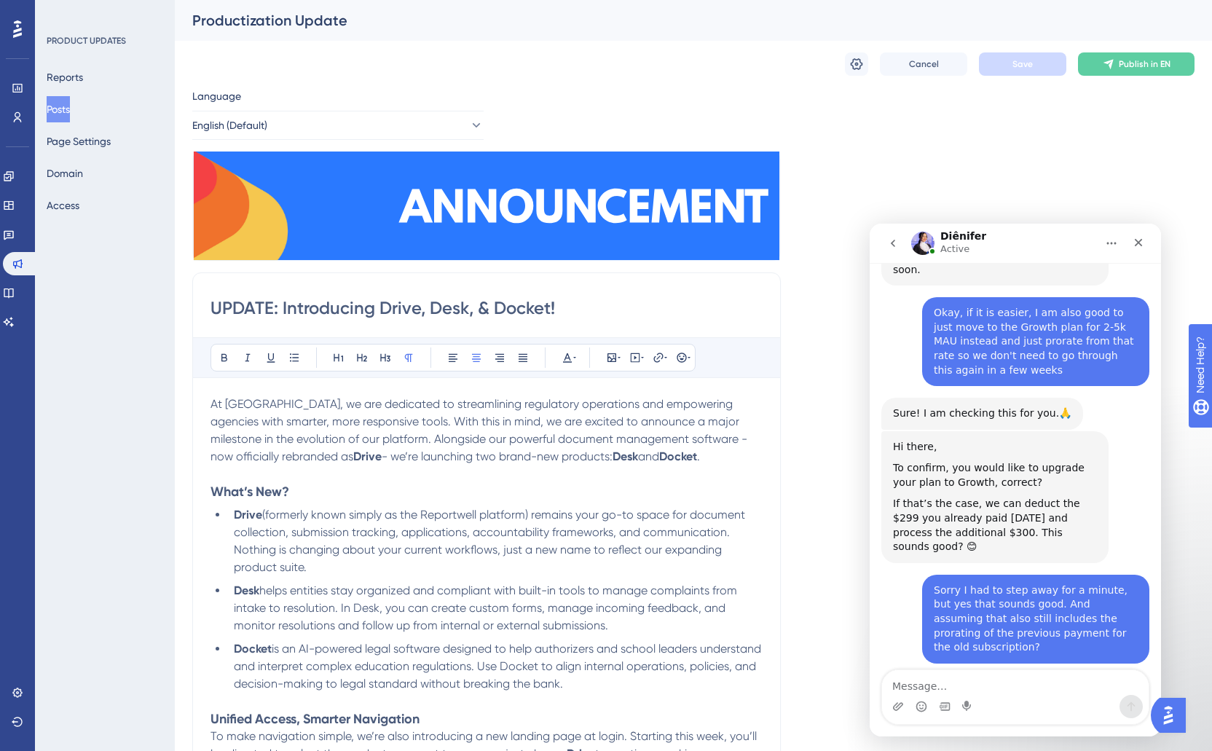
scroll to position [942, 0]
click at [943, 690] on textarea "Message…" at bounding box center [1015, 682] width 267 height 25
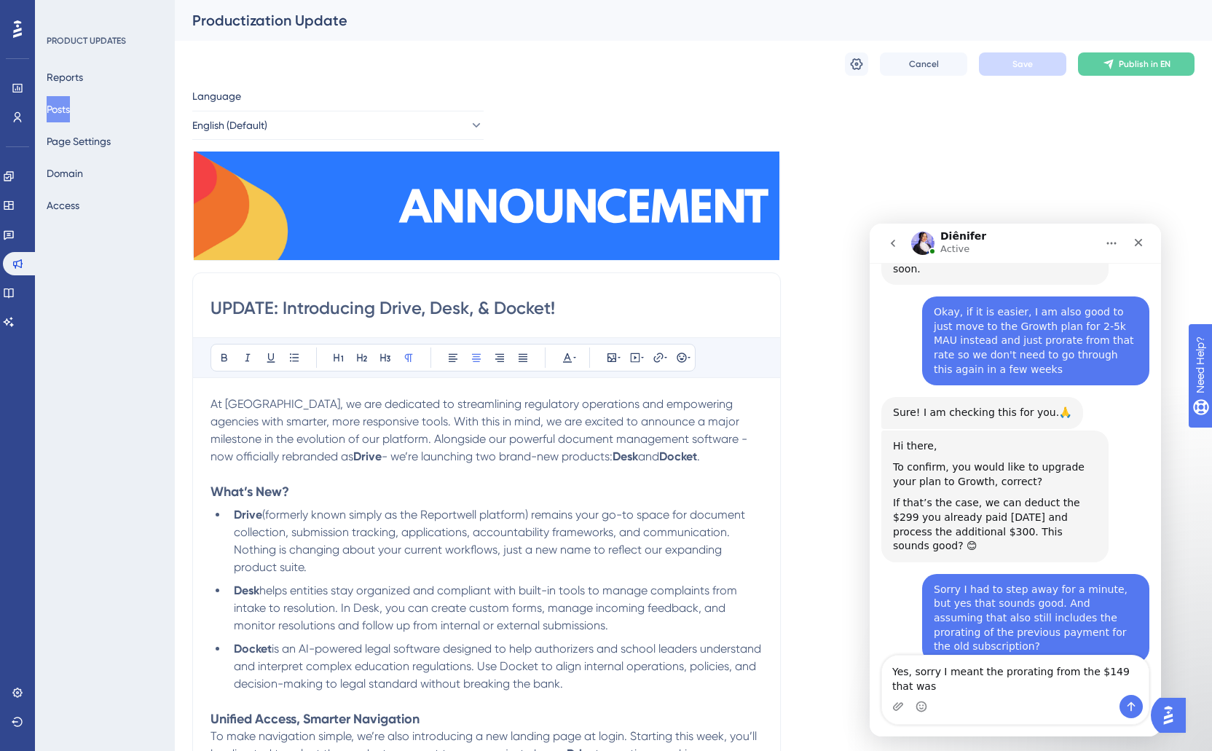
scroll to position [957, 0]
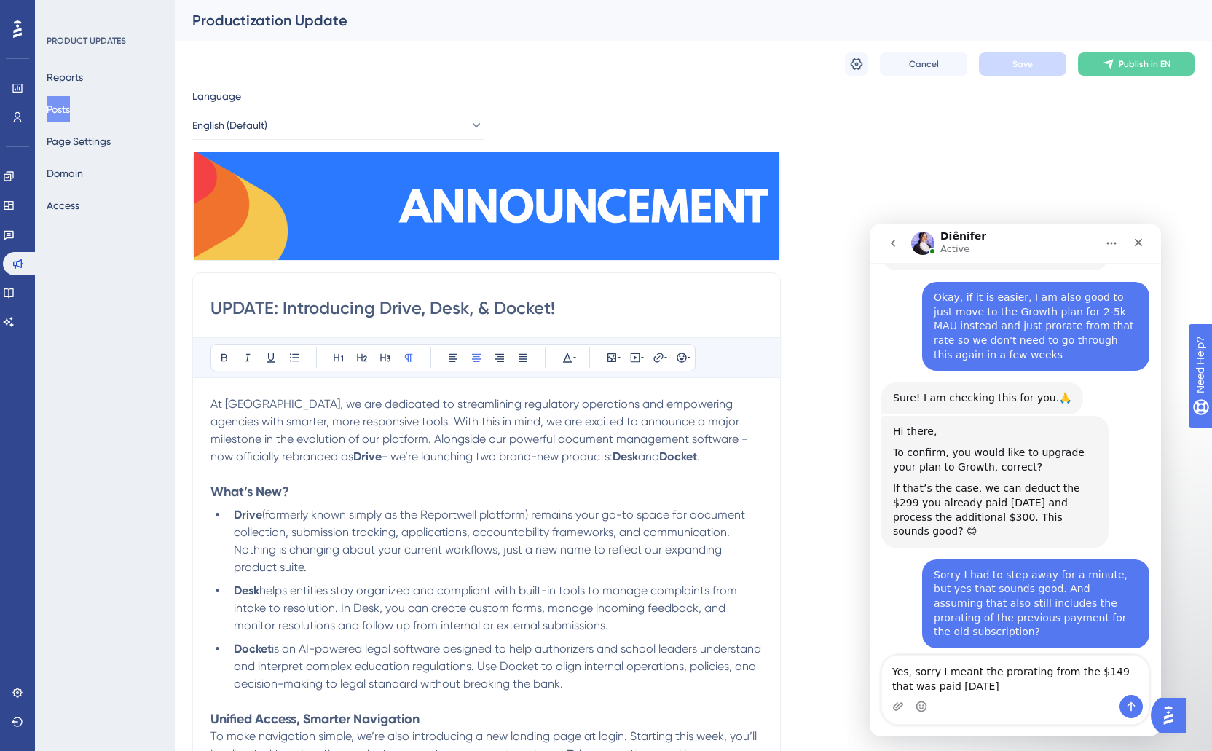
type textarea "Yes, sorry I meant the prorating from the $149 that was paid two weeks ago?"
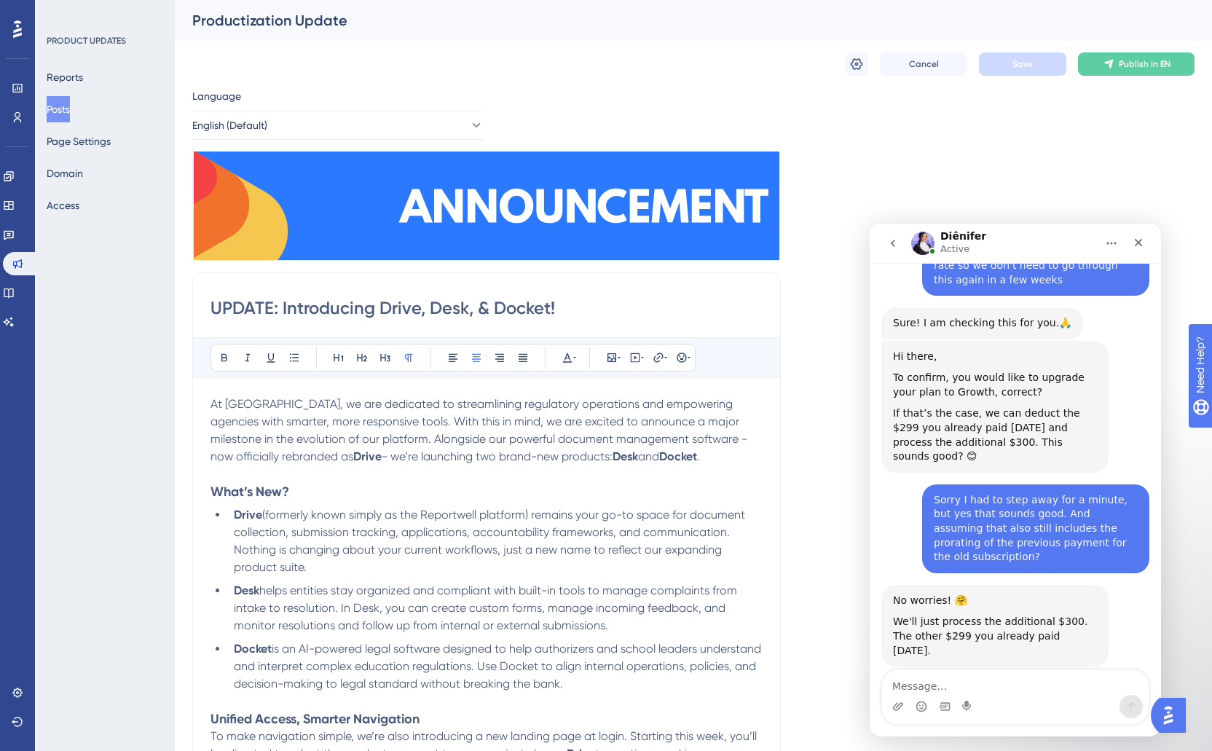
scroll to position [1033, 0]
